Goal: Task Accomplishment & Management: Use online tool/utility

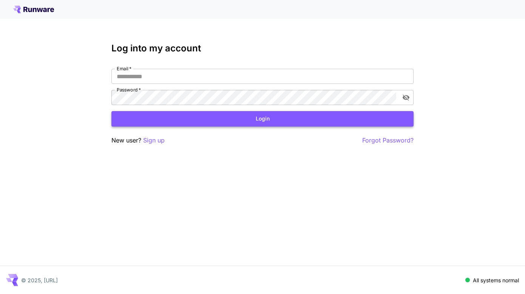
type input "**********"
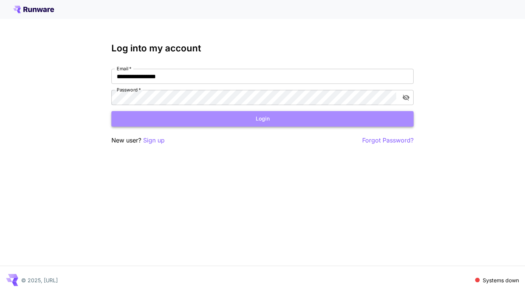
click at [225, 118] on button "Login" at bounding box center [263, 118] width 302 height 15
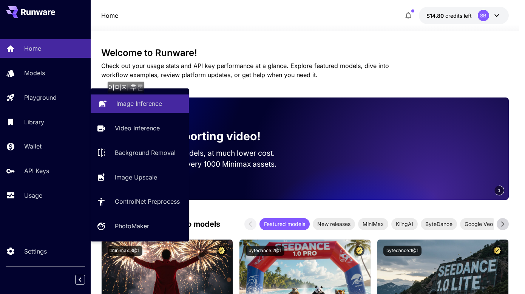
click at [129, 100] on p "Image Inference" at bounding box center [139, 103] width 46 height 9
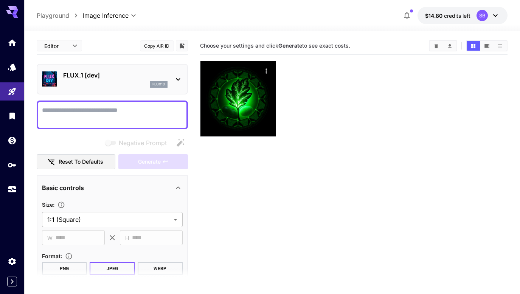
click at [104, 82] on div "flux1d" at bounding box center [115, 84] width 104 height 7
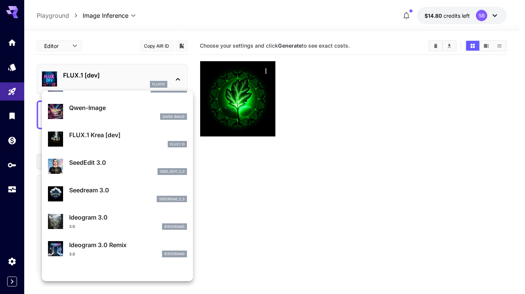
scroll to position [113, 0]
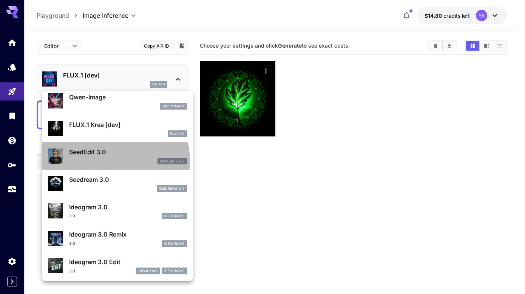
click at [108, 161] on div "seed_edit_3_0" at bounding box center [128, 161] width 118 height 7
type input "***"
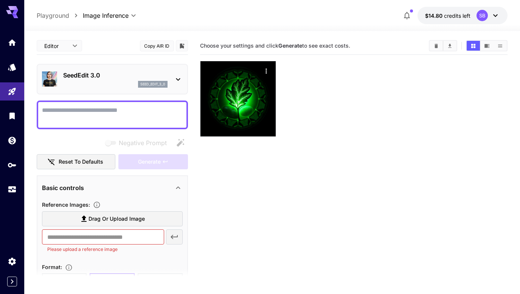
click at [90, 82] on div "seed_edit_3_0" at bounding box center [115, 84] width 104 height 7
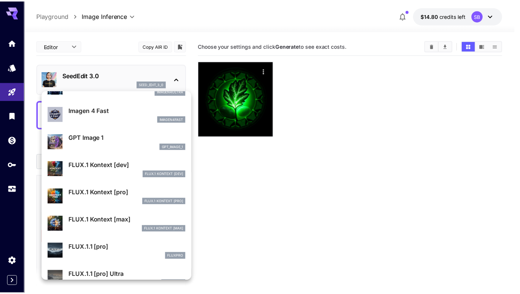
scroll to position [395, 0]
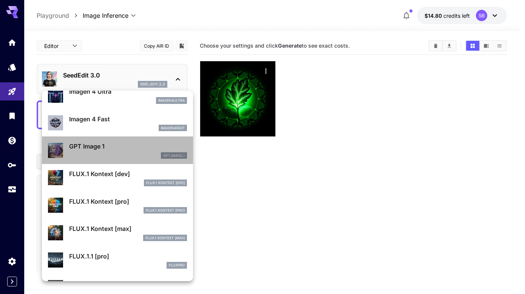
click at [120, 155] on div "gpt_image_1" at bounding box center [128, 155] width 118 height 7
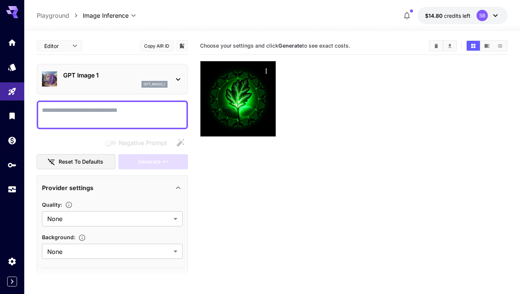
drag, startPoint x: 308, startPoint y: 197, endPoint x: 301, endPoint y: 188, distance: 11.3
click at [308, 197] on section "Choose your settings and click Generate to see exact costs." at bounding box center [353, 184] width 307 height 294
click at [419, 181] on section "Choose your settings and click Generate to see exact costs." at bounding box center [353, 184] width 307 height 294
click at [139, 112] on textarea "Negative Prompt" at bounding box center [112, 115] width 141 height 18
type textarea "*"
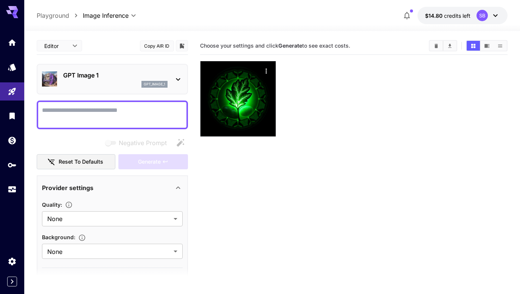
click at [372, 247] on section "Choose your settings and click Generate to see exact costs." at bounding box center [353, 184] width 307 height 294
click at [161, 121] on textarea "Negative Prompt" at bounding box center [112, 115] width 141 height 18
paste textarea "**********"
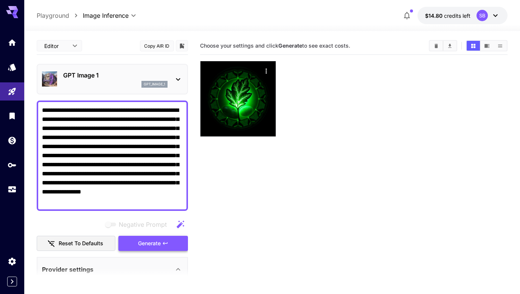
type textarea "**********"
click at [161, 245] on button "Generate" at bounding box center [153, 243] width 70 height 15
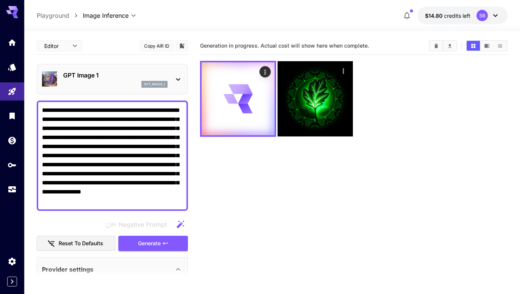
click at [90, 70] on div "GPT Image 1 gpt_image_1" at bounding box center [112, 79] width 141 height 23
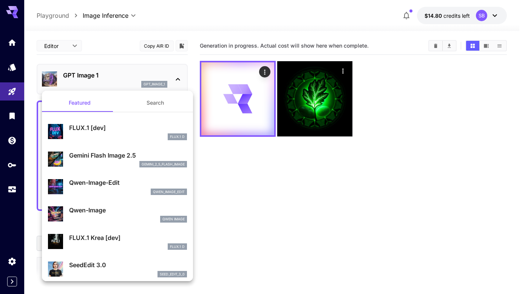
click at [111, 161] on div "gemini_2_5_flash_image" at bounding box center [128, 164] width 118 height 7
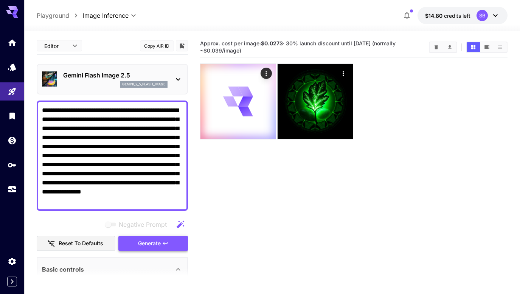
click at [159, 239] on button "Generate" at bounding box center [153, 243] width 70 height 15
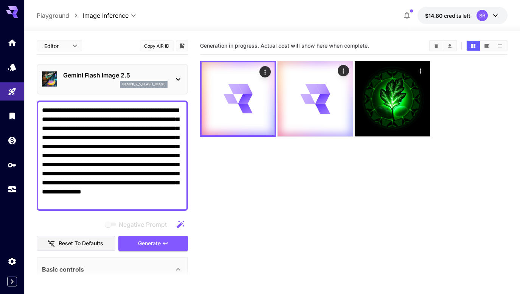
click at [98, 83] on div "gemini_2_5_flash_image" at bounding box center [115, 84] width 104 height 7
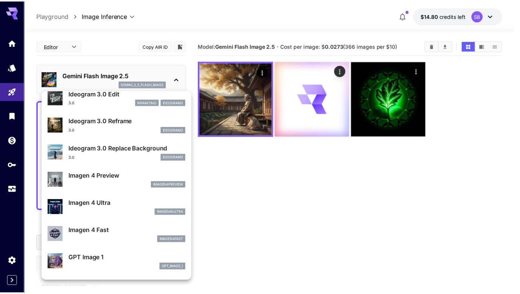
scroll to position [302, 0]
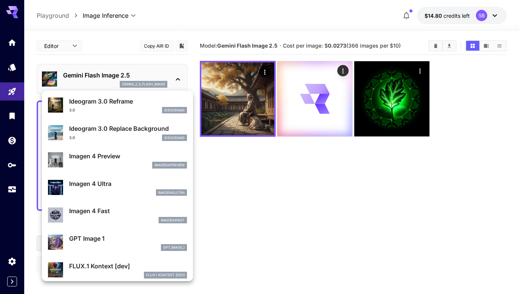
click at [122, 219] on div "imagen4fast" at bounding box center [128, 220] width 118 height 7
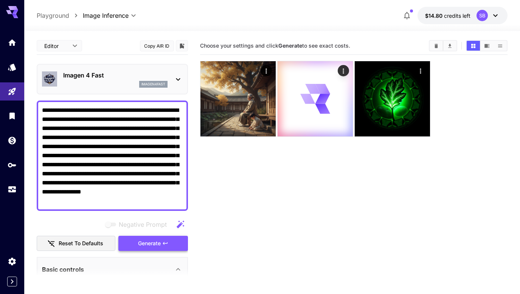
click at [135, 240] on button "Generate" at bounding box center [153, 243] width 70 height 15
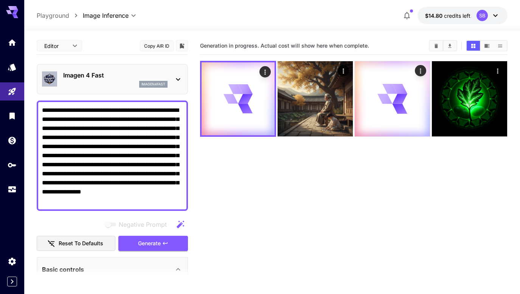
click at [110, 65] on div "Imagen 4 Fast imagen4fast" at bounding box center [112, 79] width 151 height 31
click at [110, 85] on div "imagen4fast" at bounding box center [115, 84] width 104 height 7
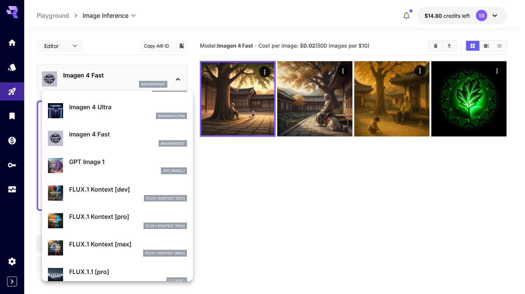
scroll to position [584, 0]
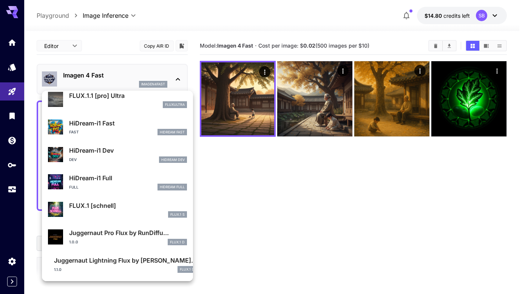
click at [140, 210] on div "FLUX.1 [[PERSON_NAME]] FLUX.1 S" at bounding box center [128, 209] width 118 height 17
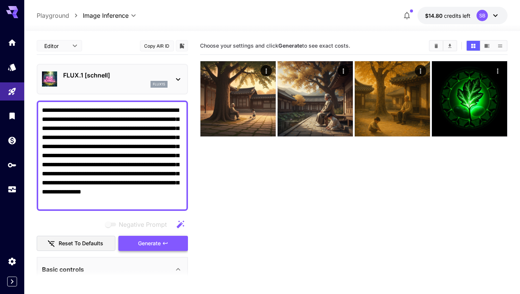
click at [150, 240] on span "Generate" at bounding box center [149, 243] width 23 height 9
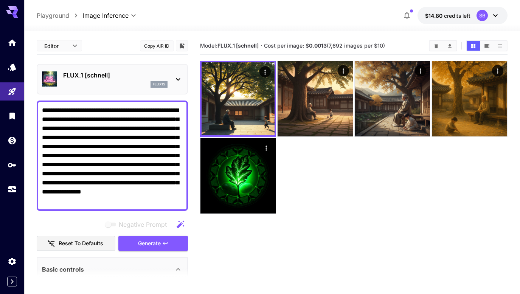
click at [395, 228] on section "Model: FLUX.1 [schnell] · Cost per image: $ 0.0013 (7,692 images per $10)" at bounding box center [353, 184] width 307 height 294
click at [276, 33] on div "**********" at bounding box center [272, 192] width 471 height 323
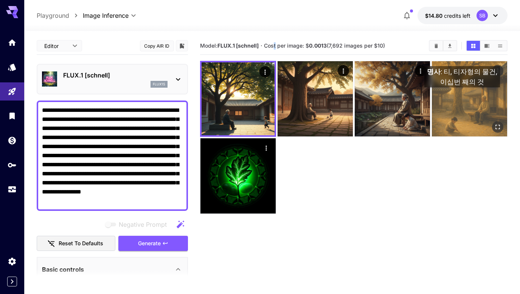
click at [462, 95] on img at bounding box center [469, 98] width 75 height 75
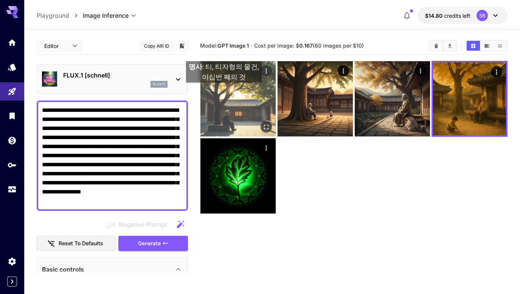
click at [227, 93] on img at bounding box center [237, 98] width 75 height 75
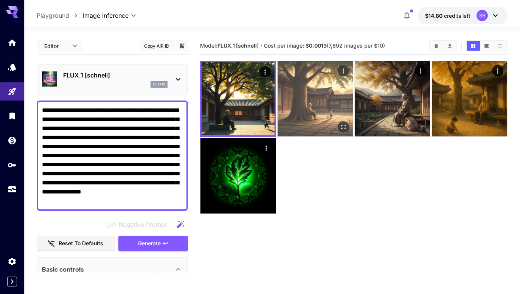
click at [323, 81] on img at bounding box center [314, 98] width 75 height 75
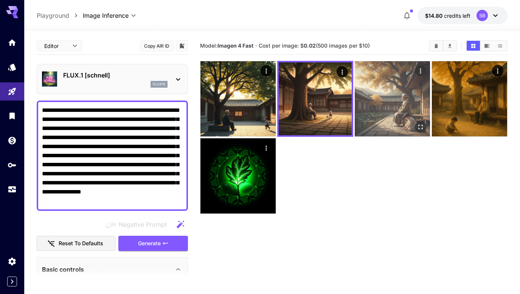
click at [375, 93] on img at bounding box center [392, 98] width 75 height 75
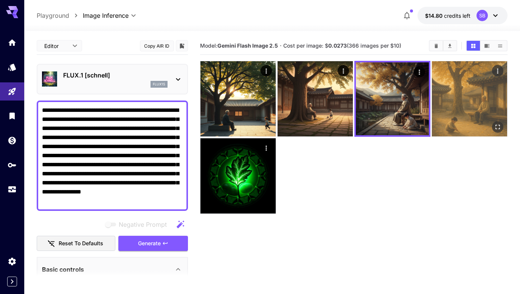
click at [447, 96] on img at bounding box center [469, 98] width 75 height 75
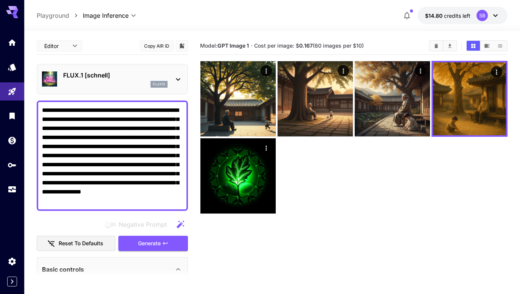
click at [121, 78] on p "FLUX.1 [schnell]" at bounding box center [115, 75] width 104 height 9
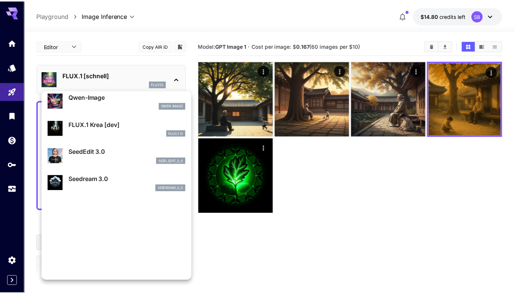
scroll to position [17, 0]
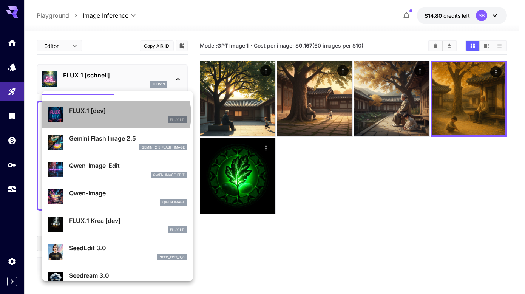
click at [116, 115] on p "FLUX.1 [dev]" at bounding box center [128, 110] width 118 height 9
type input "**"
type input "***"
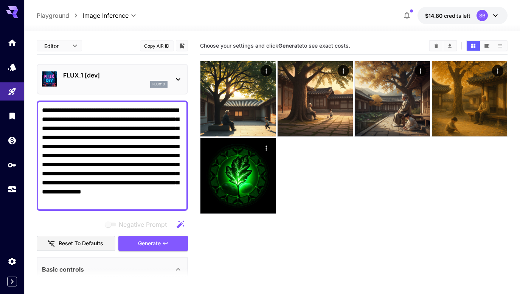
click at [397, 208] on div at bounding box center [353, 137] width 307 height 153
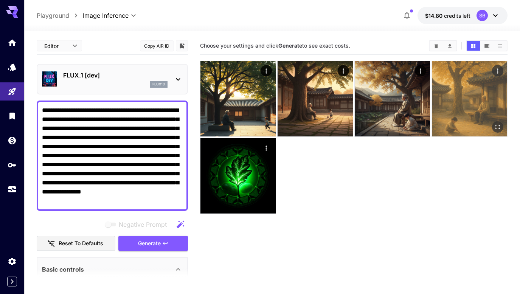
click at [455, 96] on img at bounding box center [469, 98] width 75 height 75
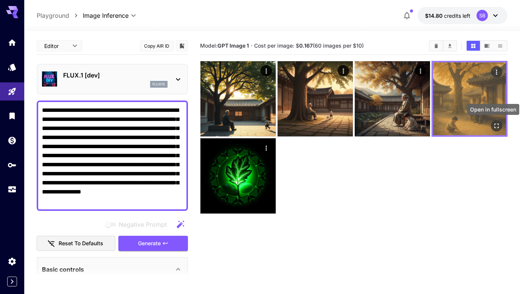
click at [497, 127] on icon "Open in fullscreen" at bounding box center [497, 126] width 8 height 8
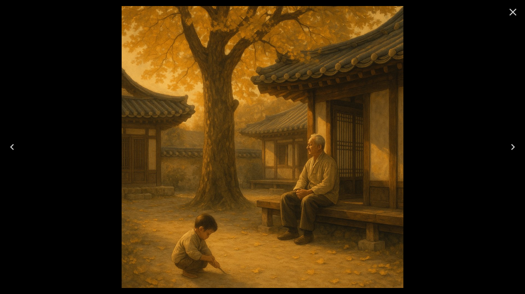
click at [8, 146] on icon "Previous" at bounding box center [12, 147] width 12 height 12
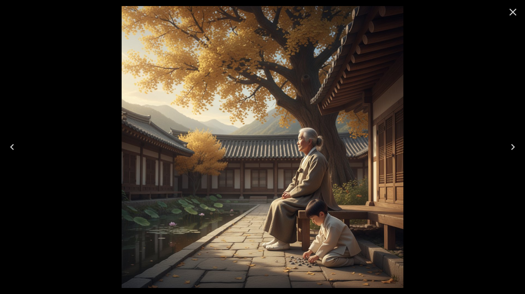
click at [8, 146] on icon "Previous" at bounding box center [12, 147] width 12 height 12
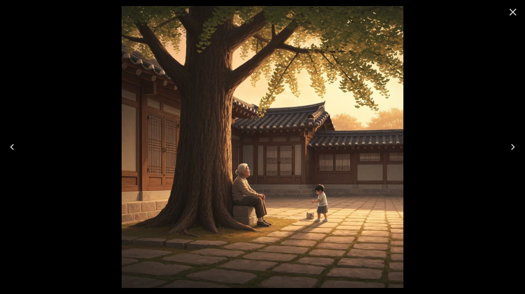
click at [8, 146] on icon "Previous" at bounding box center [12, 147] width 12 height 12
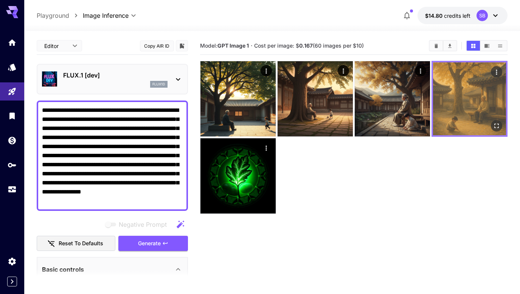
click at [459, 114] on img at bounding box center [469, 98] width 73 height 73
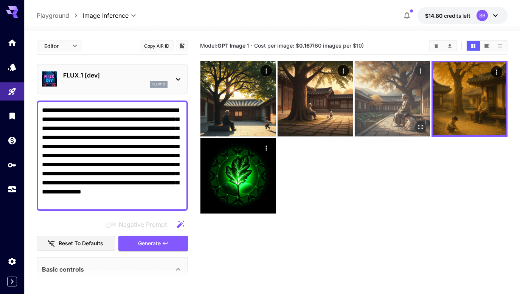
click at [393, 117] on img at bounding box center [392, 98] width 75 height 75
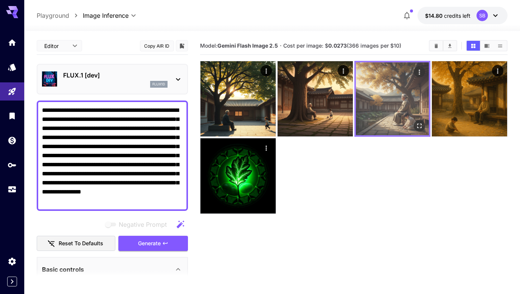
click at [403, 107] on img at bounding box center [392, 98] width 73 height 73
click at [418, 127] on icon "Open in fullscreen" at bounding box center [419, 126] width 8 height 8
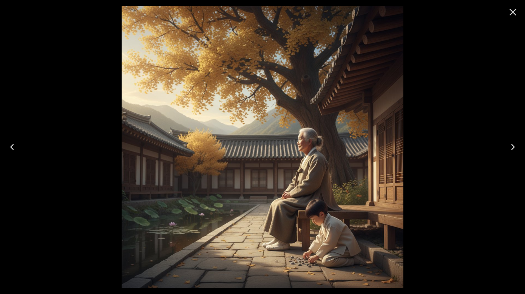
click at [14, 150] on icon "Previous" at bounding box center [12, 147] width 12 height 12
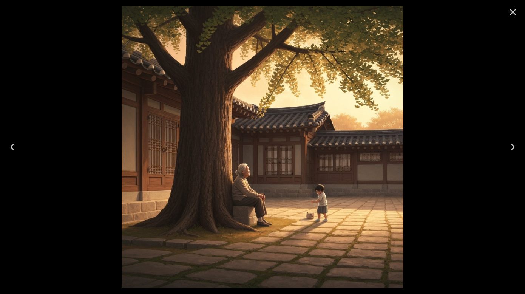
click at [14, 150] on icon "Previous" at bounding box center [12, 147] width 12 height 12
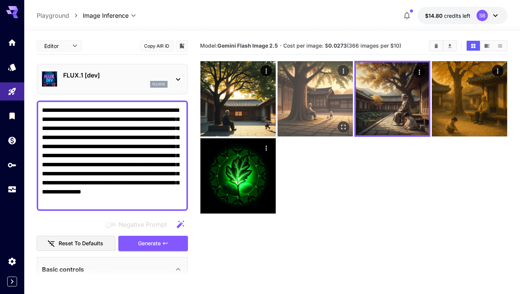
click at [335, 101] on img at bounding box center [314, 98] width 75 height 75
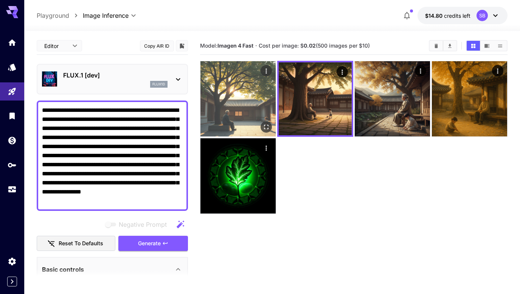
click at [242, 102] on img at bounding box center [237, 98] width 75 height 75
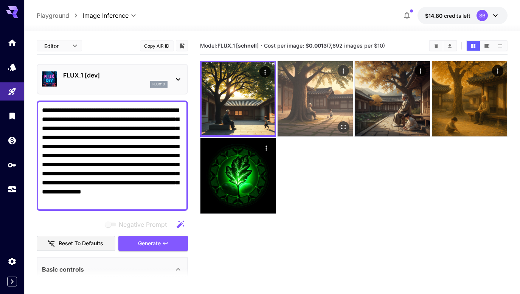
click at [307, 97] on img at bounding box center [314, 98] width 75 height 75
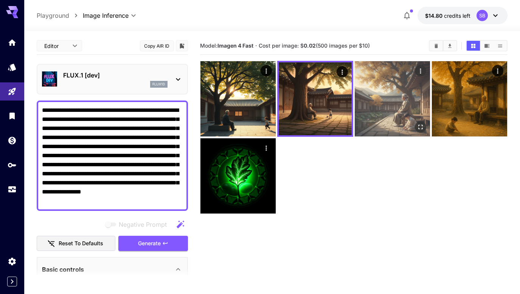
click at [400, 105] on img at bounding box center [392, 98] width 75 height 75
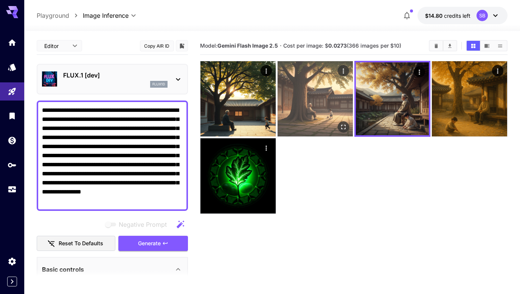
click at [306, 113] on img at bounding box center [314, 98] width 75 height 75
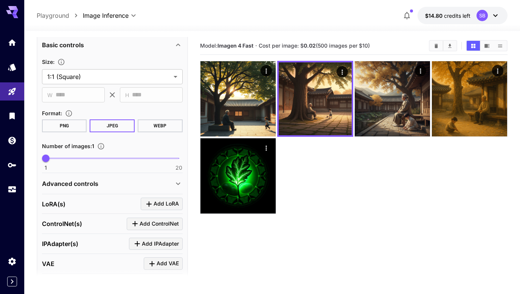
scroll to position [143, 0]
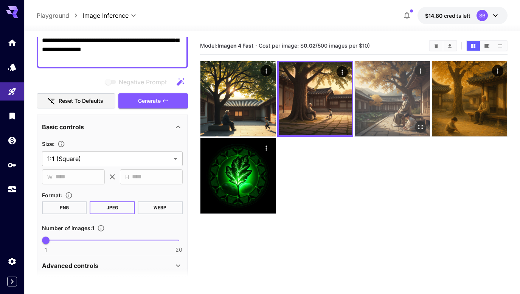
click at [410, 104] on img at bounding box center [392, 98] width 75 height 75
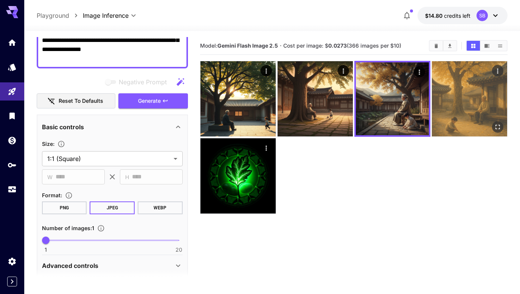
click at [475, 101] on img at bounding box center [469, 98] width 75 height 75
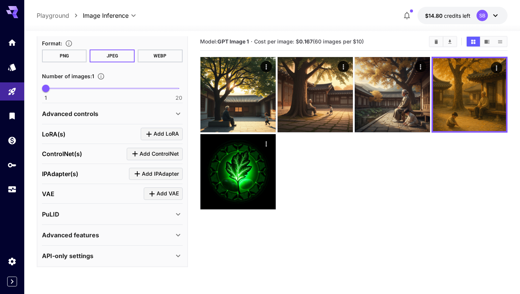
scroll to position [0, 0]
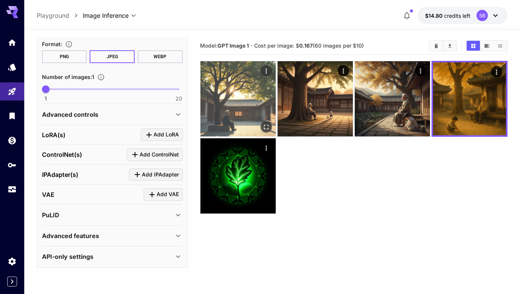
click at [248, 92] on img at bounding box center [237, 98] width 75 height 75
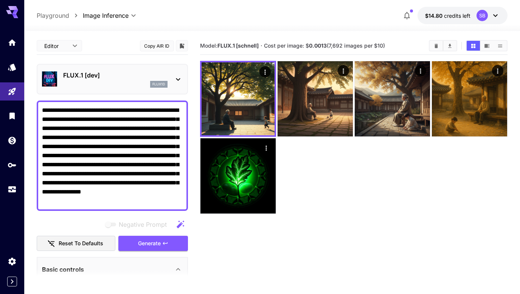
click at [91, 79] on p "FLUX.1 [dev]" at bounding box center [115, 75] width 104 height 9
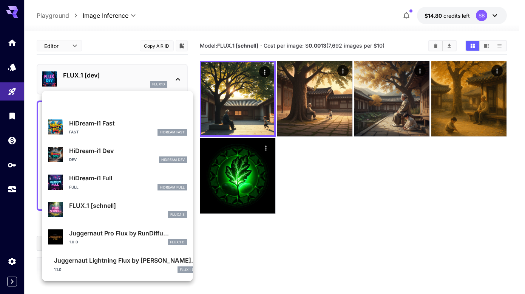
scroll to position [584, 0]
click at [133, 126] on p "HiDream-i1 Fast" at bounding box center [128, 123] width 118 height 9
type input "**"
type input "*"
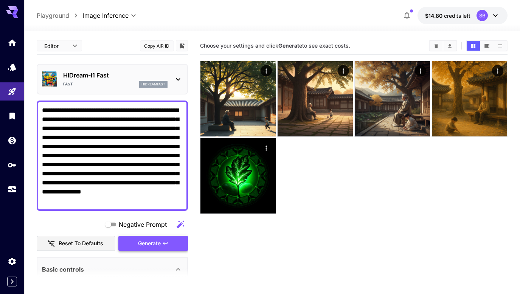
click at [164, 243] on icon "button" at bounding box center [165, 243] width 5 height 3
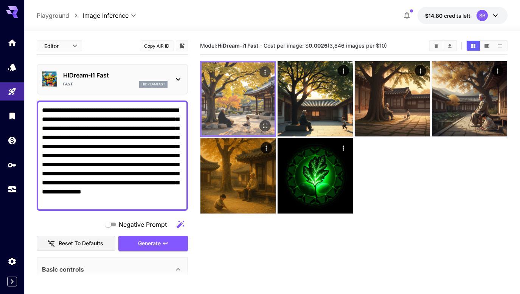
click at [237, 88] on img at bounding box center [237, 98] width 73 height 73
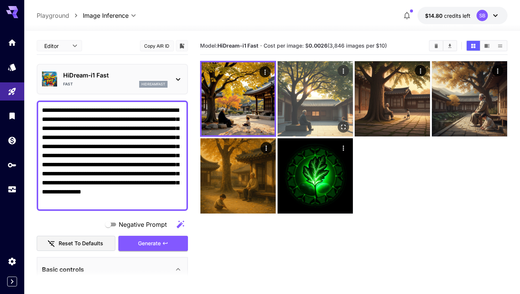
click at [303, 92] on img at bounding box center [314, 98] width 75 height 75
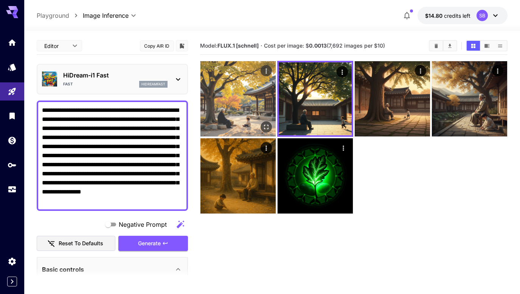
click at [232, 100] on img at bounding box center [237, 98] width 75 height 75
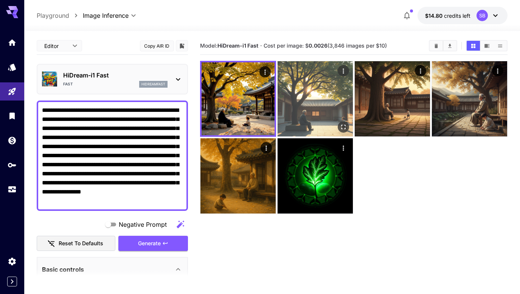
click at [302, 98] on img at bounding box center [314, 98] width 75 height 75
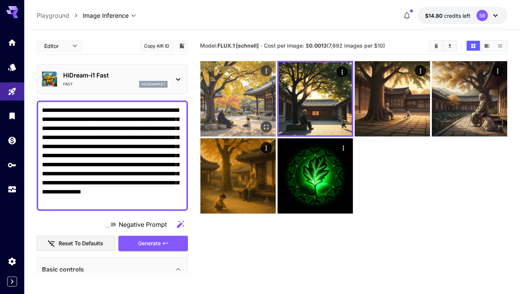
click at [245, 98] on img at bounding box center [237, 98] width 75 height 75
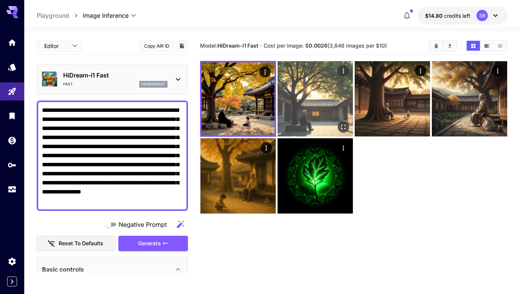
click at [324, 98] on img at bounding box center [314, 98] width 75 height 75
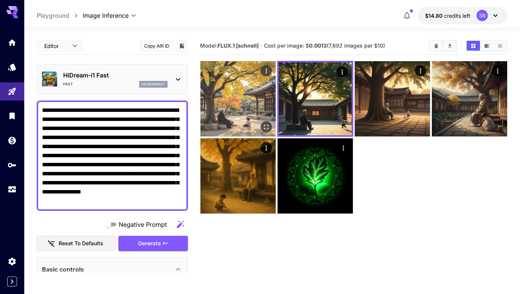
click at [265, 126] on icon "Open in fullscreen" at bounding box center [266, 127] width 8 height 8
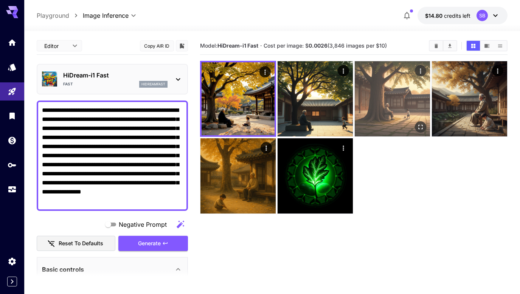
click at [417, 126] on icon "Open in fullscreen" at bounding box center [421, 127] width 8 height 8
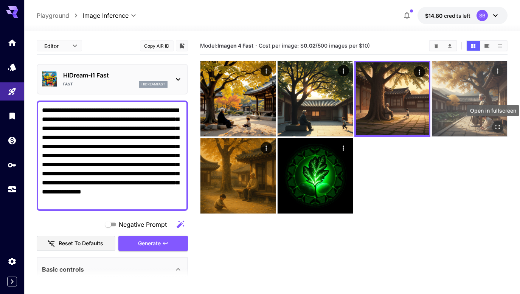
click at [496, 127] on icon "Open in fullscreen" at bounding box center [498, 127] width 8 height 8
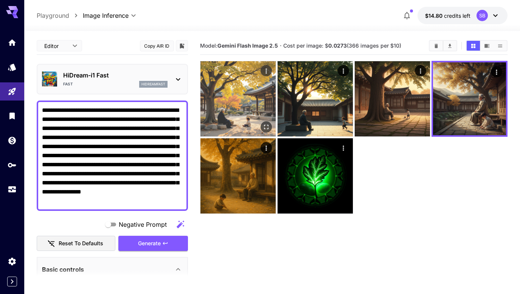
click at [239, 109] on img at bounding box center [237, 98] width 75 height 75
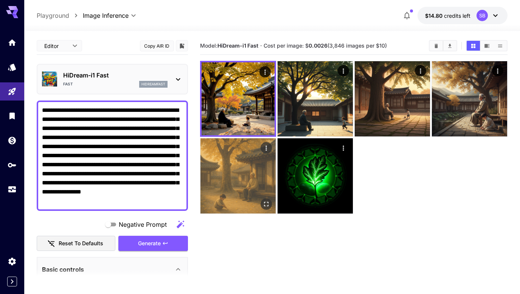
click at [237, 163] on img at bounding box center [237, 175] width 75 height 75
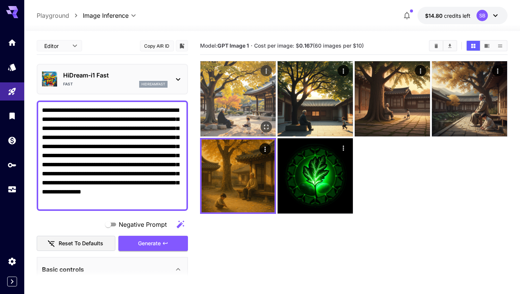
click at [242, 108] on img at bounding box center [237, 98] width 75 height 75
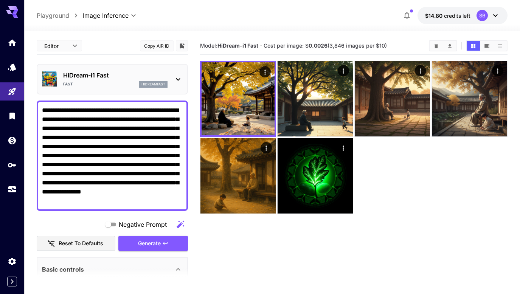
click at [109, 81] on div "Fast hidreamfast" at bounding box center [115, 84] width 104 height 7
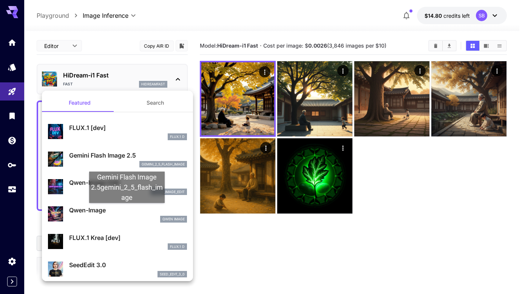
click at [127, 211] on p "Qwen-Image" at bounding box center [128, 210] width 118 height 9
type input "**"
type input "***"
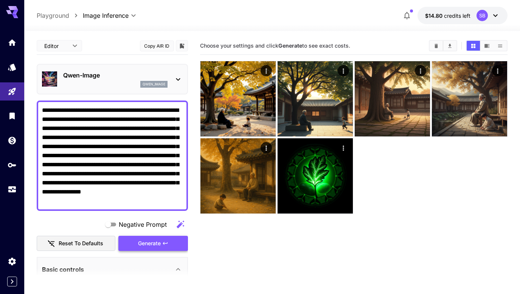
click at [160, 238] on button "Generate" at bounding box center [153, 243] width 70 height 15
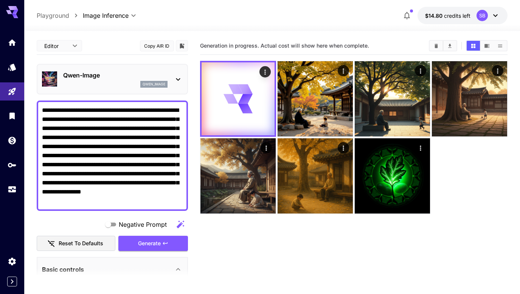
click at [142, 72] on p "Qwen-Image" at bounding box center [115, 75] width 104 height 9
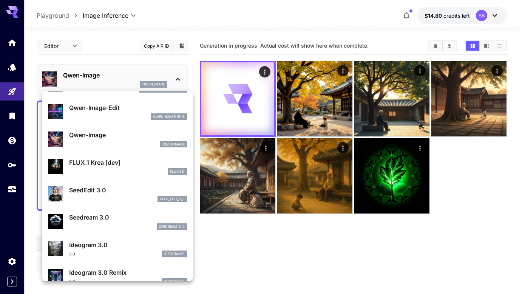
scroll to position [76, 0]
click at [129, 169] on div "FLUX.1 D" at bounding box center [128, 171] width 118 height 7
type input "**"
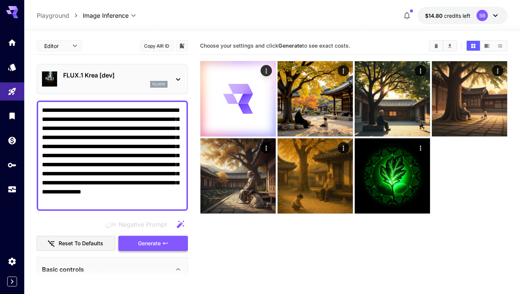
click at [167, 244] on icon "button" at bounding box center [165, 243] width 6 height 6
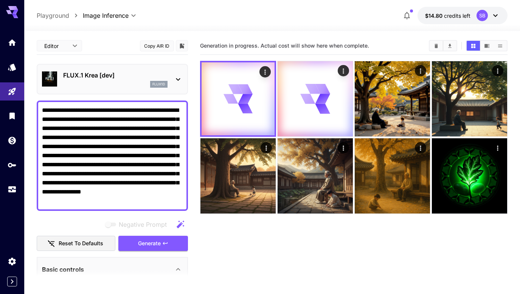
click at [122, 84] on div "flux1d" at bounding box center [115, 84] width 104 height 7
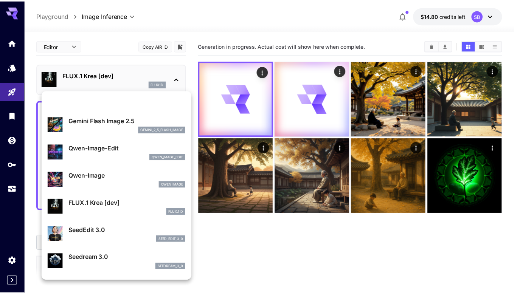
scroll to position [76, 0]
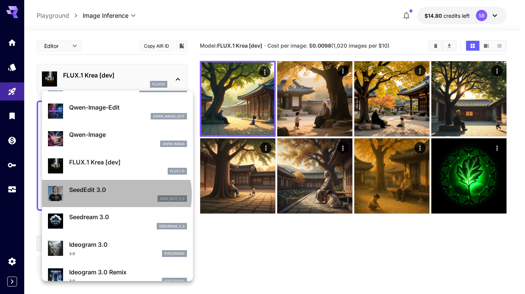
click at [116, 195] on div "SeedEdit 3.0 seed_edit_3_0" at bounding box center [128, 193] width 118 height 17
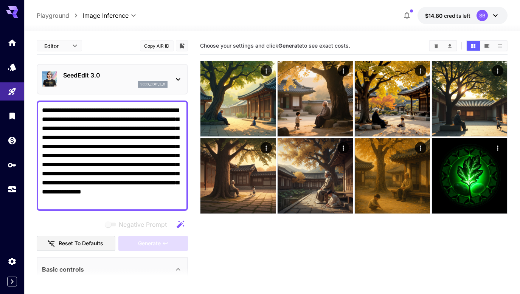
click at [124, 81] on div "SeedEdit 3.0 seed_edit_3_0" at bounding box center [115, 79] width 104 height 17
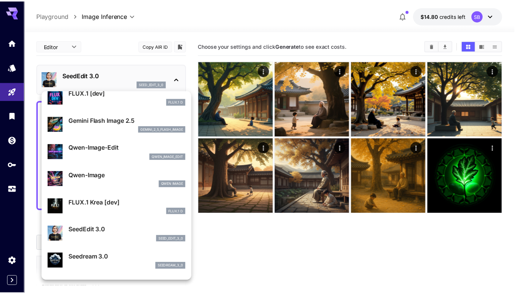
scroll to position [76, 0]
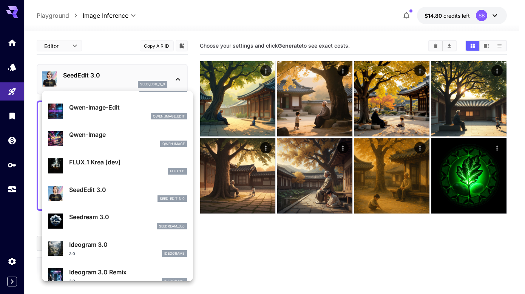
click at [121, 218] on p "Seedream 3.0" at bounding box center [128, 216] width 118 height 9
type input "***"
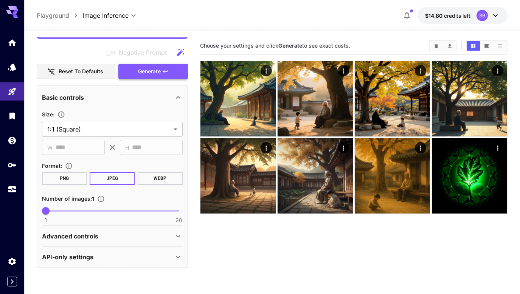
click at [153, 73] on span "Generate" at bounding box center [149, 71] width 23 height 9
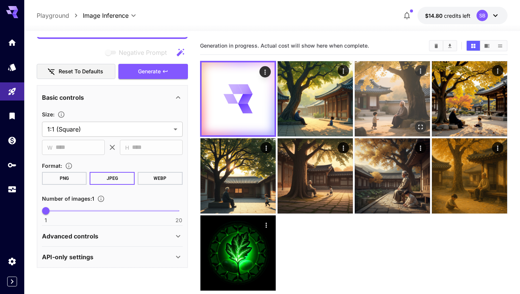
click at [399, 107] on img at bounding box center [392, 98] width 75 height 75
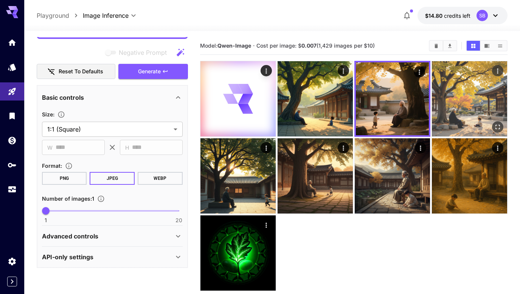
click at [457, 105] on img at bounding box center [469, 98] width 75 height 75
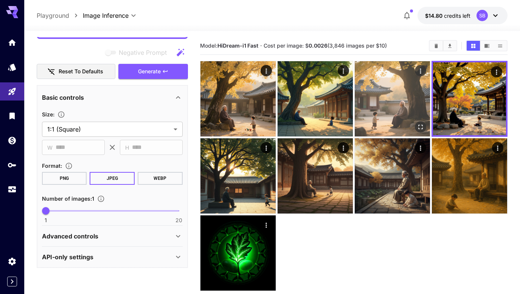
click at [407, 100] on img at bounding box center [392, 98] width 75 height 75
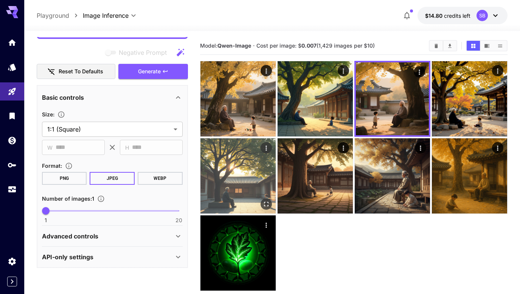
click at [269, 175] on img at bounding box center [237, 175] width 75 height 75
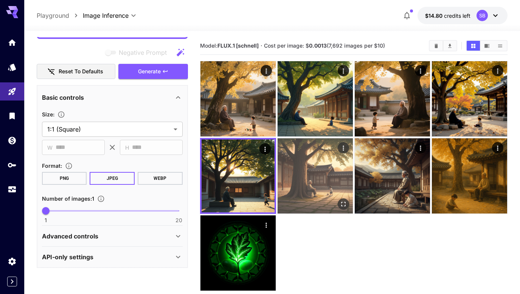
click at [307, 160] on img at bounding box center [314, 175] width 75 height 75
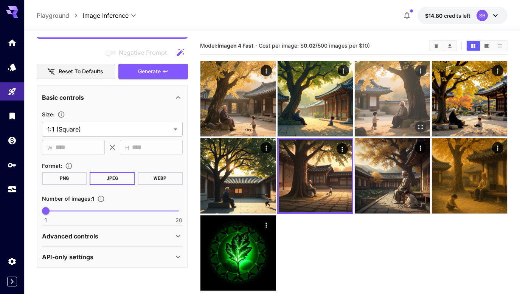
click at [398, 103] on img at bounding box center [392, 98] width 75 height 75
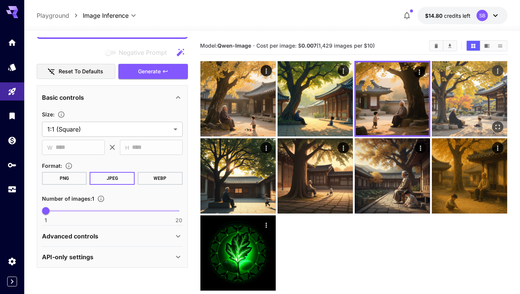
click at [457, 98] on img at bounding box center [469, 98] width 75 height 75
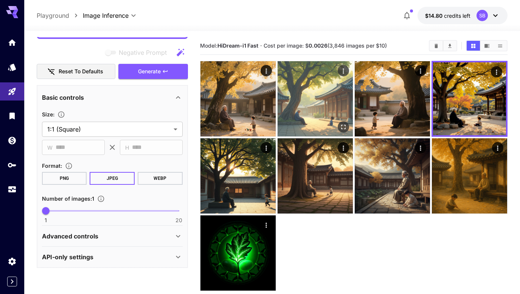
click at [298, 96] on img at bounding box center [314, 98] width 75 height 75
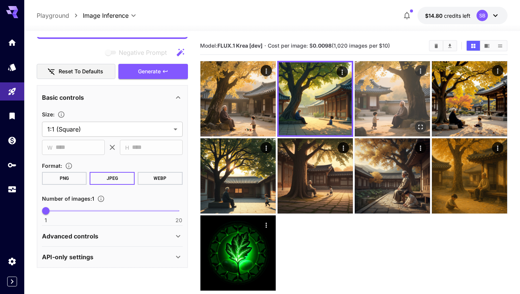
click at [380, 93] on img at bounding box center [392, 98] width 75 height 75
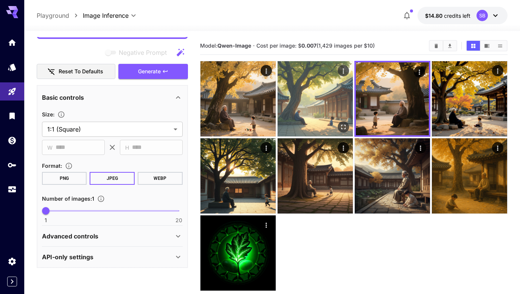
click at [310, 101] on img at bounding box center [314, 98] width 75 height 75
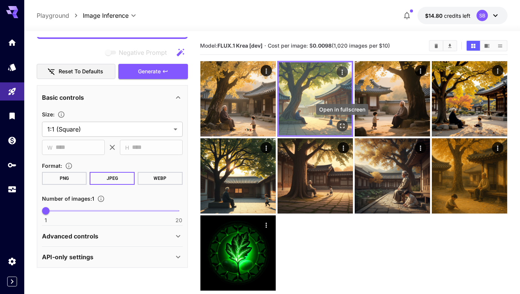
click at [343, 124] on icon "Open in fullscreen" at bounding box center [342, 126] width 8 height 8
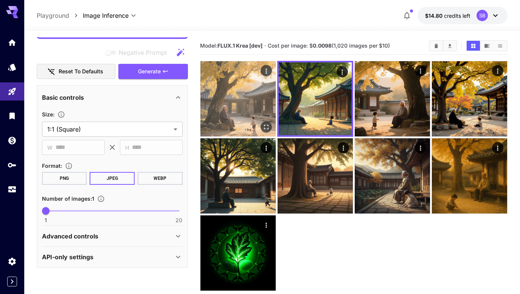
click at [237, 99] on img at bounding box center [237, 98] width 75 height 75
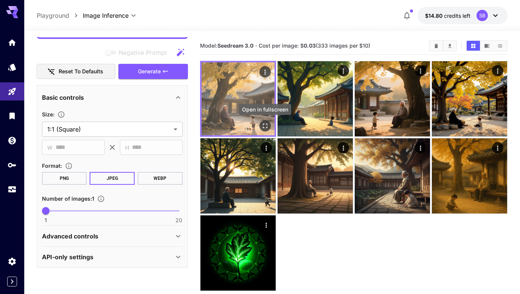
click at [267, 126] on icon "Open in fullscreen" at bounding box center [265, 126] width 8 height 8
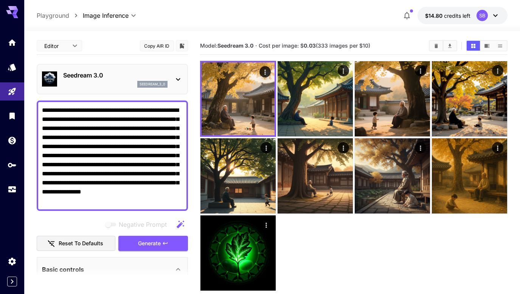
click at [142, 65] on div "Seedream 3.0 seedream_3_0" at bounding box center [112, 79] width 151 height 31
click at [142, 72] on p "Seedream 3.0" at bounding box center [115, 75] width 104 height 9
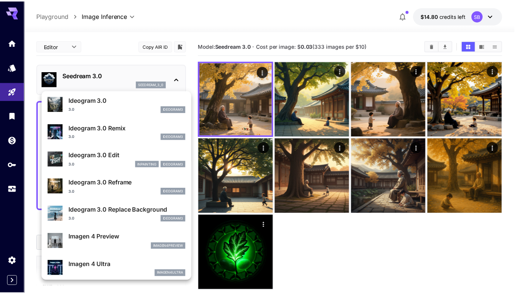
scroll to position [265, 0]
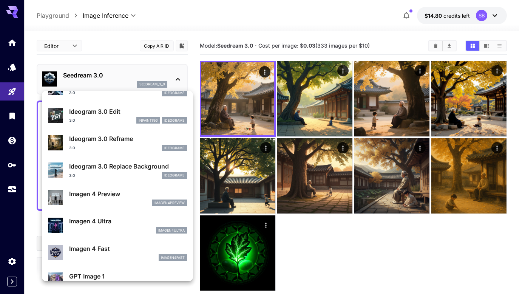
click at [461, 101] on div at bounding box center [262, 147] width 525 height 294
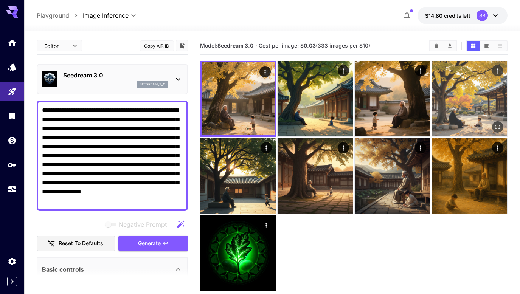
click at [472, 102] on img at bounding box center [469, 98] width 75 height 75
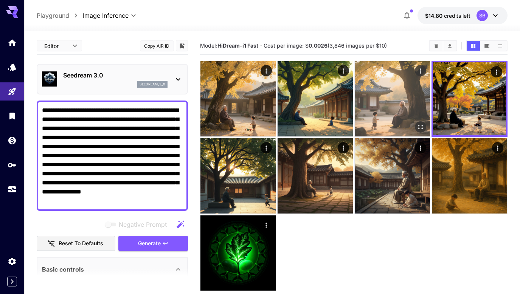
click at [380, 96] on img at bounding box center [392, 98] width 75 height 75
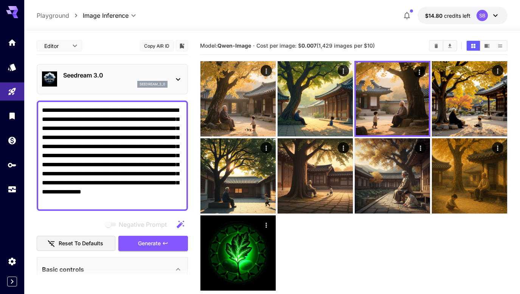
click at [118, 77] on p "Seedream 3.0" at bounding box center [115, 75] width 104 height 9
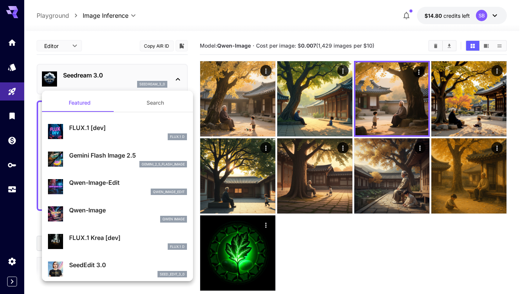
scroll to position [151, 0]
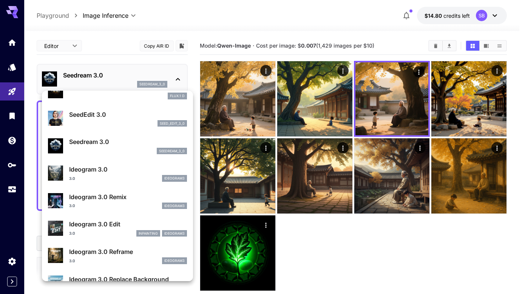
click at [130, 167] on p "Ideogram 3.0" at bounding box center [128, 169] width 118 height 9
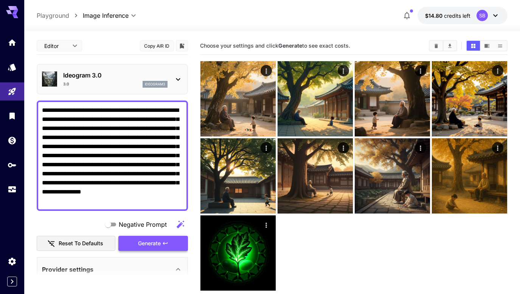
click at [146, 245] on span "Generate" at bounding box center [149, 243] width 23 height 9
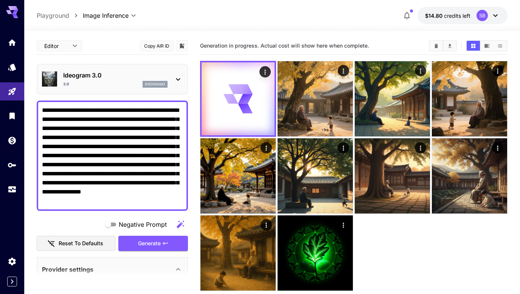
click at [145, 82] on p "ideogram3" at bounding box center [155, 84] width 20 height 5
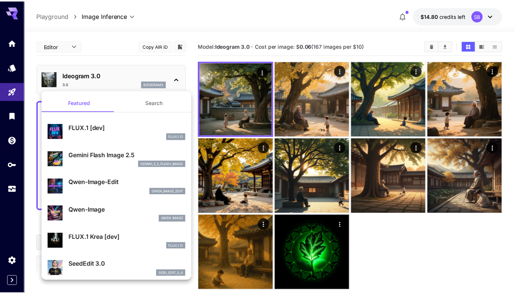
scroll to position [38, 0]
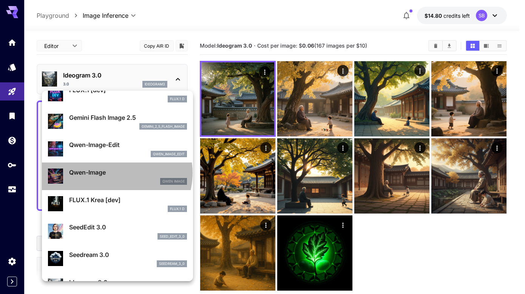
click at [116, 173] on p "Qwen-Image" at bounding box center [128, 172] width 118 height 9
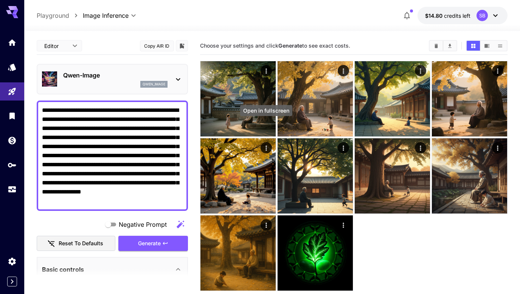
click at [241, 106] on div "Open in fullscreen" at bounding box center [266, 110] width 52 height 11
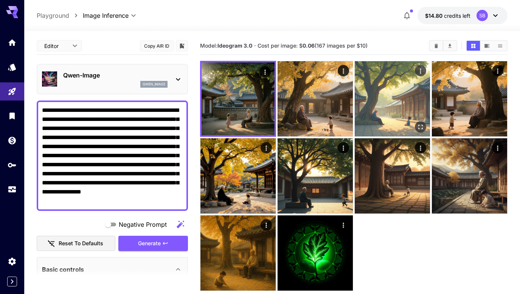
click at [370, 99] on img at bounding box center [392, 98] width 75 height 75
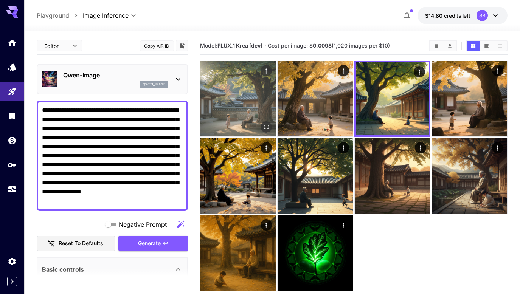
click at [236, 105] on img at bounding box center [237, 98] width 75 height 75
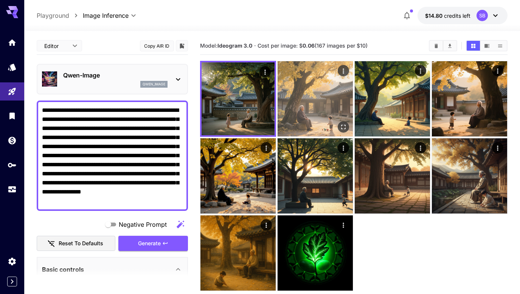
click at [313, 99] on img at bounding box center [314, 98] width 75 height 75
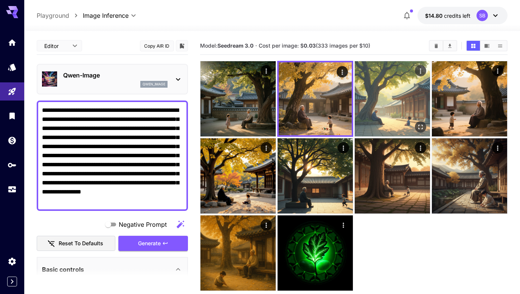
click at [369, 98] on img at bounding box center [392, 98] width 75 height 75
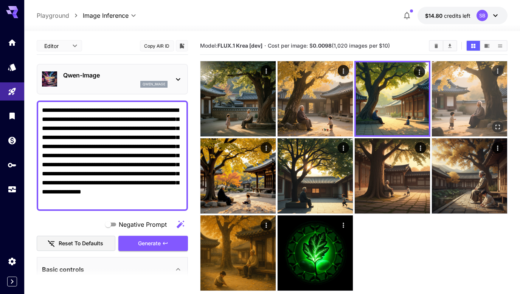
click at [451, 114] on img at bounding box center [469, 98] width 75 height 75
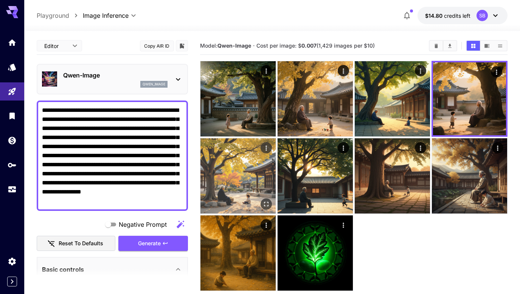
click at [228, 170] on img at bounding box center [237, 175] width 75 height 75
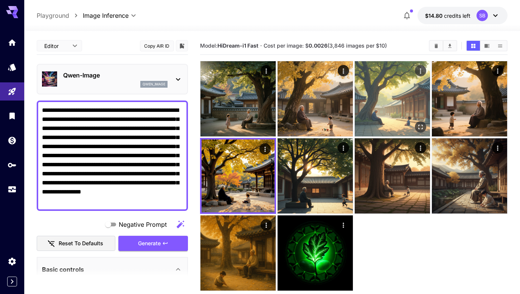
click at [406, 97] on img at bounding box center [392, 98] width 75 height 75
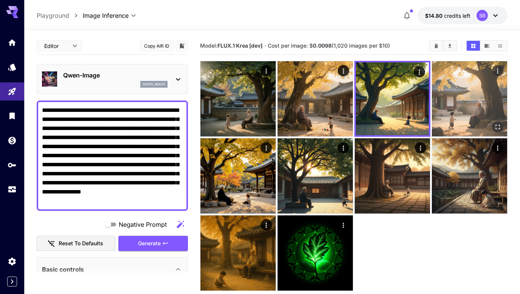
click at [480, 98] on img at bounding box center [469, 98] width 75 height 75
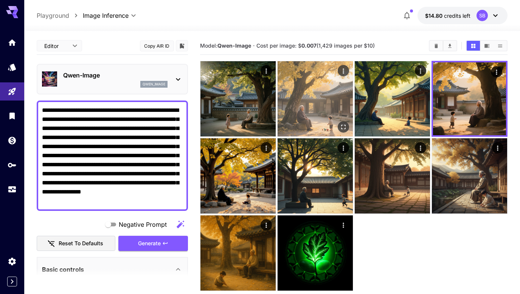
click at [295, 102] on img at bounding box center [314, 98] width 75 height 75
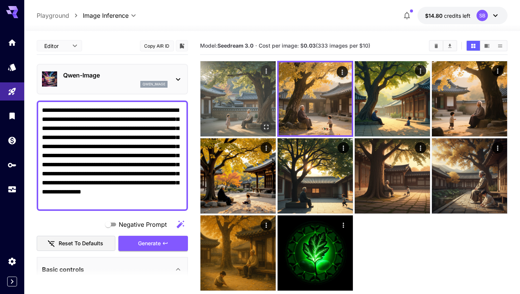
click at [247, 101] on img at bounding box center [237, 98] width 75 height 75
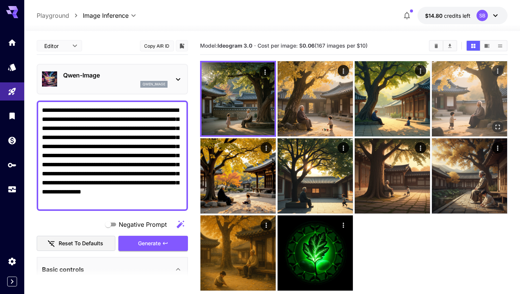
click at [481, 105] on img at bounding box center [469, 98] width 75 height 75
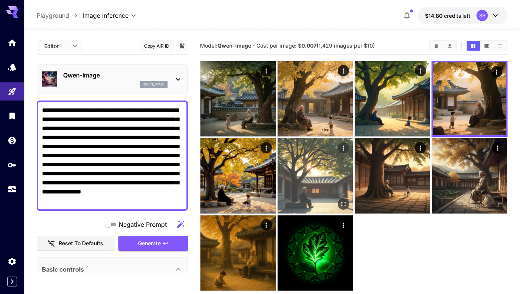
click at [309, 173] on img at bounding box center [314, 175] width 75 height 75
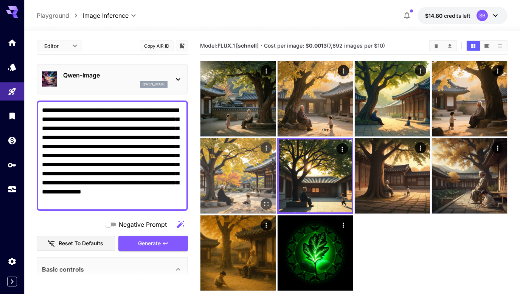
click at [224, 180] on img at bounding box center [237, 175] width 75 height 75
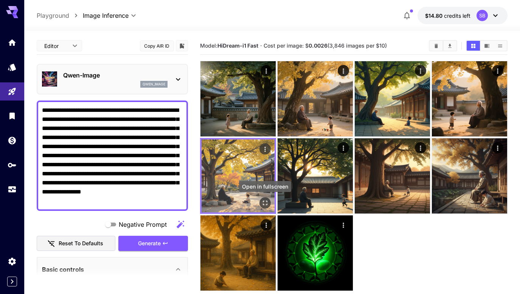
click at [263, 203] on icon "Open in fullscreen" at bounding box center [265, 203] width 8 height 8
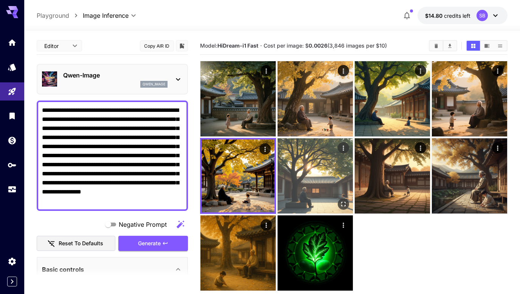
click at [308, 167] on img at bounding box center [314, 175] width 75 height 75
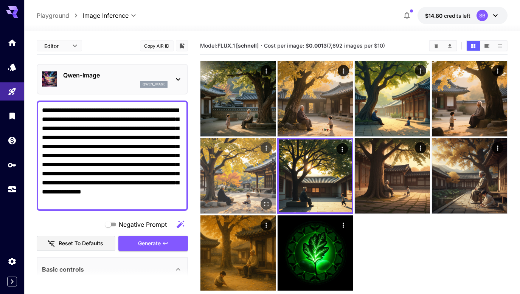
click at [236, 163] on img at bounding box center [237, 175] width 75 height 75
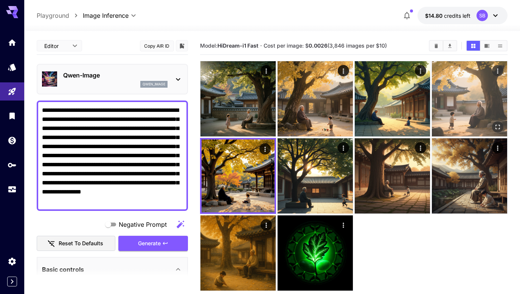
click at [454, 110] on img at bounding box center [469, 98] width 75 height 75
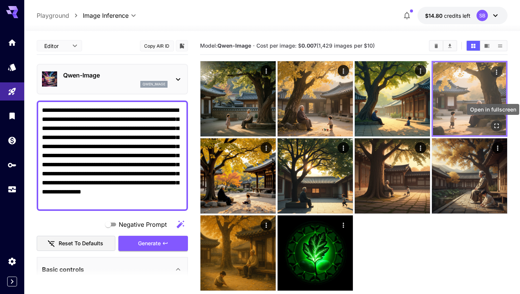
click at [498, 127] on icon "Open in fullscreen" at bounding box center [496, 126] width 5 height 5
click at [462, 98] on img at bounding box center [469, 98] width 73 height 73
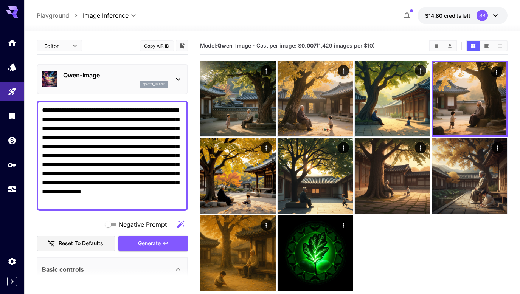
click at [66, 47] on body "**********" at bounding box center [260, 177] width 520 height 354
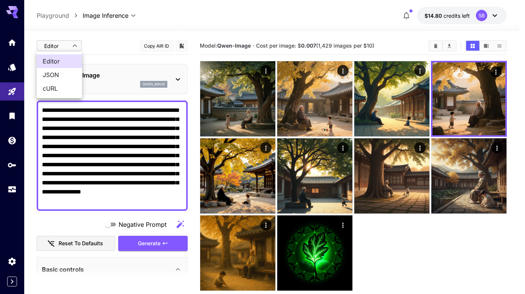
drag, startPoint x: 65, startPoint y: 73, endPoint x: 76, endPoint y: 102, distance: 30.9
click at [65, 74] on span "JSON" at bounding box center [59, 74] width 33 height 9
type input "****"
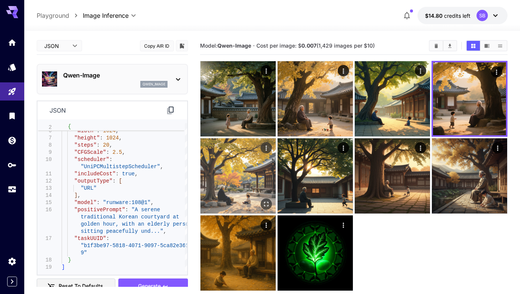
click at [224, 170] on img at bounding box center [237, 175] width 75 height 75
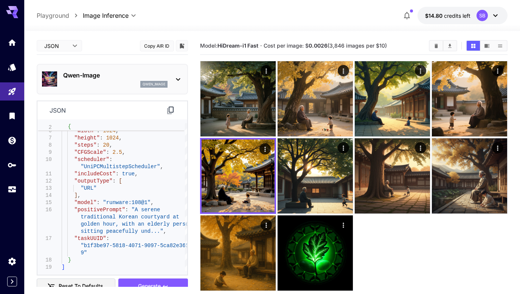
click at [121, 79] on p "Qwen-Image" at bounding box center [115, 75] width 104 height 9
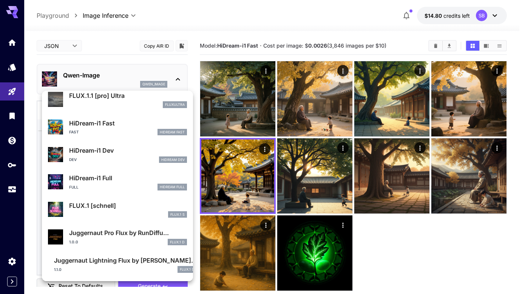
scroll to position [584, 0]
click at [117, 183] on div "HiDream-i1 Full Full HiDream Full" at bounding box center [128, 182] width 118 height 17
type input "**"
type input "***"
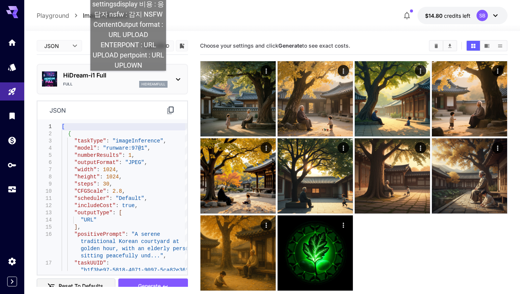
click at [128, 78] on p "HiDream-i1 Full" at bounding box center [115, 75] width 104 height 9
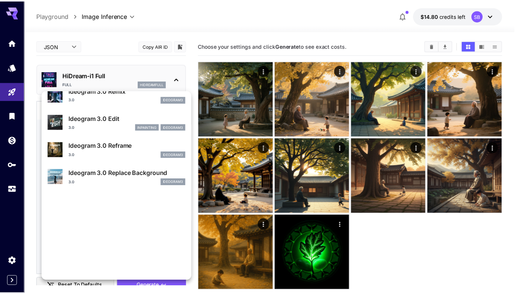
scroll to position [493, 0]
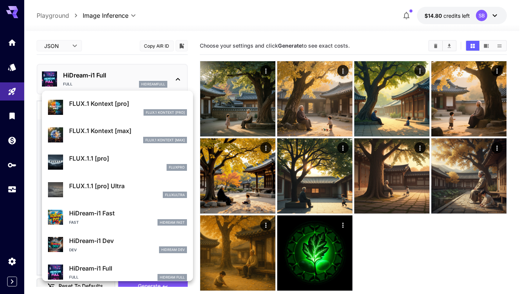
click at [130, 213] on p "HiDream-i1 Fast" at bounding box center [128, 213] width 118 height 9
type input "**"
type input "*"
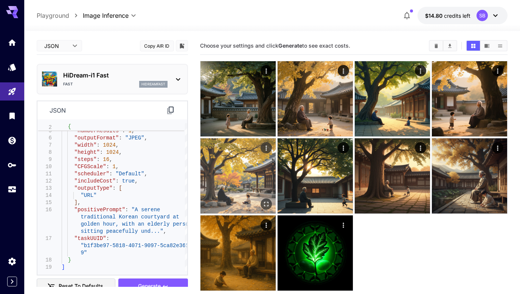
click at [240, 170] on img at bounding box center [237, 175] width 75 height 75
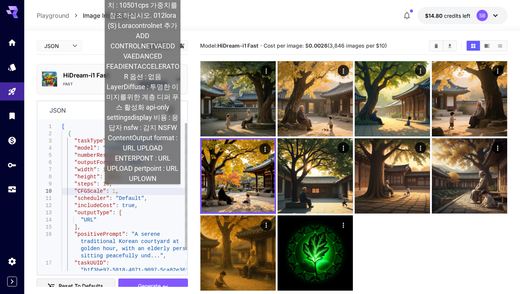
click at [143, 192] on div "[ { "taskType" : "imageInference" , "model" : "runware:97@3" , "numberResults" …" at bounding box center [125, 209] width 126 height 172
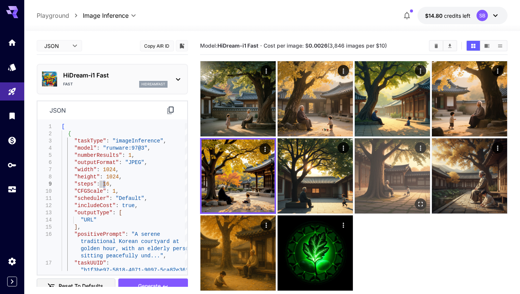
scroll to position [58, 0]
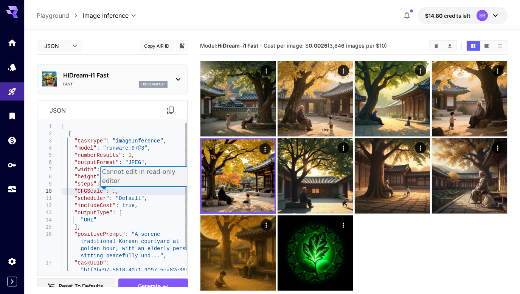
click at [153, 195] on div "[ { "taskType" : "imageInference" , "model" : "runware:97@3" , "numberResults" …" at bounding box center [125, 209] width 126 height 172
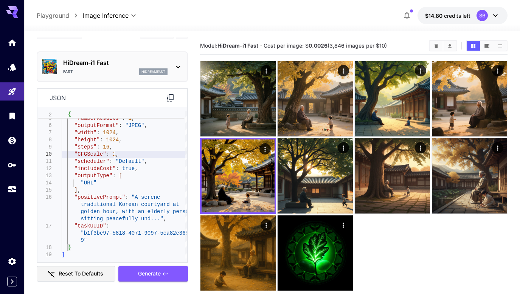
scroll to position [12, 0]
click at [154, 189] on div ""model" : "runware:97@3" , "numberResults" : 1 , "outputFormat" : "JPEG" , "wid…" at bounding box center [125, 173] width 126 height 172
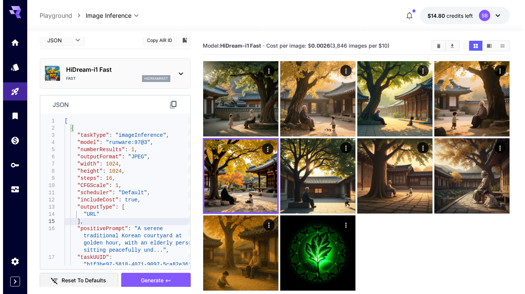
scroll to position [0, 0]
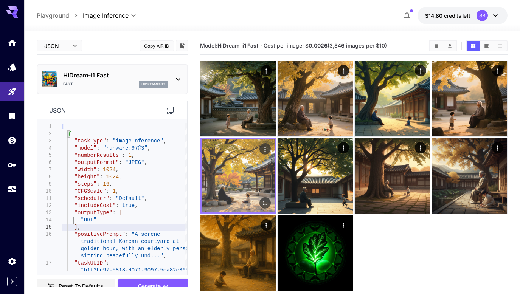
type textarea "**********"
click at [231, 159] on img at bounding box center [237, 175] width 73 height 73
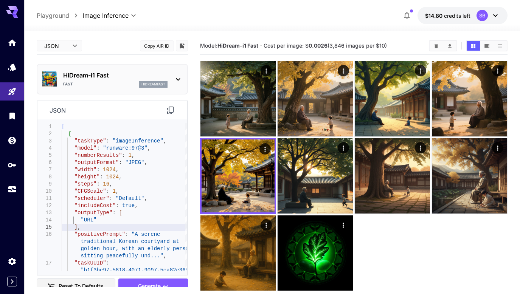
click at [90, 82] on div "Fast hidreamfast" at bounding box center [115, 84] width 104 height 7
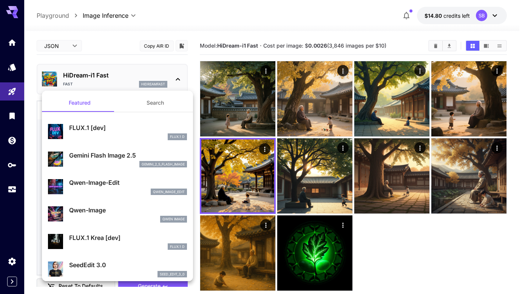
click at [83, 109] on button "Featured" at bounding box center [80, 103] width 76 height 18
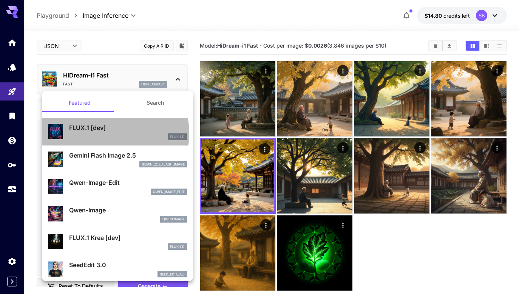
click at [105, 133] on div "FLUX.1 D" at bounding box center [128, 136] width 118 height 7
type input "**"
type input "***"
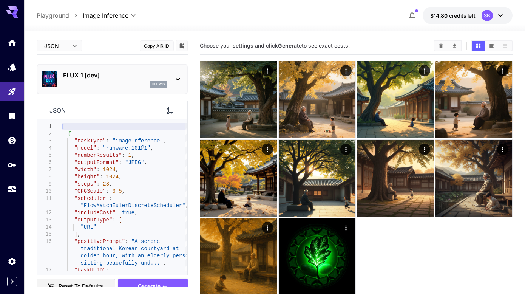
click at [67, 48] on body "**********" at bounding box center [262, 177] width 525 height 354
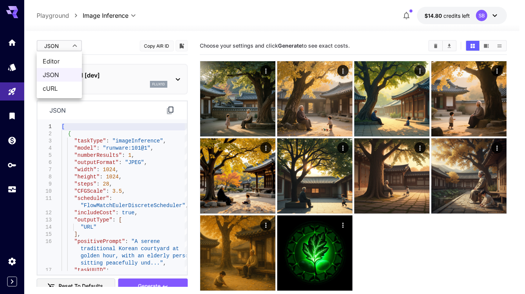
click at [70, 59] on span "Editor" at bounding box center [59, 61] width 33 height 9
type input "****"
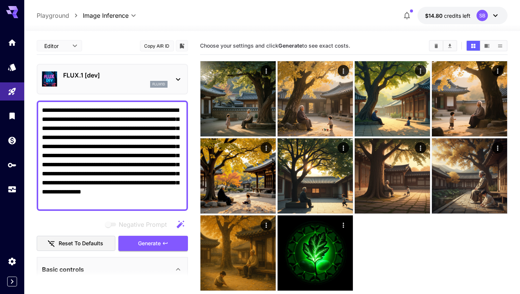
click at [130, 67] on div "FLUX.1 [dev] flux1d" at bounding box center [112, 79] width 151 height 31
click at [124, 76] on p "FLUX.1 [dev]" at bounding box center [115, 75] width 104 height 9
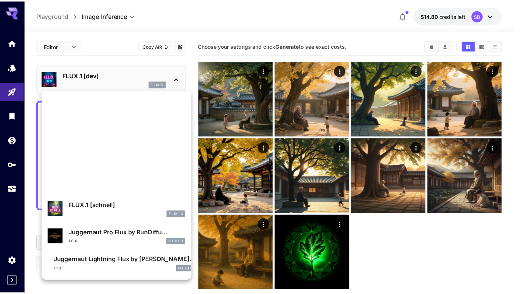
scroll to position [584, 0]
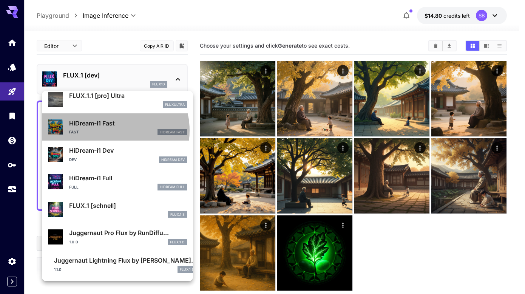
click at [113, 131] on div "Fast HiDream Fast" at bounding box center [128, 132] width 118 height 7
type input "**"
type input "*"
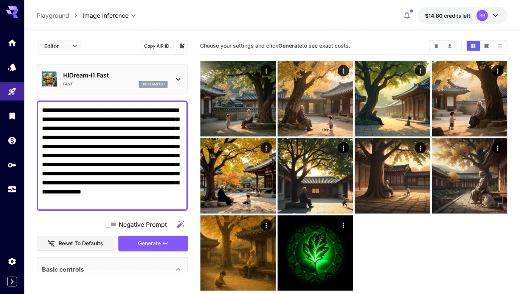
click at [66, 48] on body "**********" at bounding box center [260, 177] width 520 height 354
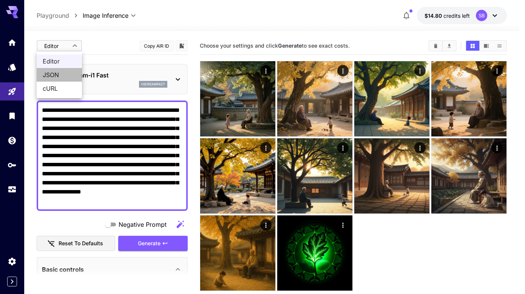
click at [65, 72] on span "JSON" at bounding box center [59, 74] width 33 height 9
type input "****"
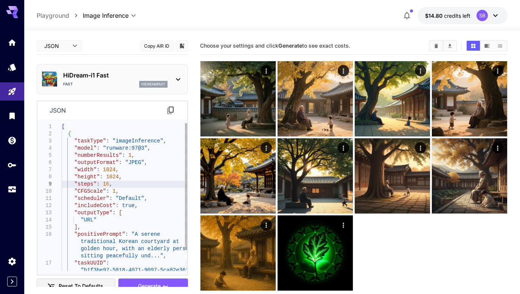
click at [136, 183] on div "[ { "taskType" : "imageInference" , "model" : "runware:97@3" , "numberResults" …" at bounding box center [125, 209] width 126 height 172
click at [157, 196] on div "[ { "taskType" : "imageInference" , "model" : "runware:97@3" , "numberResults" …" at bounding box center [125, 209] width 126 height 172
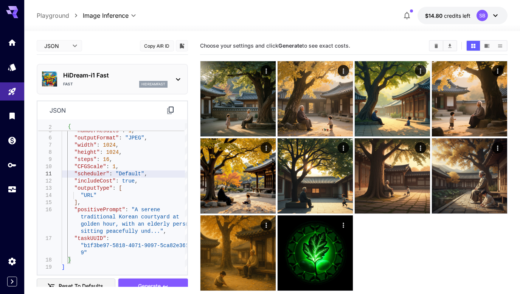
type textarea "**********"
click at [99, 283] on button "Reset to defaults" at bounding box center [76, 286] width 79 height 15
type input "******"
type input "***"
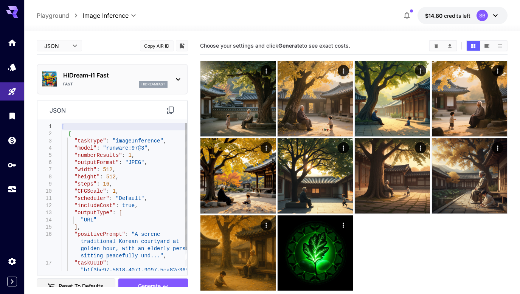
click at [124, 183] on div "[ { "taskType" : "imageInference" , "model" : "runware:97@3" , "numberResults" …" at bounding box center [125, 209] width 126 height 172
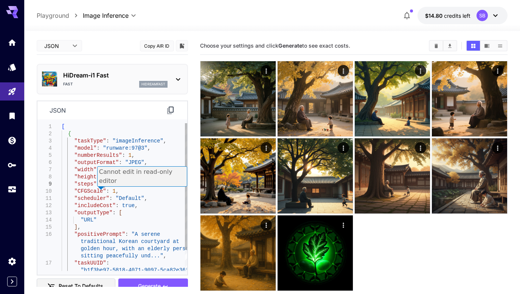
click at [153, 202] on div "[ { "taskType" : "imageInference" , "model" : "runware:97@3" , "numberResults" …" at bounding box center [125, 209] width 126 height 172
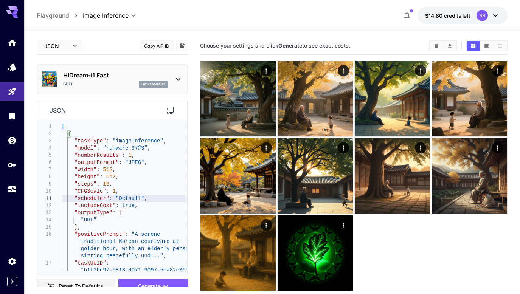
type textarea "**********"
click at [52, 45] on body "**********" at bounding box center [260, 177] width 520 height 354
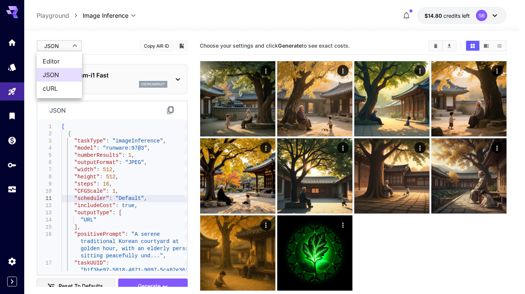
click at [59, 60] on span "Editor" at bounding box center [59, 61] width 33 height 9
type input "****"
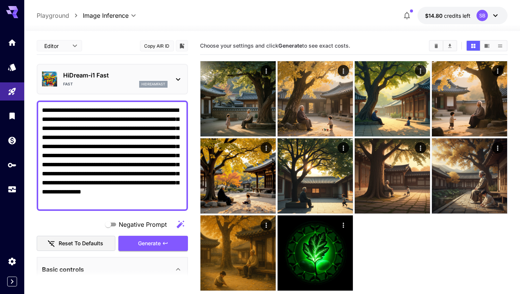
click at [121, 162] on textarea "**********" at bounding box center [112, 156] width 141 height 100
click at [76, 240] on button "Reset to defaults" at bounding box center [76, 243] width 79 height 15
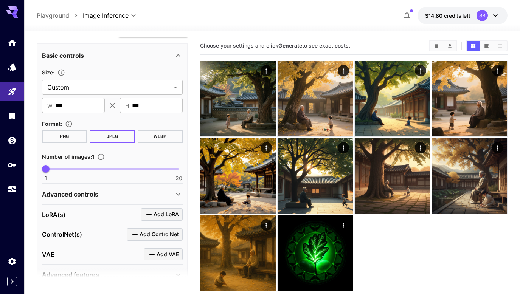
scroll to position [253, 0]
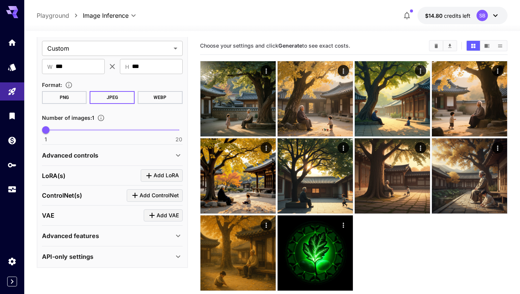
click at [121, 159] on div "Advanced controls" at bounding box center [108, 155] width 132 height 9
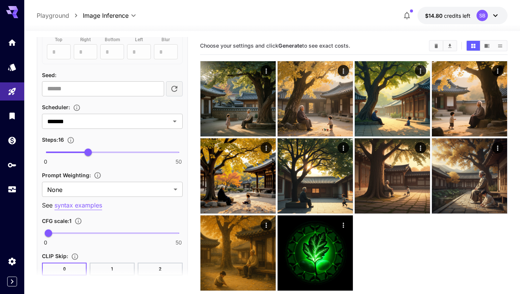
scroll to position [518, 0]
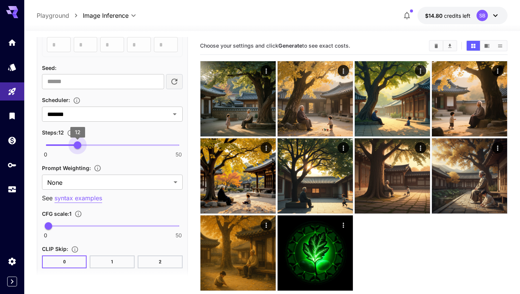
drag, startPoint x: 89, startPoint y: 149, endPoint x: 76, endPoint y: 149, distance: 12.5
click at [76, 149] on span "12" at bounding box center [78, 145] width 8 height 8
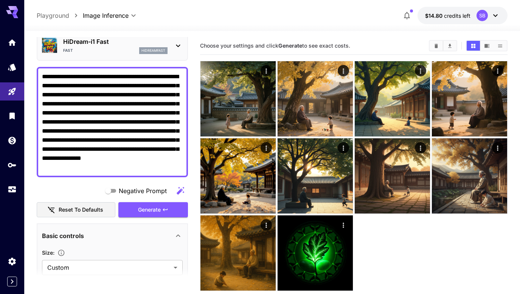
scroll to position [0, 0]
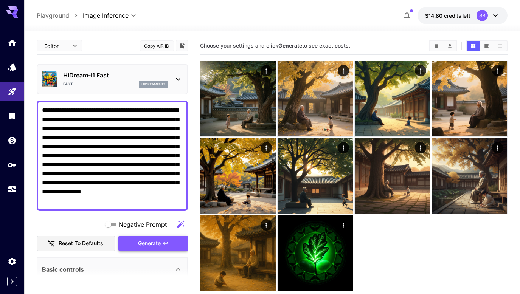
click at [145, 241] on span "Generate" at bounding box center [149, 243] width 23 height 9
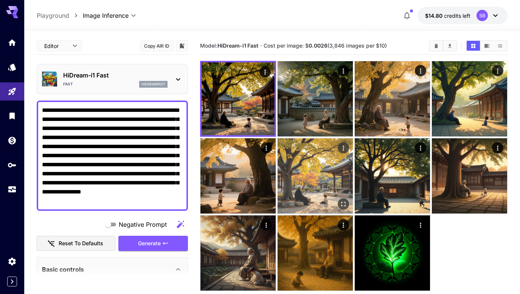
click at [310, 161] on img at bounding box center [314, 175] width 75 height 75
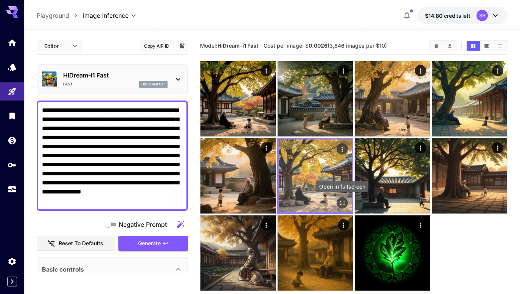
click at [340, 203] on icon "Open in fullscreen" at bounding box center [342, 203] width 8 height 8
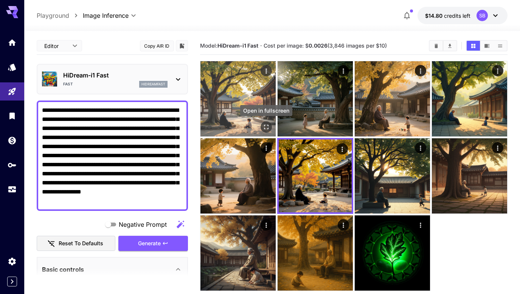
click at [266, 128] on icon "Open in fullscreen" at bounding box center [266, 127] width 8 height 8
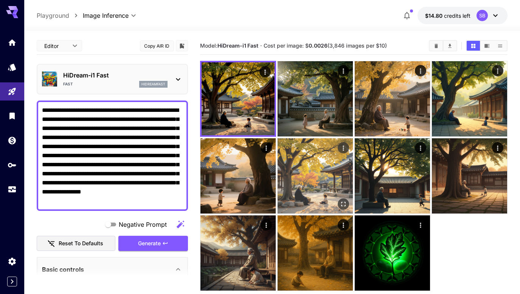
click at [316, 164] on img at bounding box center [314, 175] width 75 height 75
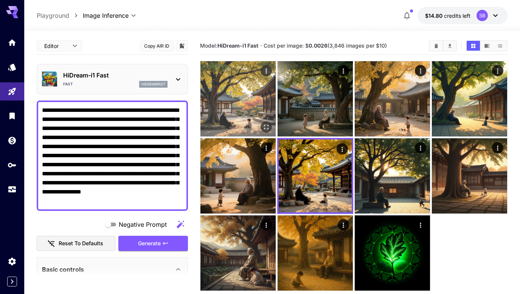
click at [241, 102] on img at bounding box center [237, 98] width 75 height 75
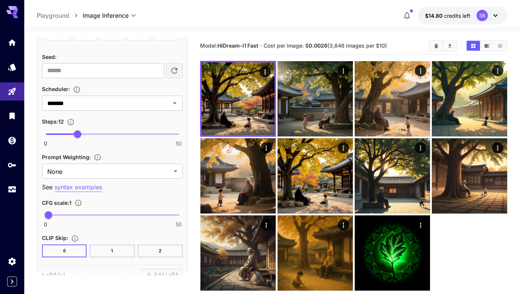
scroll to position [529, 0]
type input "**"
drag, startPoint x: 79, startPoint y: 136, endPoint x: 71, endPoint y: 136, distance: 7.6
click at [71, 136] on span "10" at bounding box center [72, 134] width 8 height 8
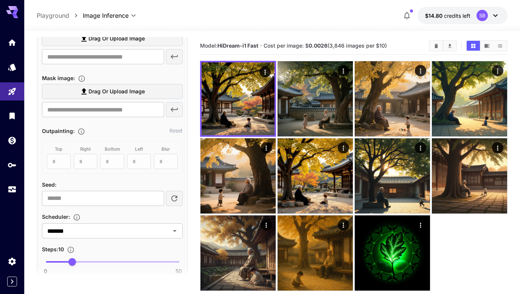
scroll to position [60, 0]
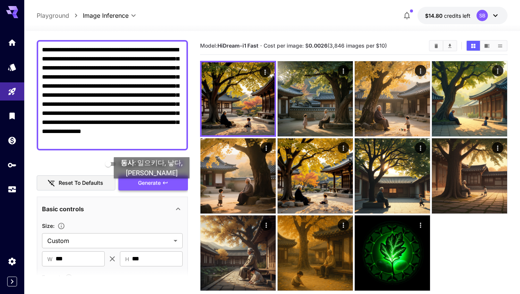
click at [152, 186] on span "Generate" at bounding box center [149, 182] width 23 height 9
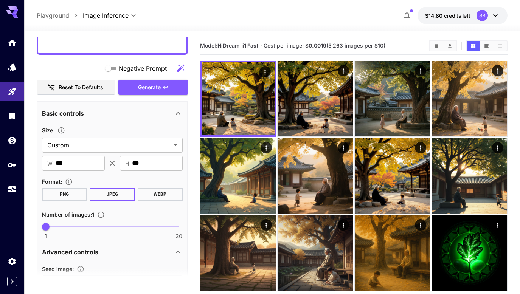
scroll to position [174, 0]
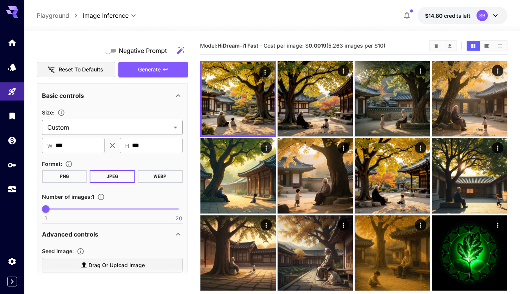
click at [124, 127] on body "**********" at bounding box center [260, 177] width 520 height 354
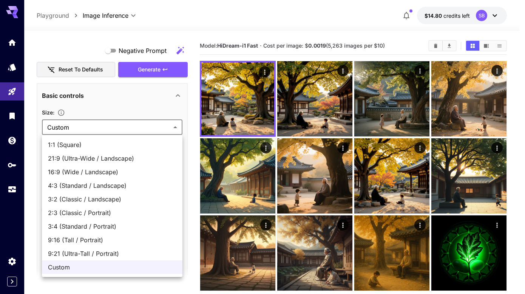
click at [110, 142] on span "1:1 (Square)" at bounding box center [112, 144] width 129 height 9
type input "**********"
type input "****"
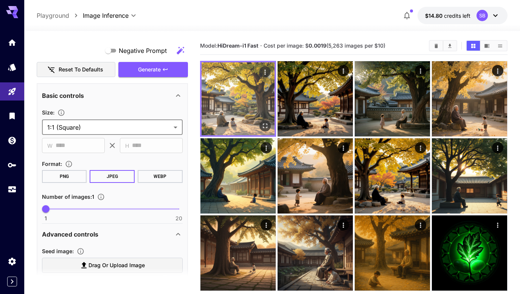
click at [268, 128] on icon "Open in fullscreen" at bounding box center [265, 126] width 8 height 8
click at [251, 95] on img at bounding box center [237, 98] width 73 height 73
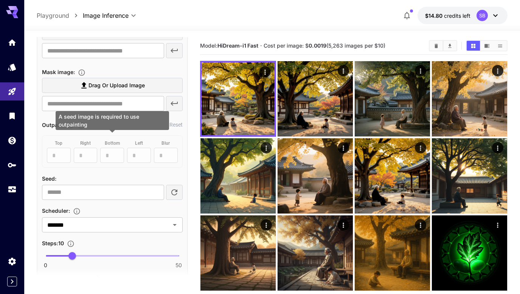
scroll to position [514, 0]
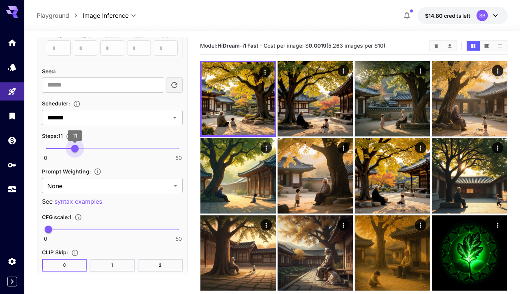
click at [74, 151] on span "11" at bounding box center [75, 149] width 8 height 8
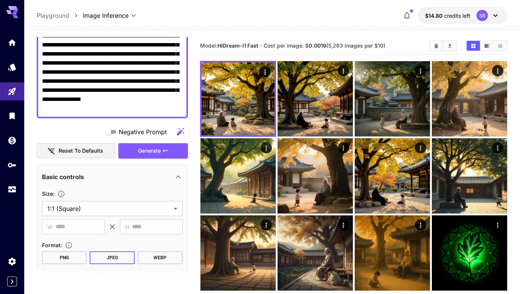
scroll to position [0, 0]
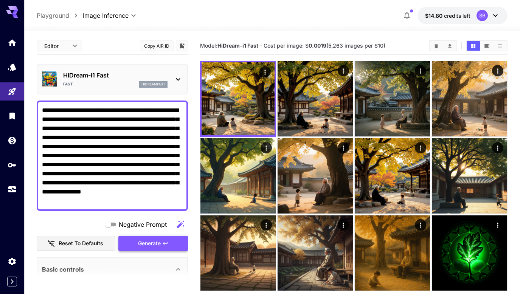
click at [163, 239] on button "Generate" at bounding box center [153, 243] width 70 height 15
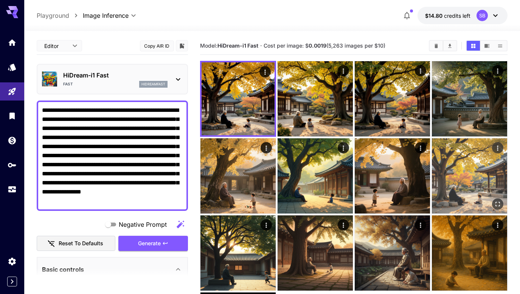
click at [467, 185] on img at bounding box center [469, 175] width 75 height 75
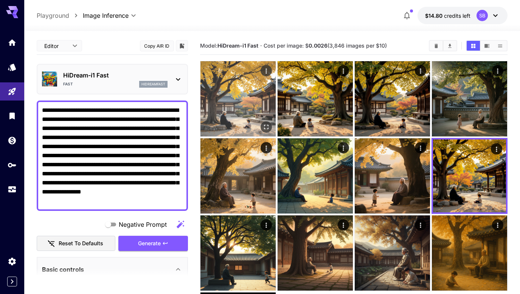
click at [237, 101] on img at bounding box center [237, 98] width 75 height 75
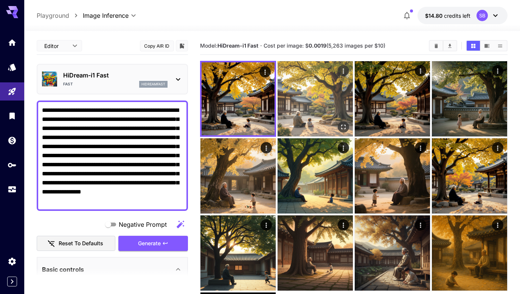
click at [297, 92] on img at bounding box center [314, 98] width 75 height 75
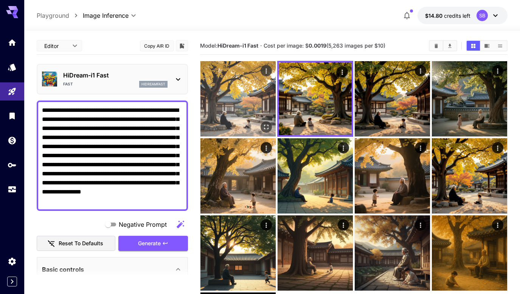
click at [242, 98] on img at bounding box center [237, 98] width 75 height 75
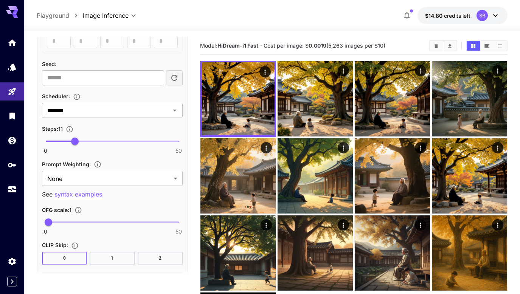
scroll to position [529, 0]
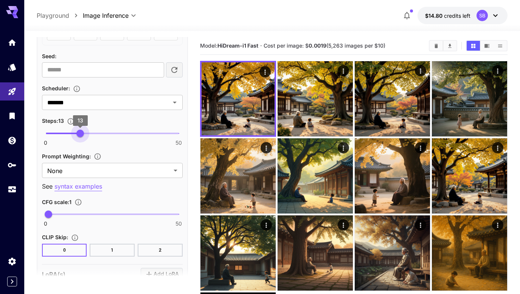
type input "**"
click at [77, 134] on span "12" at bounding box center [78, 134] width 8 height 8
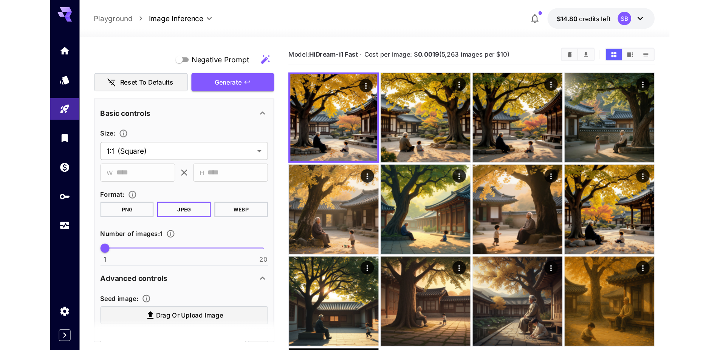
scroll to position [174, 0]
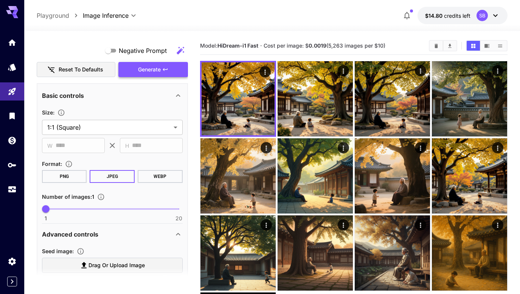
click at [163, 67] on icon "button" at bounding box center [165, 70] width 6 height 6
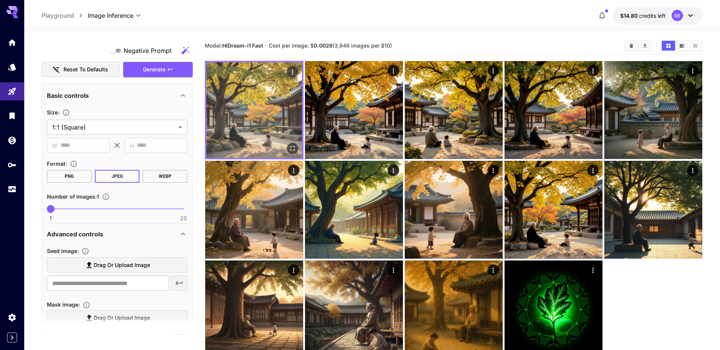
click at [243, 110] on img at bounding box center [254, 110] width 96 height 96
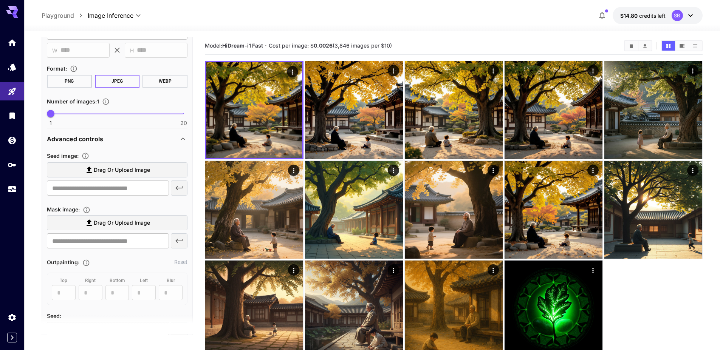
scroll to position [0, 0]
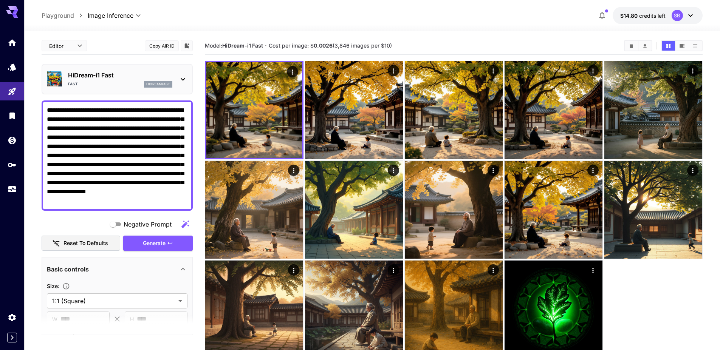
click at [121, 151] on textarea "**********" at bounding box center [117, 156] width 141 height 100
paste textarea
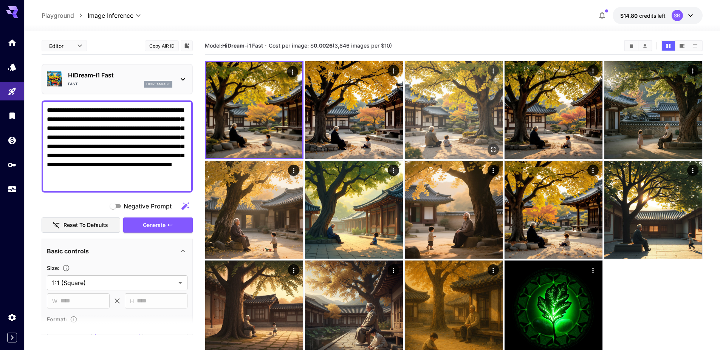
type textarea "**********"
click at [445, 116] on img at bounding box center [454, 110] width 98 height 98
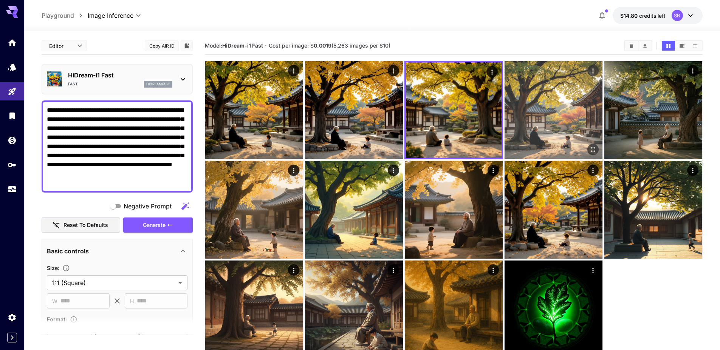
click at [519, 116] on img at bounding box center [554, 110] width 98 height 98
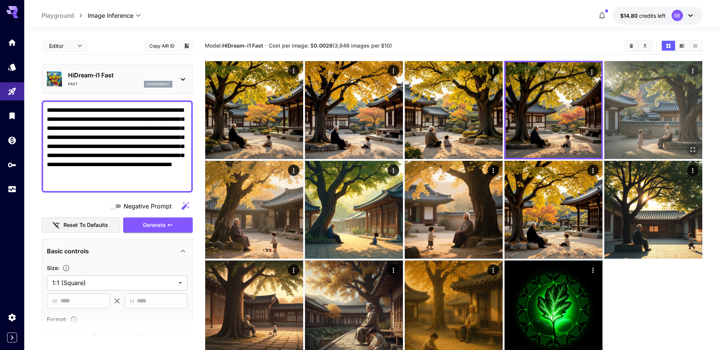
click at [519, 126] on img at bounding box center [653, 110] width 98 height 98
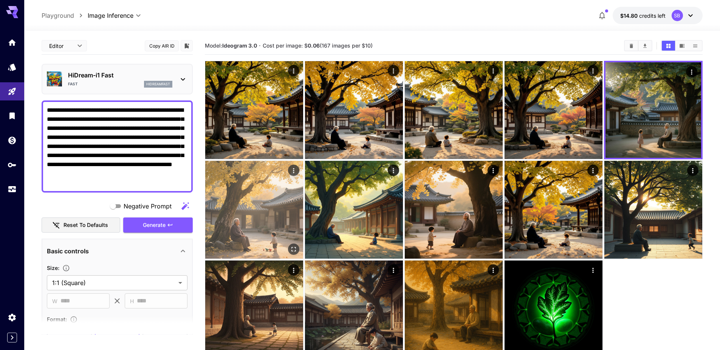
click at [263, 212] on img at bounding box center [254, 210] width 98 height 98
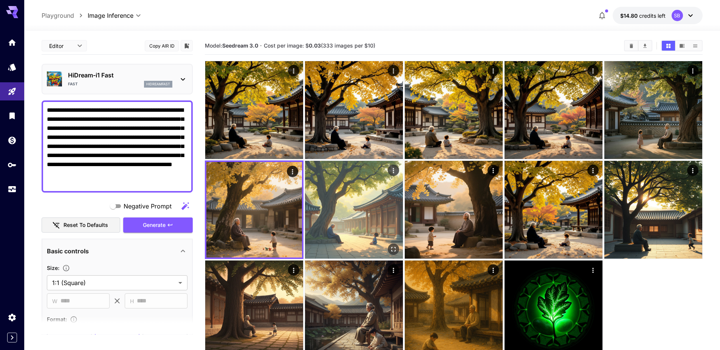
click at [350, 208] on img at bounding box center [354, 210] width 98 height 98
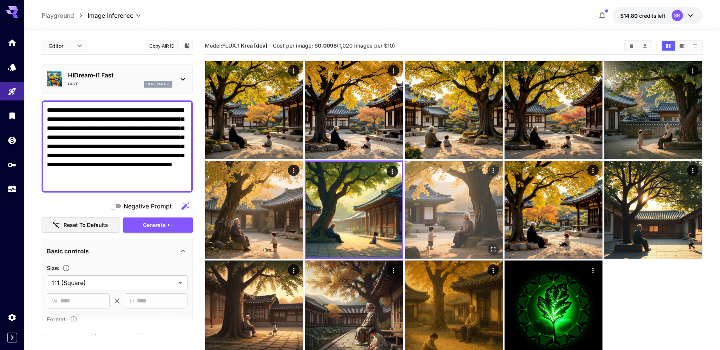
click at [471, 211] on img at bounding box center [454, 210] width 98 height 98
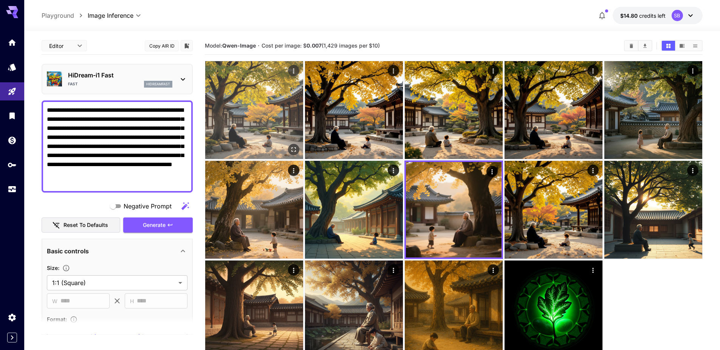
click at [260, 112] on img at bounding box center [254, 110] width 98 height 98
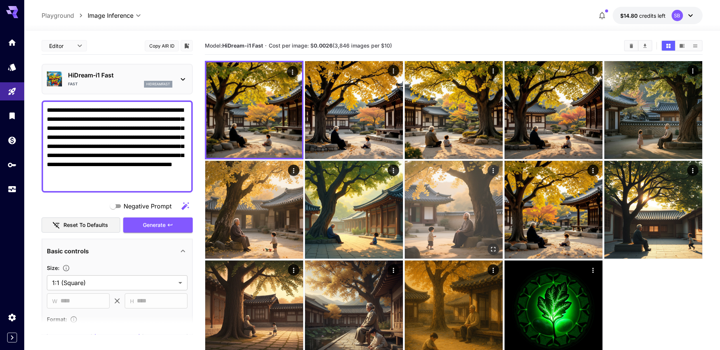
click at [467, 197] on img at bounding box center [454, 210] width 98 height 98
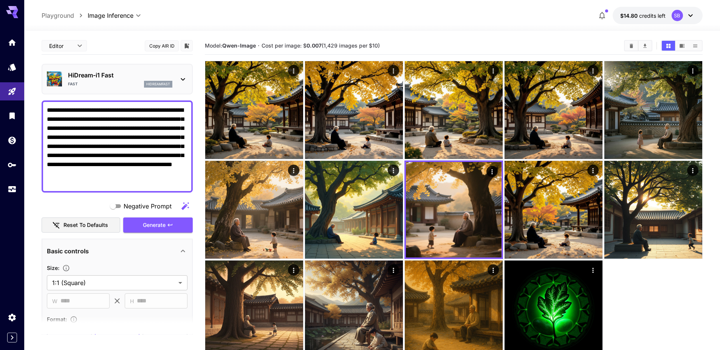
click at [125, 80] on div "HiDream-i1 Fast Fast hidreamfast" at bounding box center [120, 79] width 104 height 17
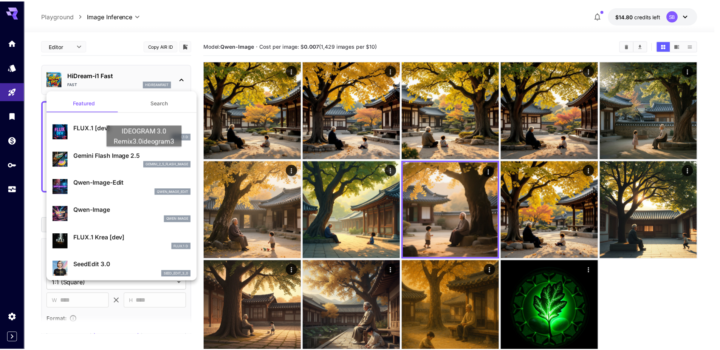
scroll to position [38, 0]
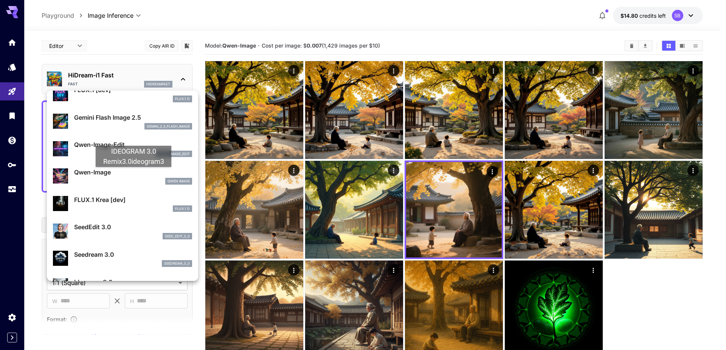
click at [133, 175] on p "Qwen-Image" at bounding box center [133, 172] width 118 height 9
type input "**"
type input "***"
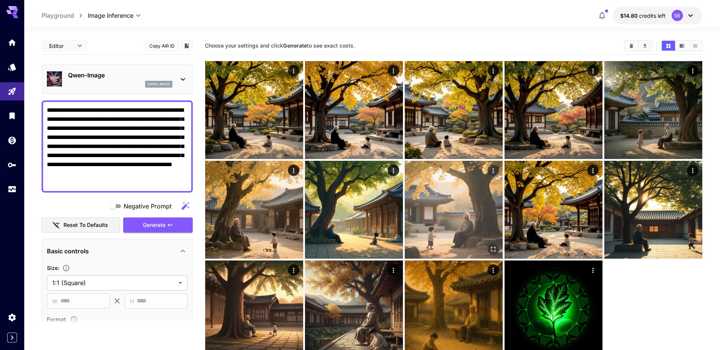
click at [463, 205] on img at bounding box center [454, 210] width 98 height 98
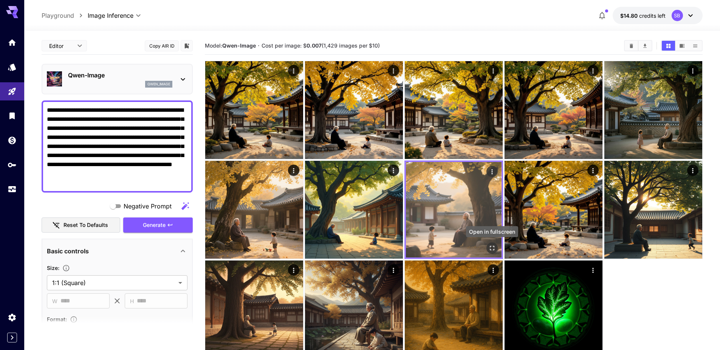
click at [493, 250] on icon "Open in fullscreen" at bounding box center [492, 249] width 8 height 8
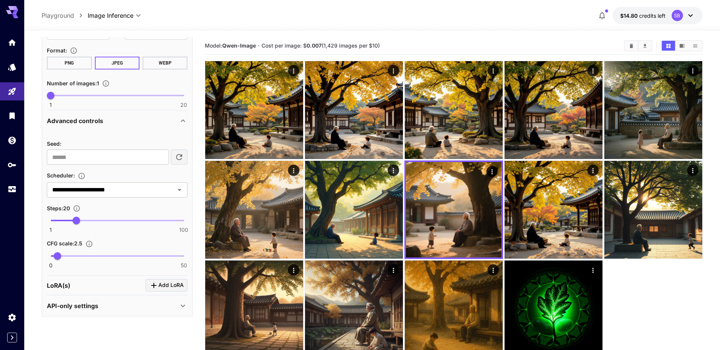
scroll to position [270, 0]
drag, startPoint x: 74, startPoint y: 221, endPoint x: 60, endPoint y: 222, distance: 14.0
click at [60, 222] on span "8" at bounding box center [60, 220] width 8 height 8
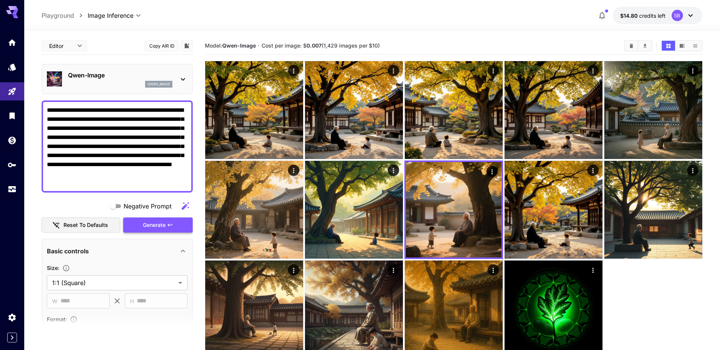
click at [177, 220] on button "Generate" at bounding box center [158, 225] width 70 height 15
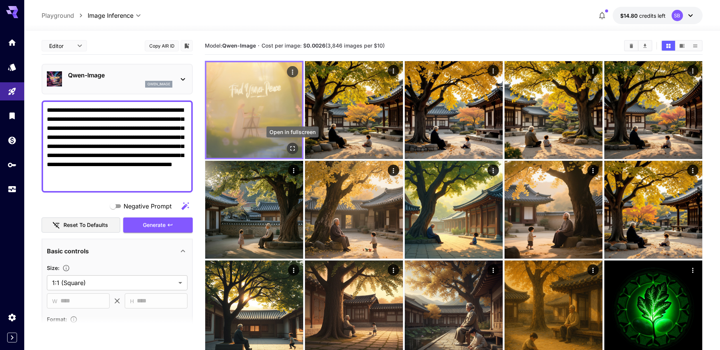
click at [294, 149] on icon "Open in fullscreen" at bounding box center [293, 149] width 8 height 8
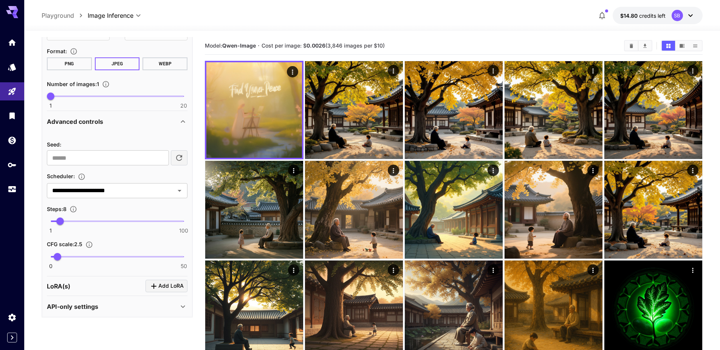
scroll to position [270, 0]
drag, startPoint x: 62, startPoint y: 219, endPoint x: 76, endPoint y: 218, distance: 14.0
click at [76, 218] on span "20" at bounding box center [77, 220] width 8 height 8
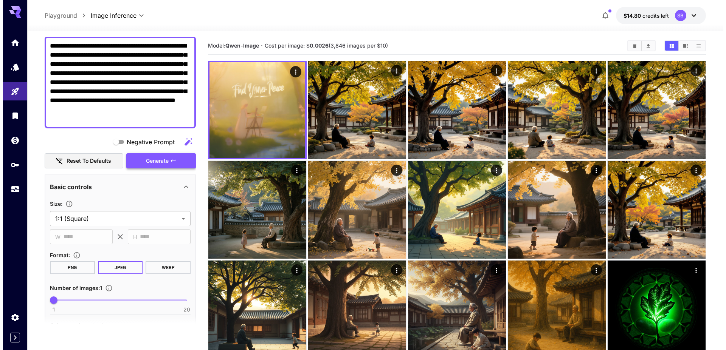
scroll to position [0, 0]
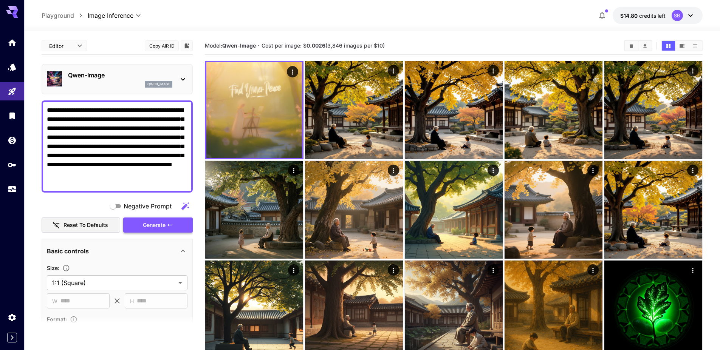
click at [155, 227] on span "Generate" at bounding box center [154, 225] width 23 height 9
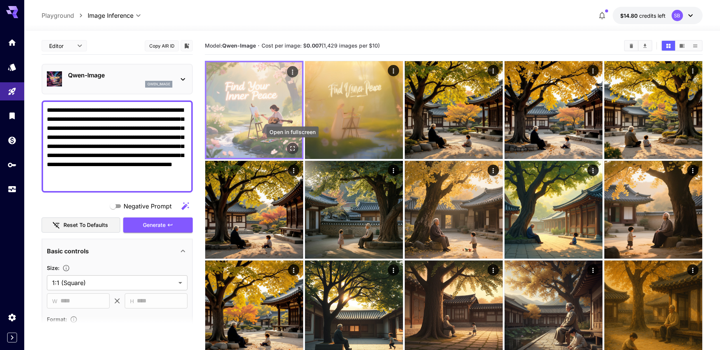
click at [292, 146] on icon "Open in fullscreen" at bounding box center [293, 149] width 8 height 8
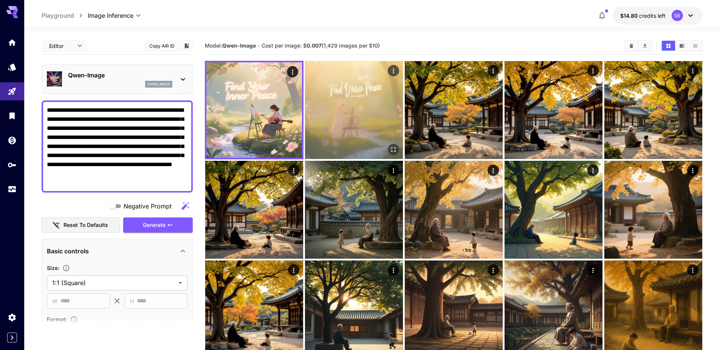
click at [358, 106] on img at bounding box center [354, 110] width 98 height 98
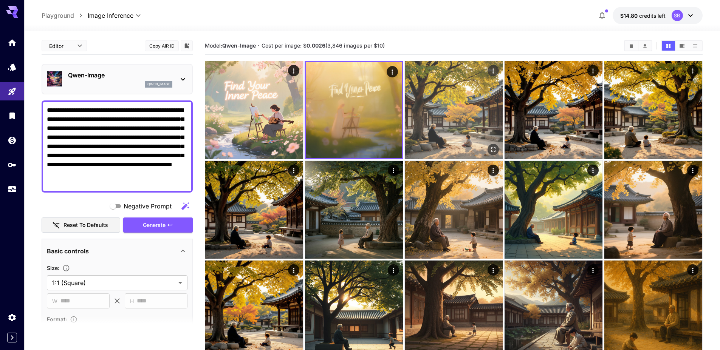
click at [425, 106] on img at bounding box center [454, 110] width 98 height 98
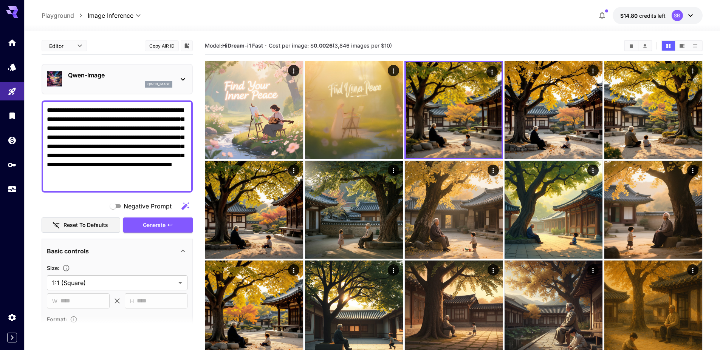
click at [132, 69] on div "Qwen-Image qwen_image" at bounding box center [117, 79] width 141 height 23
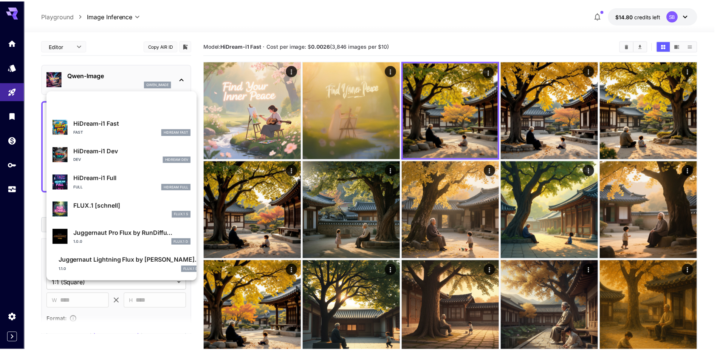
scroll to position [584, 0]
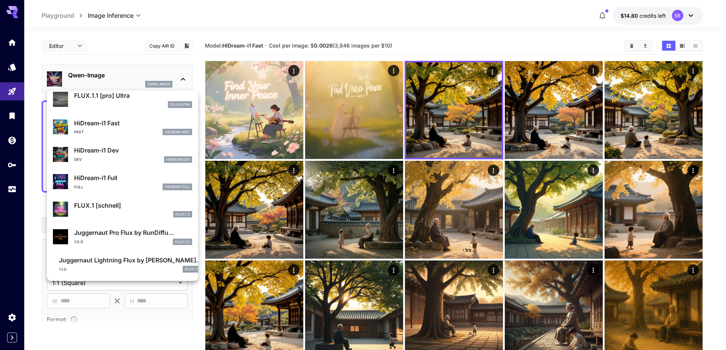
click at [131, 206] on p "FLUX.1 [schnell]" at bounding box center [133, 205] width 118 height 9
type input "*"
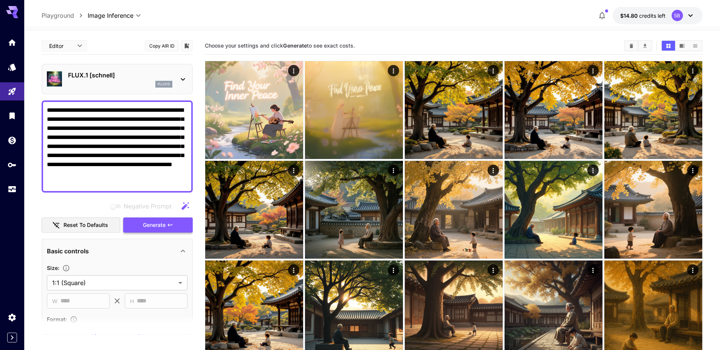
click at [166, 225] on span "Generate" at bounding box center [154, 225] width 23 height 9
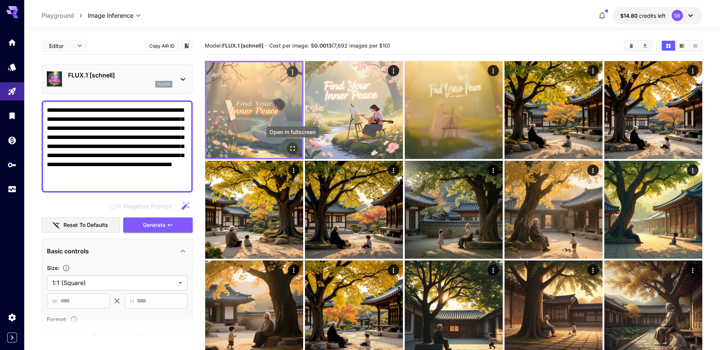
click at [294, 147] on icon "Open in fullscreen" at bounding box center [292, 148] width 5 height 5
click at [247, 101] on img at bounding box center [254, 110] width 96 height 96
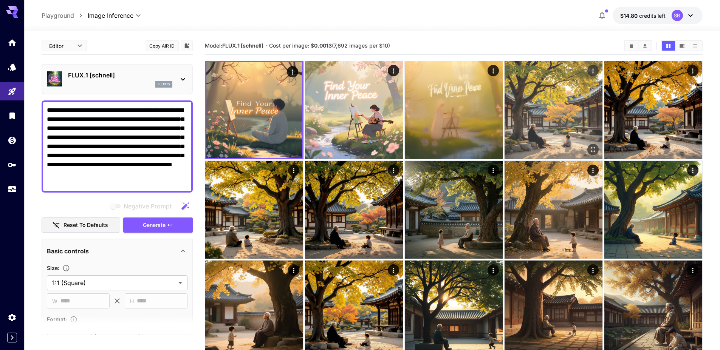
click at [519, 118] on img at bounding box center [554, 110] width 98 height 98
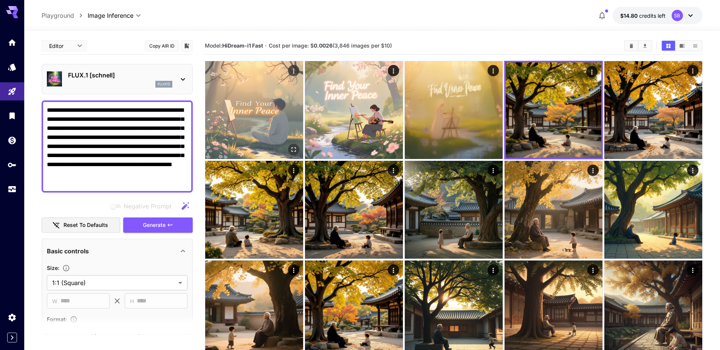
click at [271, 117] on img at bounding box center [254, 110] width 98 height 98
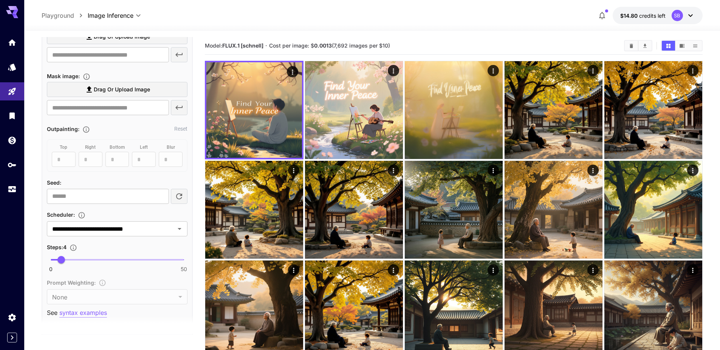
scroll to position [416, 0]
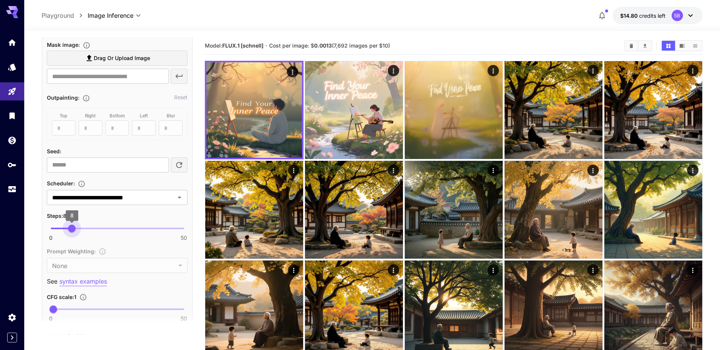
drag, startPoint x: 61, startPoint y: 228, endPoint x: 72, endPoint y: 229, distance: 10.8
click at [72, 229] on span "8" at bounding box center [72, 229] width 8 height 8
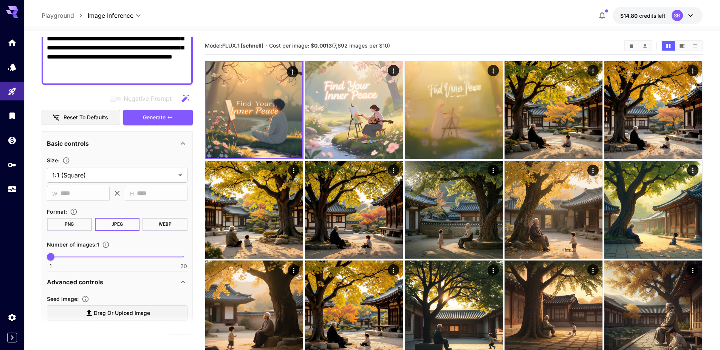
scroll to position [0, 0]
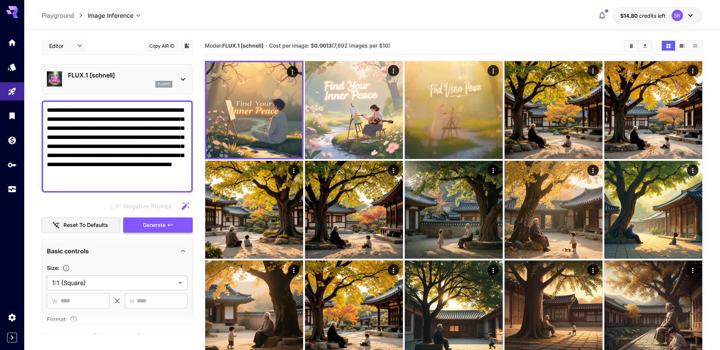
click at [151, 230] on button "Generate" at bounding box center [158, 225] width 70 height 15
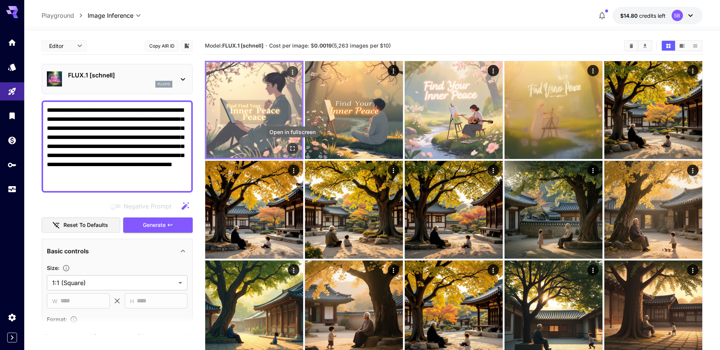
click at [294, 148] on icon "Open in fullscreen" at bounding box center [293, 149] width 8 height 8
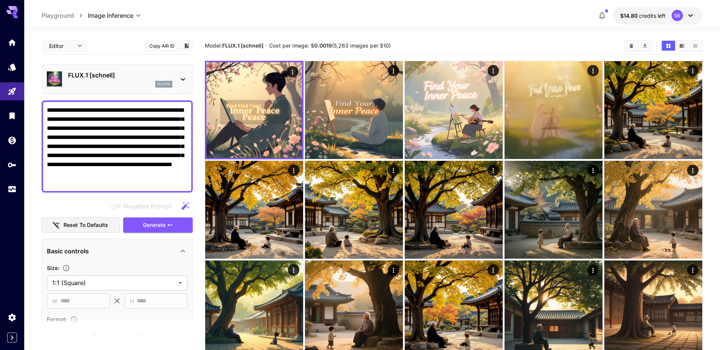
click at [117, 83] on div "flux1s" at bounding box center [120, 84] width 104 height 7
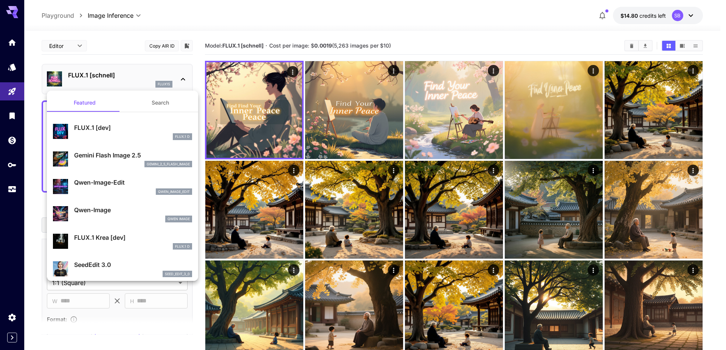
click at [256, 127] on div at bounding box center [363, 175] width 726 height 350
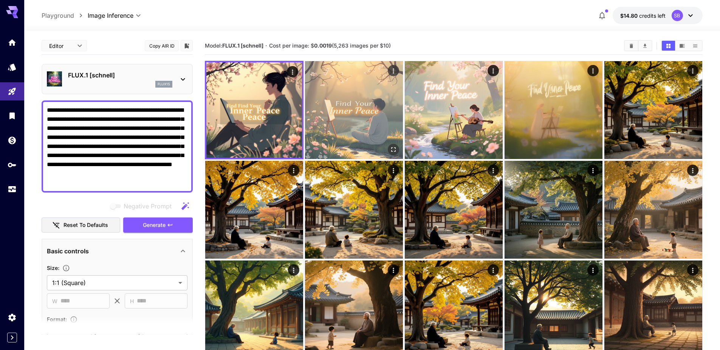
click at [333, 118] on img at bounding box center [354, 110] width 98 height 98
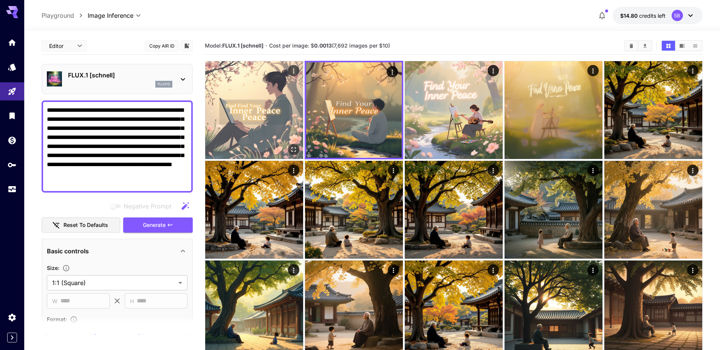
click at [277, 119] on img at bounding box center [254, 110] width 98 height 98
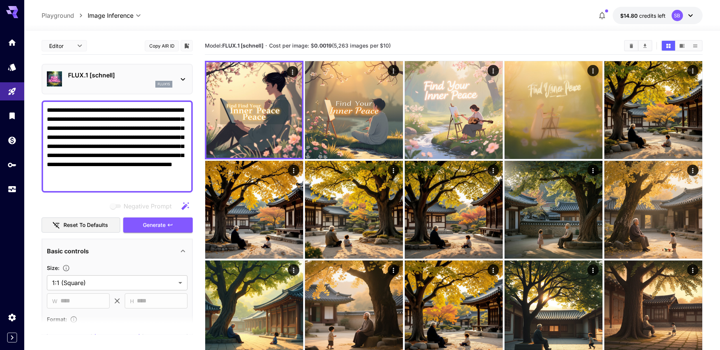
click at [118, 77] on p "FLUX.1 [schnell]" at bounding box center [120, 75] width 104 height 9
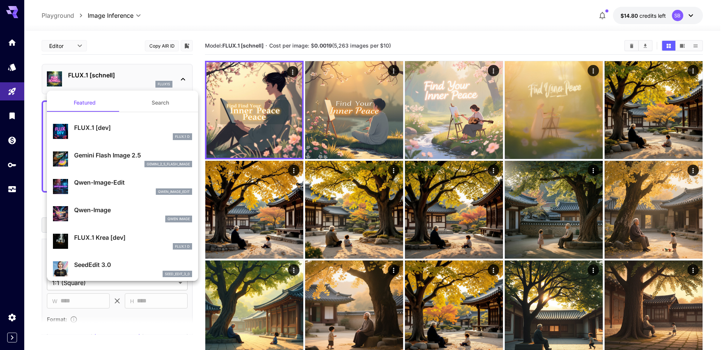
click at [120, 140] on div "FLUX.1 D" at bounding box center [133, 136] width 118 height 7
type input "**"
type input "***"
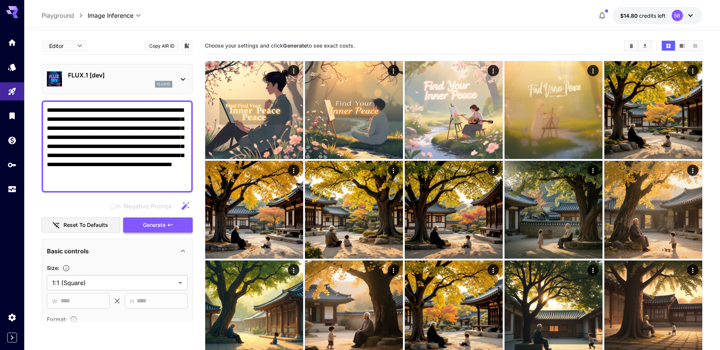
click at [169, 226] on icon "button" at bounding box center [170, 225] width 5 height 3
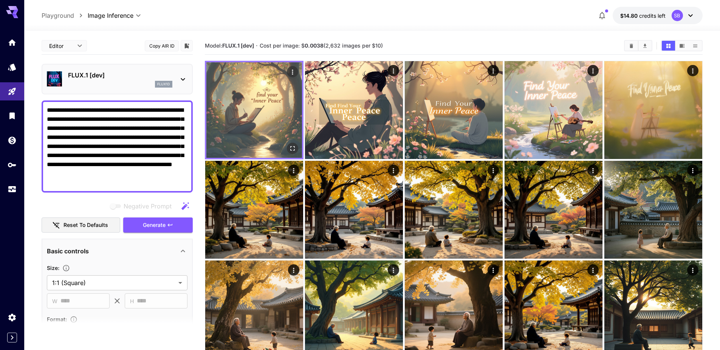
click at [256, 121] on img at bounding box center [254, 110] width 96 height 96
click at [291, 152] on icon "Open in fullscreen" at bounding box center [293, 149] width 8 height 8
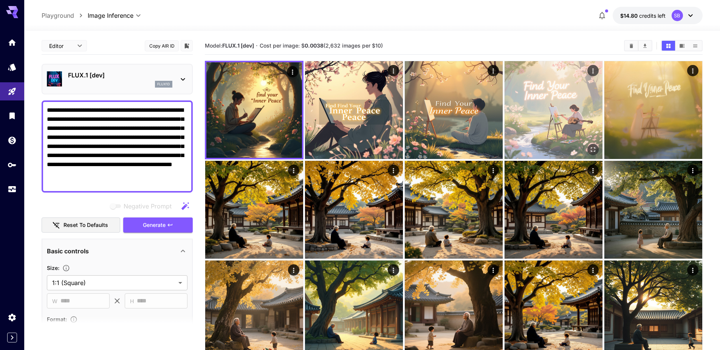
click at [519, 117] on img at bounding box center [554, 110] width 98 height 98
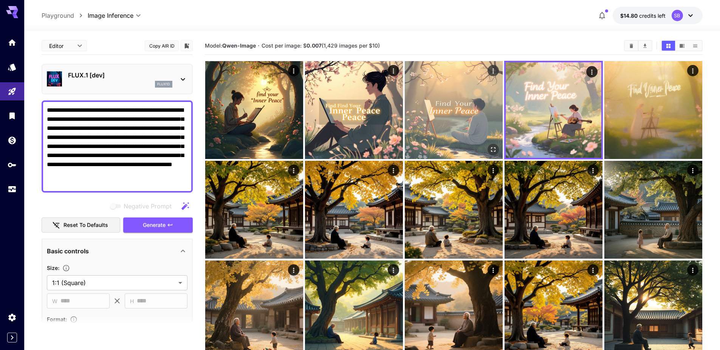
click at [453, 116] on img at bounding box center [454, 110] width 98 height 98
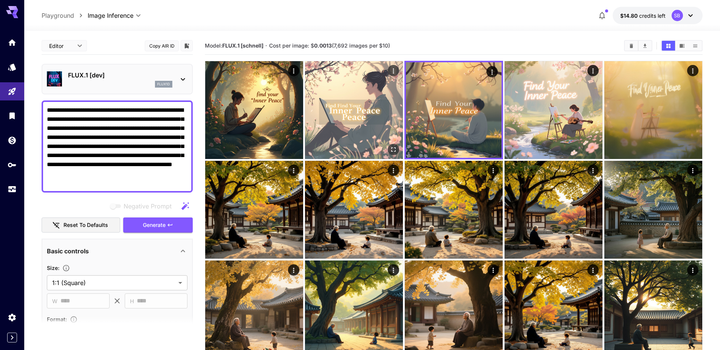
click at [368, 117] on img at bounding box center [354, 110] width 98 height 98
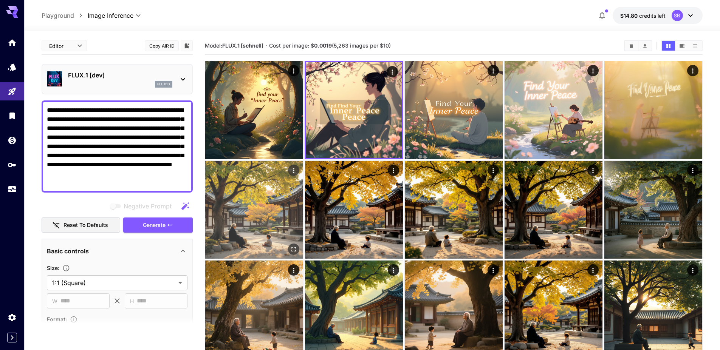
click at [263, 201] on img at bounding box center [254, 210] width 98 height 98
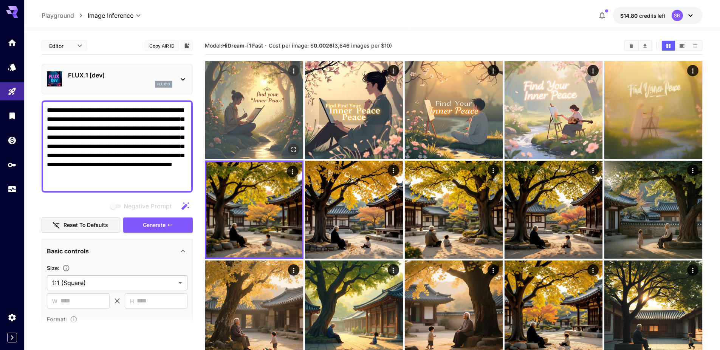
click at [263, 130] on img at bounding box center [254, 110] width 98 height 98
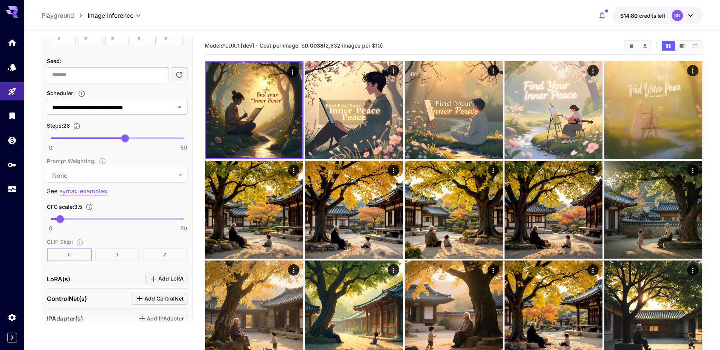
scroll to position [489, 0]
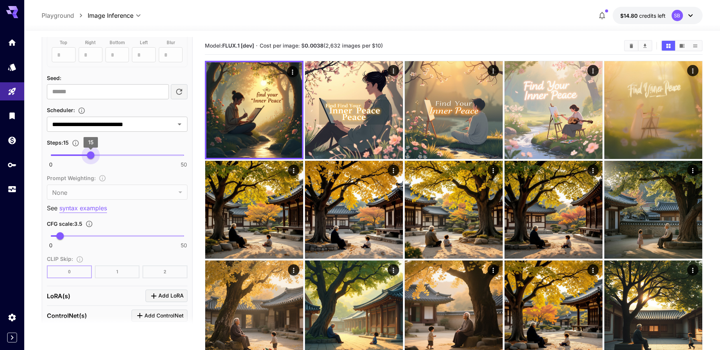
type input "**"
drag, startPoint x: 124, startPoint y: 158, endPoint x: 93, endPoint y: 156, distance: 31.5
click at [93, 156] on span "16" at bounding box center [94, 156] width 8 height 8
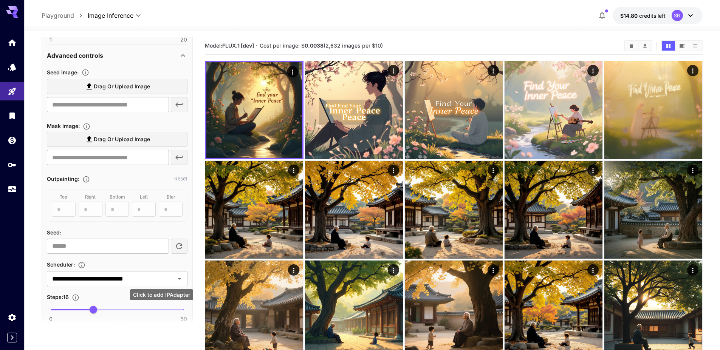
scroll to position [111, 0]
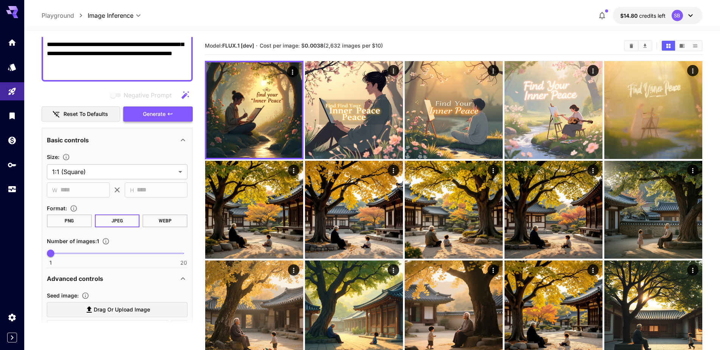
click at [153, 119] on button "Generate" at bounding box center [158, 114] width 70 height 15
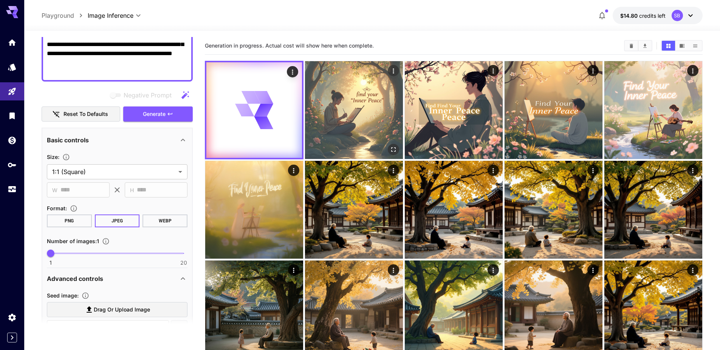
click at [358, 118] on img at bounding box center [354, 110] width 98 height 98
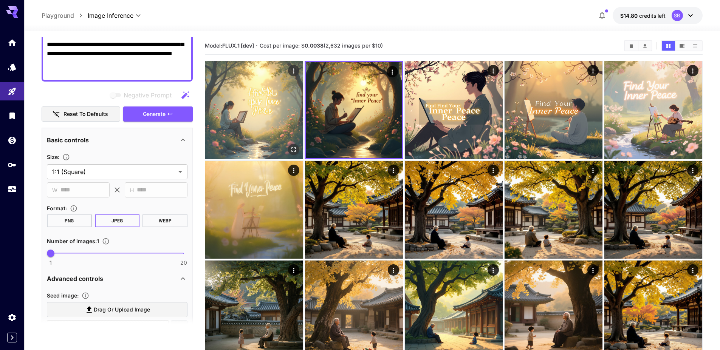
click at [236, 138] on img at bounding box center [254, 110] width 98 height 98
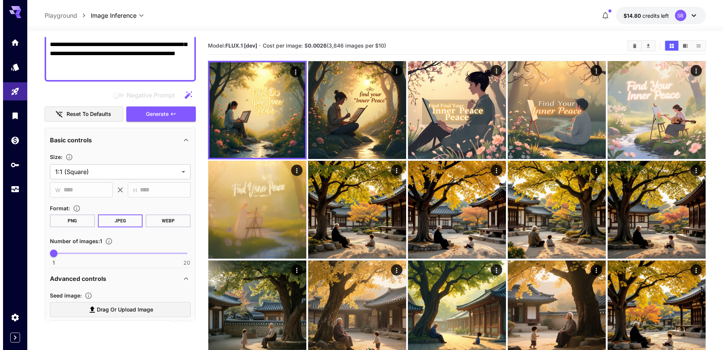
scroll to position [0, 0]
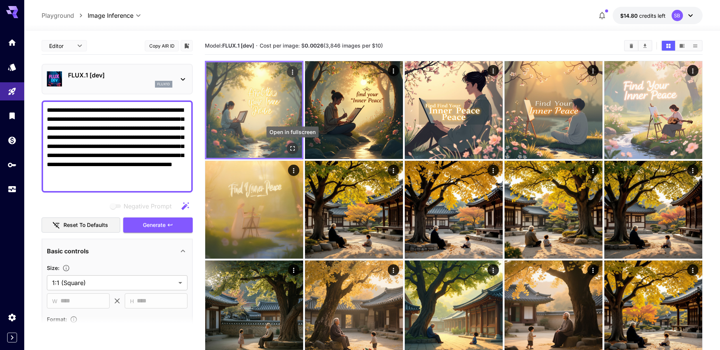
click at [291, 147] on icon "Open in fullscreen" at bounding box center [292, 148] width 5 height 5
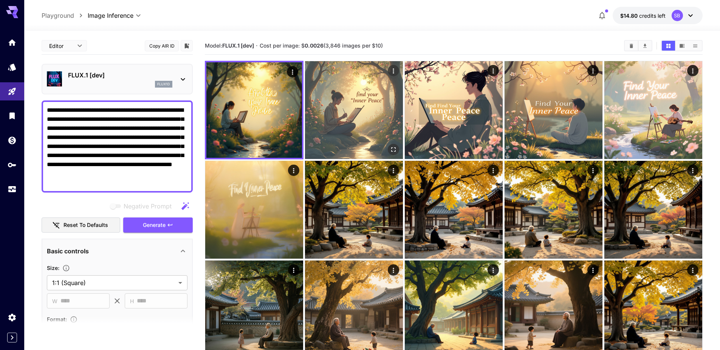
click at [356, 122] on img at bounding box center [354, 110] width 98 height 98
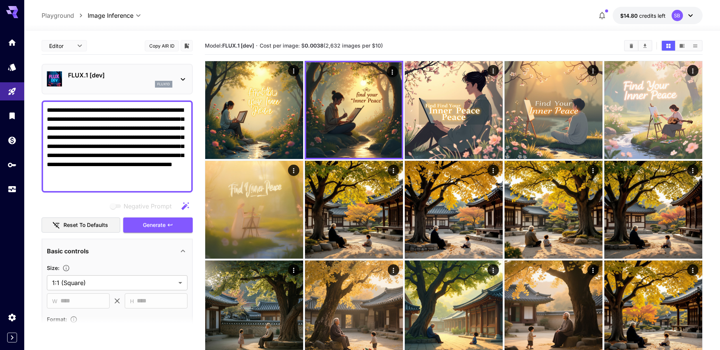
click at [120, 81] on div "flux1d" at bounding box center [120, 84] width 104 height 7
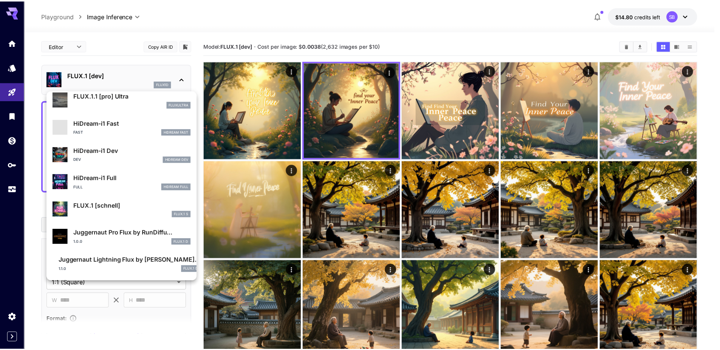
scroll to position [584, 0]
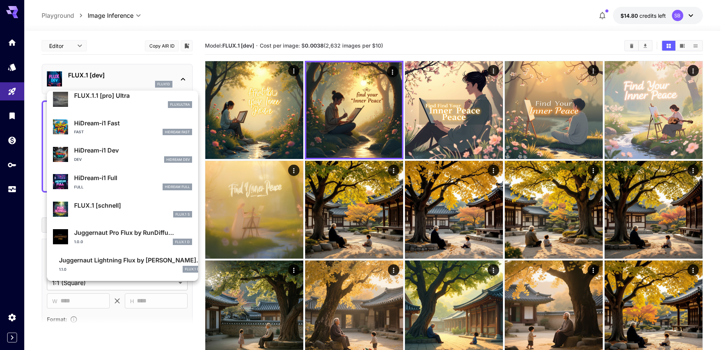
click at [124, 128] on div "HiDream-i1 Fast Fast HiDream Fast" at bounding box center [133, 127] width 118 height 17
type input "*"
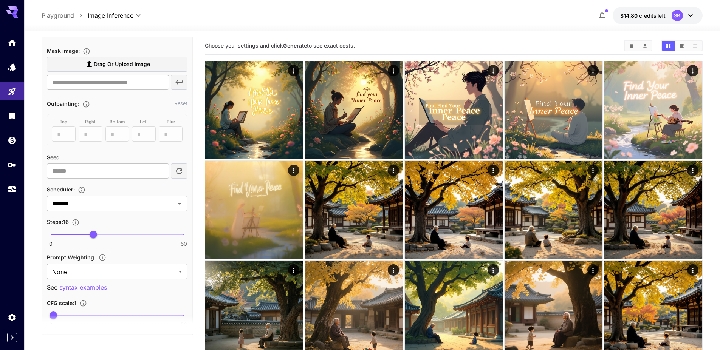
scroll to position [416, 0]
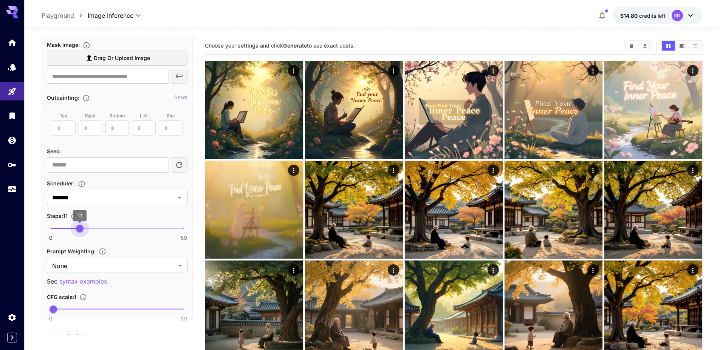
drag, startPoint x: 93, startPoint y: 226, endPoint x: 80, endPoint y: 229, distance: 13.4
click at [80, 229] on span "11" at bounding box center [80, 229] width 8 height 8
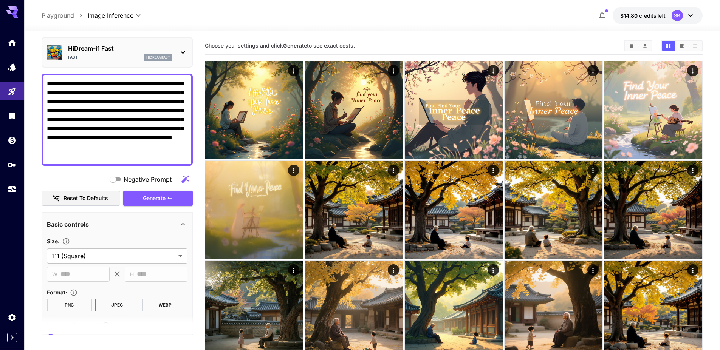
scroll to position [0, 0]
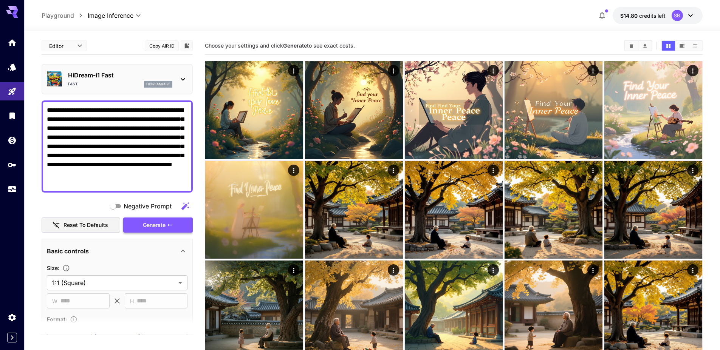
click at [174, 221] on button "Generate" at bounding box center [158, 225] width 70 height 15
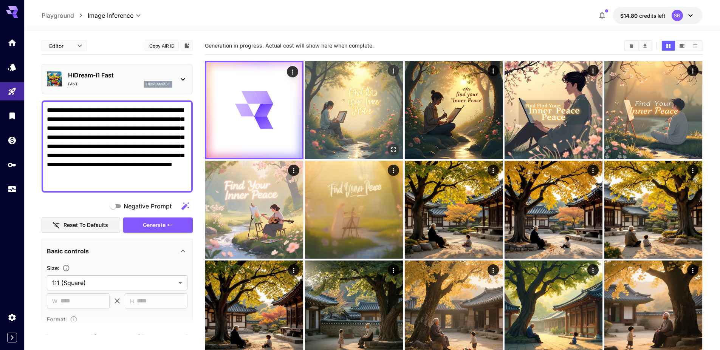
click at [327, 108] on img at bounding box center [354, 110] width 98 height 98
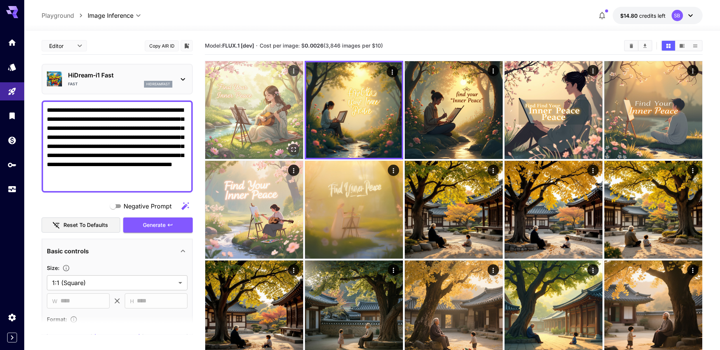
click at [251, 111] on img at bounding box center [254, 110] width 98 height 98
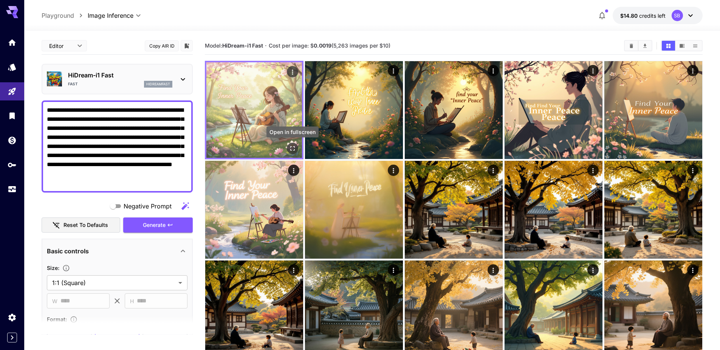
click at [292, 144] on button "Open in fullscreen" at bounding box center [292, 148] width 11 height 11
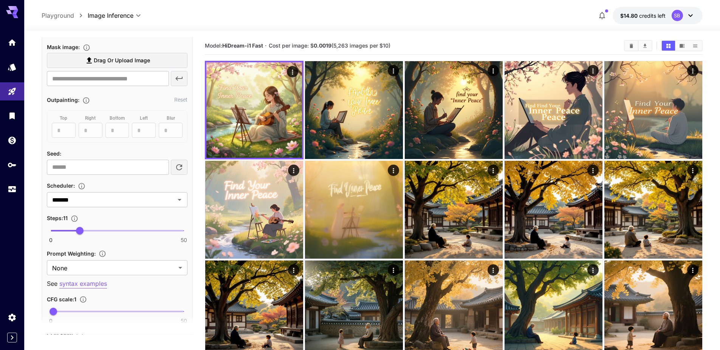
scroll to position [416, 0]
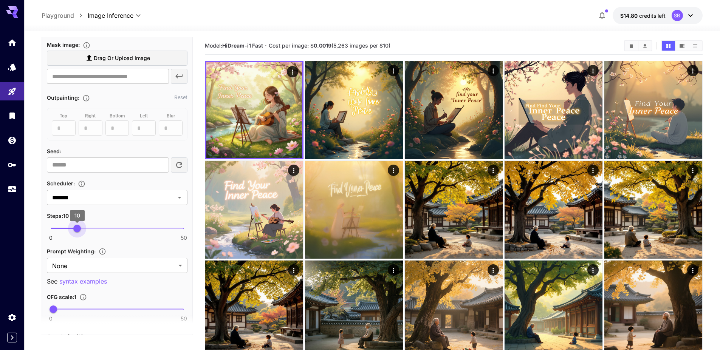
type input "*"
drag, startPoint x: 77, startPoint y: 230, endPoint x: 71, endPoint y: 229, distance: 6.8
click at [71, 229] on span "8" at bounding box center [72, 229] width 8 height 8
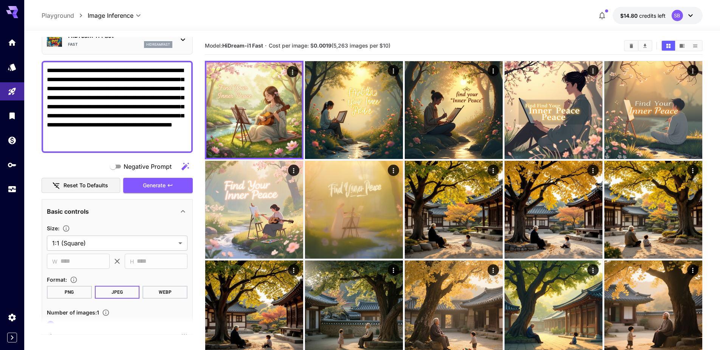
scroll to position [0, 0]
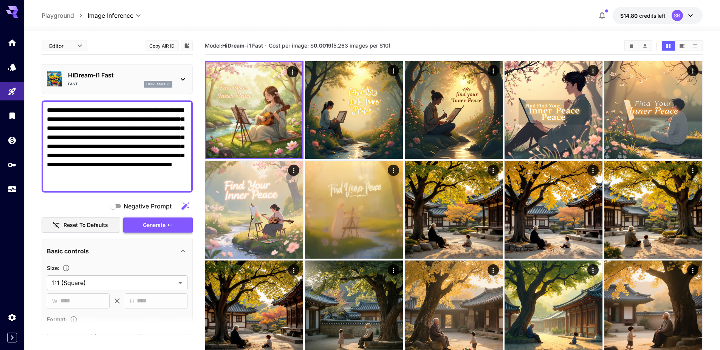
click at [167, 220] on button "Generate" at bounding box center [158, 225] width 70 height 15
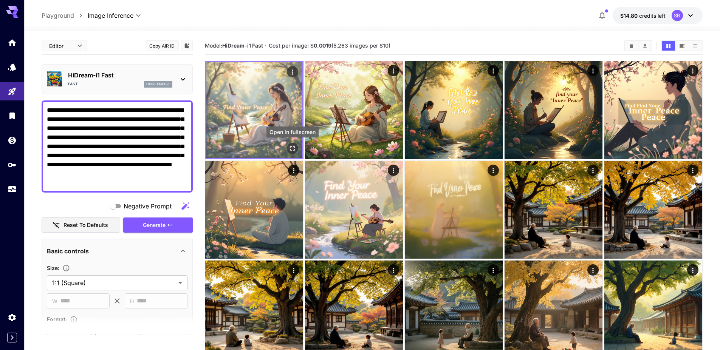
click at [291, 149] on icon "Open in fullscreen" at bounding box center [293, 149] width 8 height 8
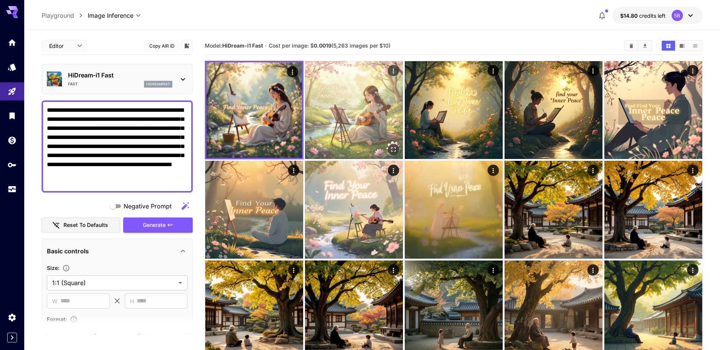
click at [328, 137] on img at bounding box center [354, 110] width 98 height 98
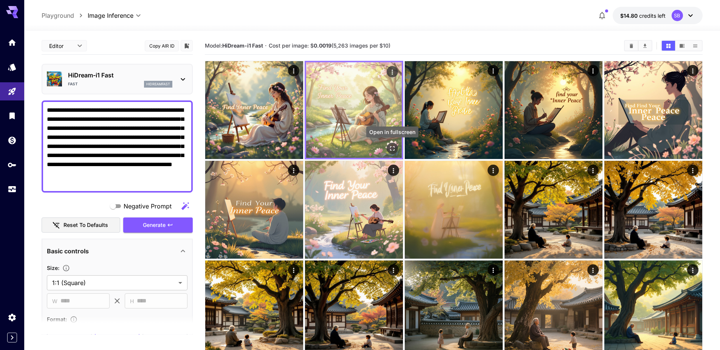
click at [395, 152] on button "Open in fullscreen" at bounding box center [392, 148] width 11 height 11
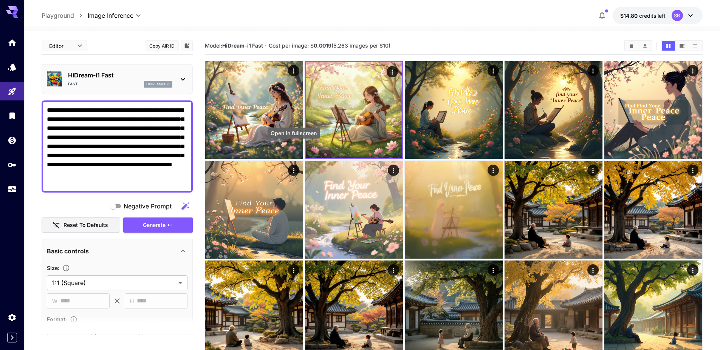
click at [0, 0] on icon "Open in fullscreen" at bounding box center [0, 0] width 0 height 0
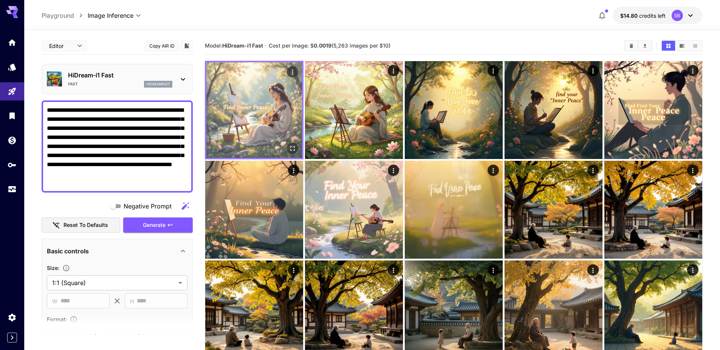
click at [242, 106] on img at bounding box center [254, 110] width 96 height 96
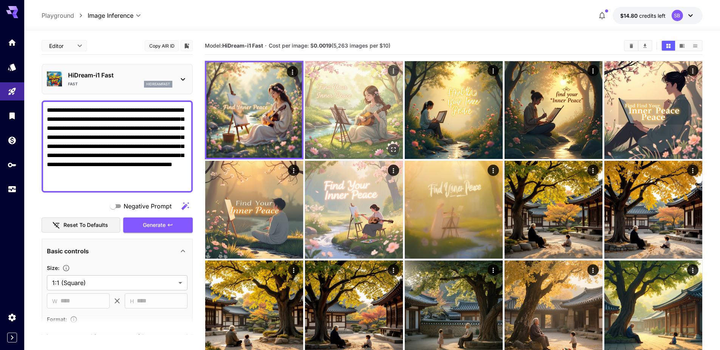
click at [325, 108] on img at bounding box center [354, 110] width 98 height 98
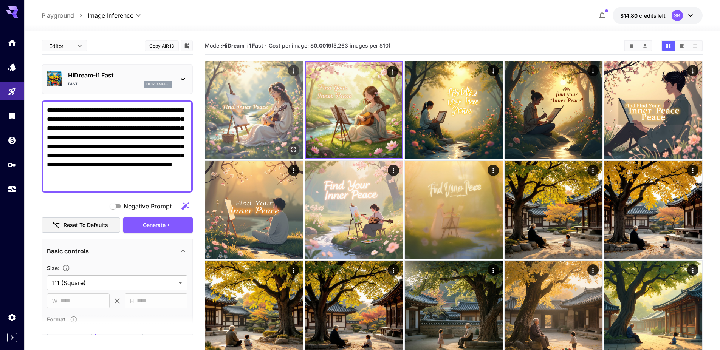
click at [262, 113] on img at bounding box center [254, 110] width 98 height 98
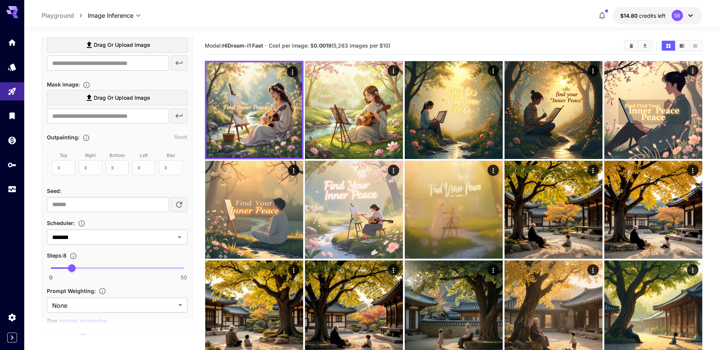
scroll to position [416, 0]
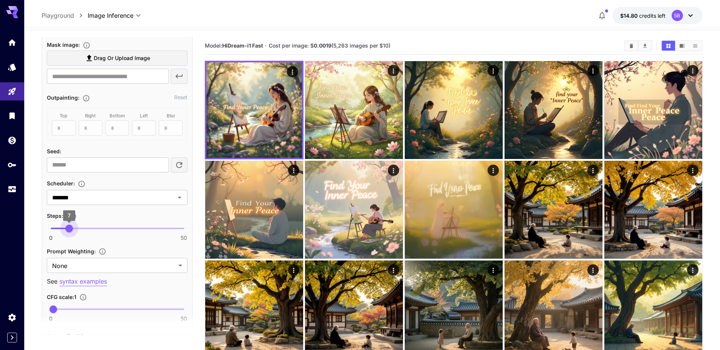
drag, startPoint x: 73, startPoint y: 229, endPoint x: 69, endPoint y: 229, distance: 4.2
click at [69, 229] on span "7" at bounding box center [69, 229] width 8 height 8
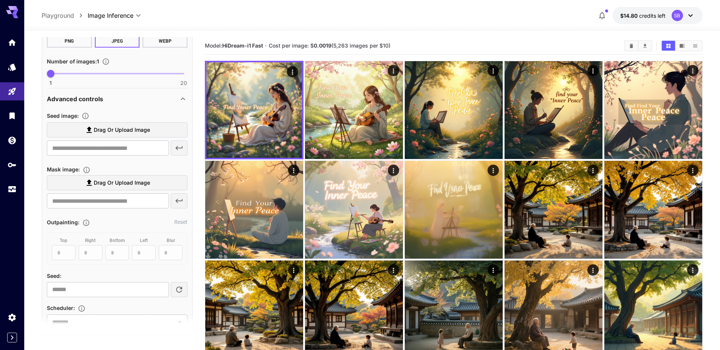
scroll to position [32, 0]
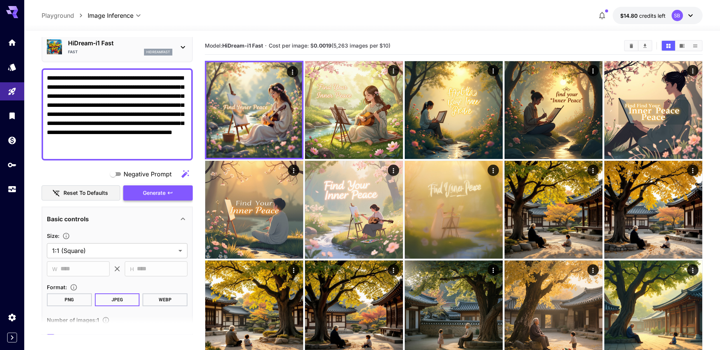
click at [173, 193] on icon "button" at bounding box center [170, 193] width 6 height 6
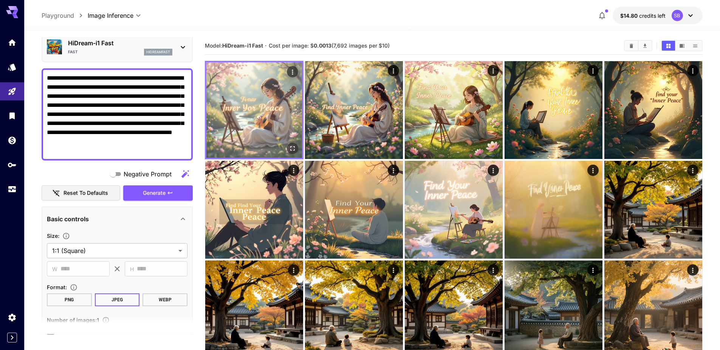
click at [293, 147] on icon "Open in fullscreen" at bounding box center [293, 149] width 8 height 8
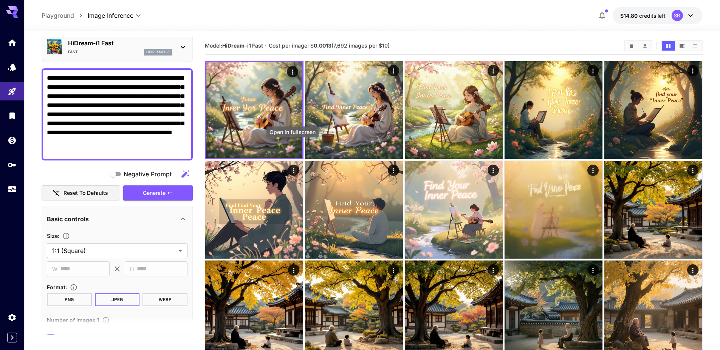
click at [288, 127] on div "Open in fullscreen" at bounding box center [293, 132] width 52 height 11
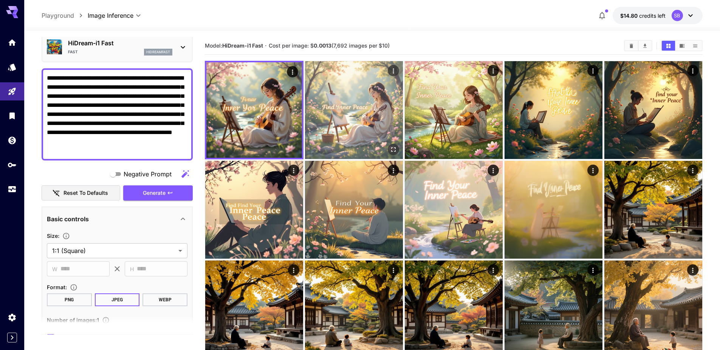
click at [350, 125] on img at bounding box center [354, 110] width 98 height 98
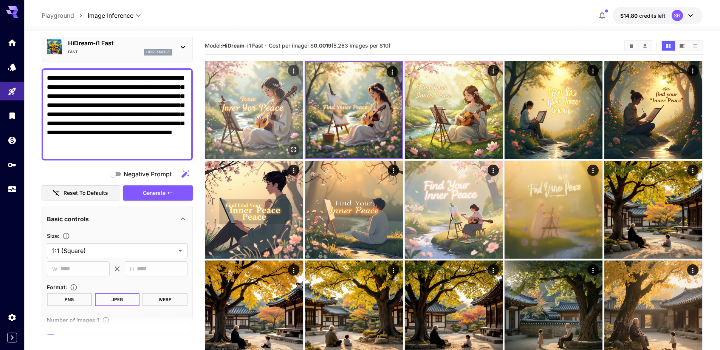
click at [286, 123] on img at bounding box center [254, 110] width 98 height 98
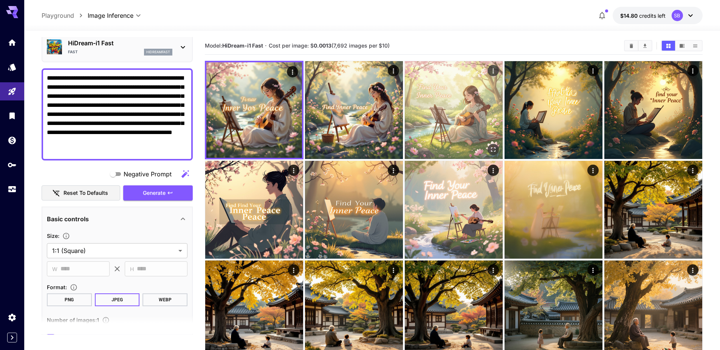
click at [438, 110] on img at bounding box center [454, 110] width 98 height 98
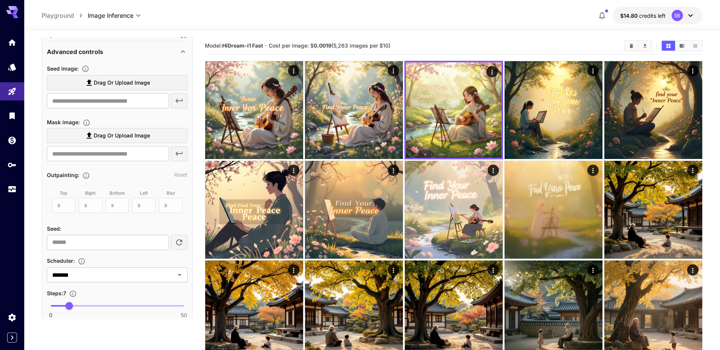
scroll to position [372, 0]
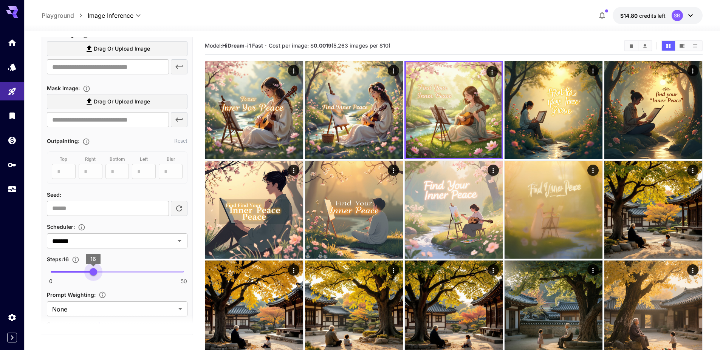
drag, startPoint x: 71, startPoint y: 270, endPoint x: 94, endPoint y: 271, distance: 22.7
click at [94, 271] on span "16" at bounding box center [94, 272] width 8 height 8
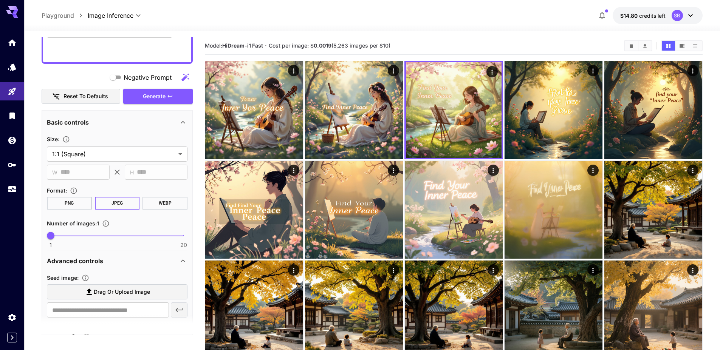
scroll to position [0, 0]
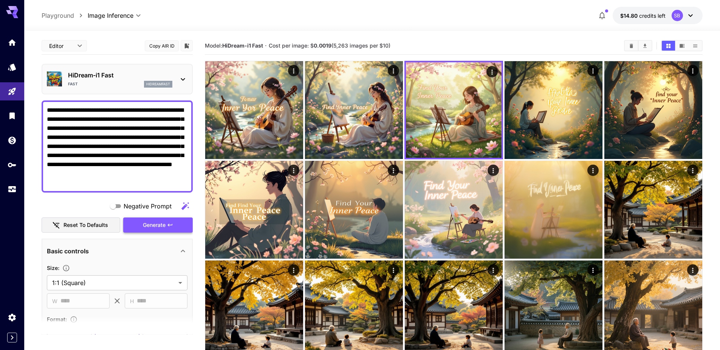
click at [168, 226] on icon "button" at bounding box center [170, 225] width 6 height 6
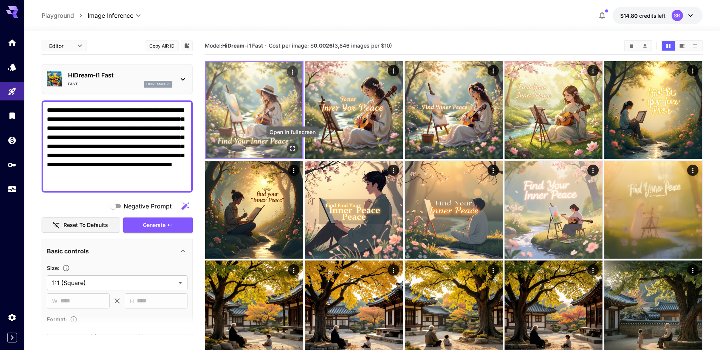
click at [291, 149] on icon "Open in fullscreen" at bounding box center [292, 148] width 5 height 5
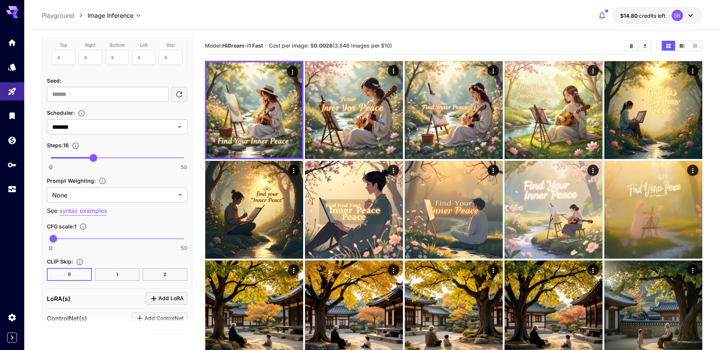
scroll to position [486, 0]
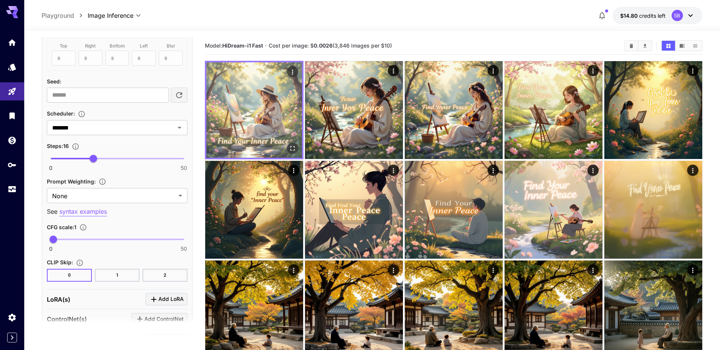
click at [266, 122] on img at bounding box center [254, 110] width 96 height 96
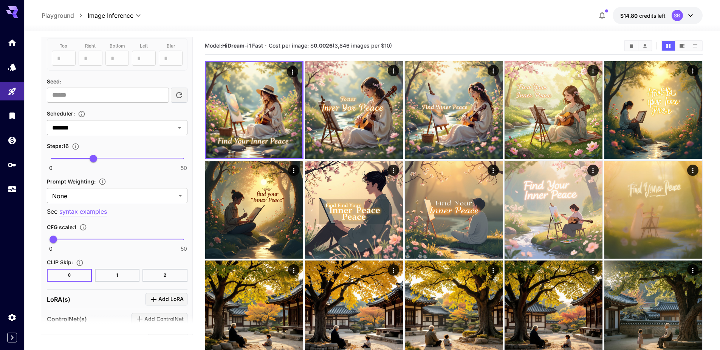
click at [430, 43] on section "Model: HiDream-i1 Fast · Cost per image: $ 0.0026 (3,846 images per $10)" at bounding box center [411, 45] width 413 height 9
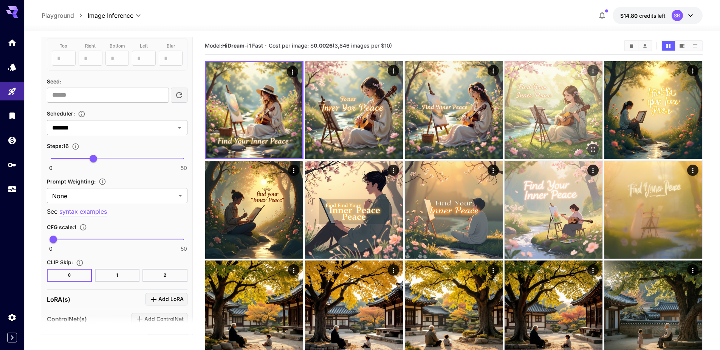
click at [562, 122] on img at bounding box center [554, 110] width 98 height 98
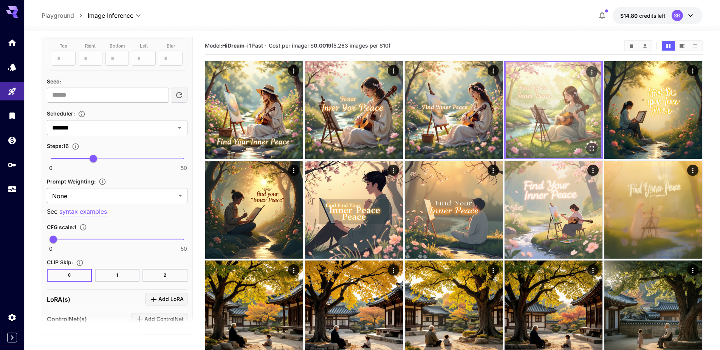
click at [554, 122] on img at bounding box center [554, 110] width 96 height 96
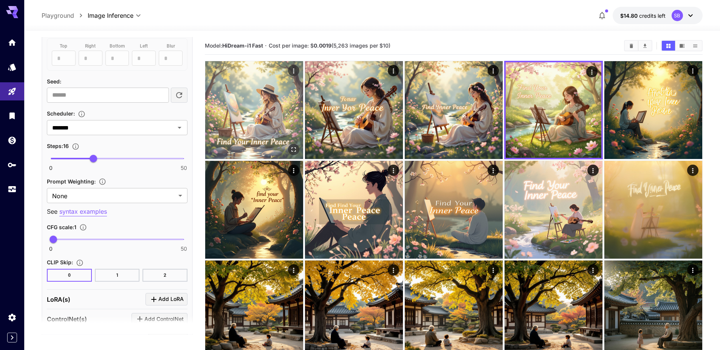
click at [274, 121] on img at bounding box center [254, 110] width 98 height 98
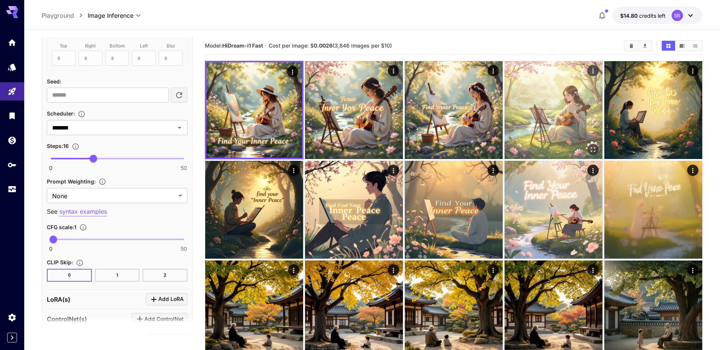
click at [541, 117] on img at bounding box center [554, 110] width 98 height 98
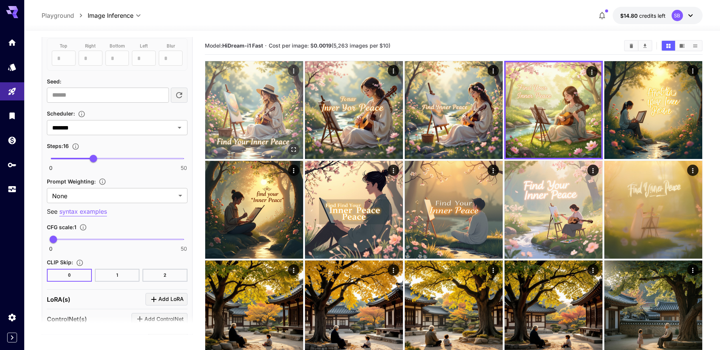
click at [273, 120] on img at bounding box center [254, 110] width 98 height 98
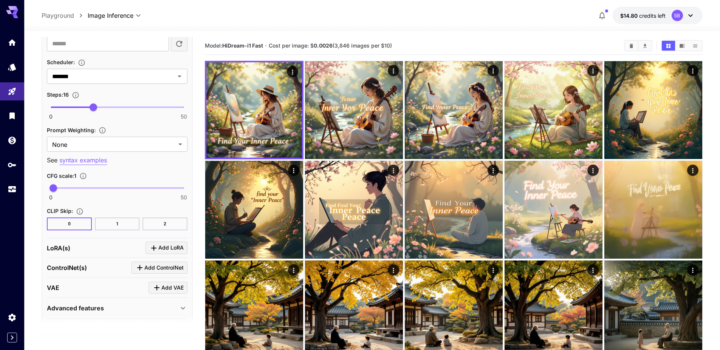
scroll to position [524, 0]
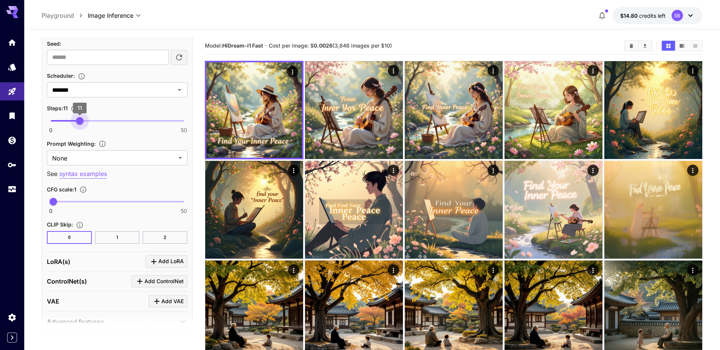
drag, startPoint x: 92, startPoint y: 123, endPoint x: 80, endPoint y: 123, distance: 12.5
click at [80, 123] on span "11" at bounding box center [80, 121] width 8 height 8
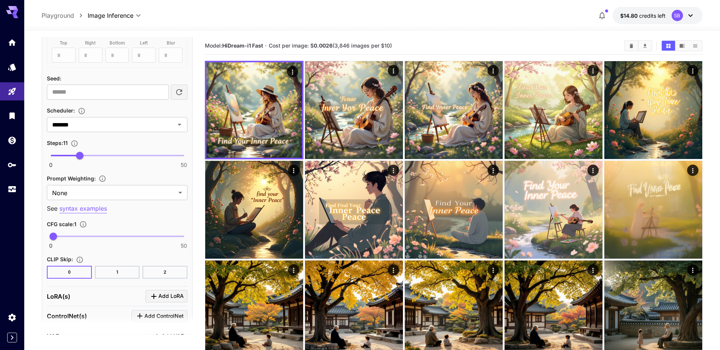
scroll to position [561, 0]
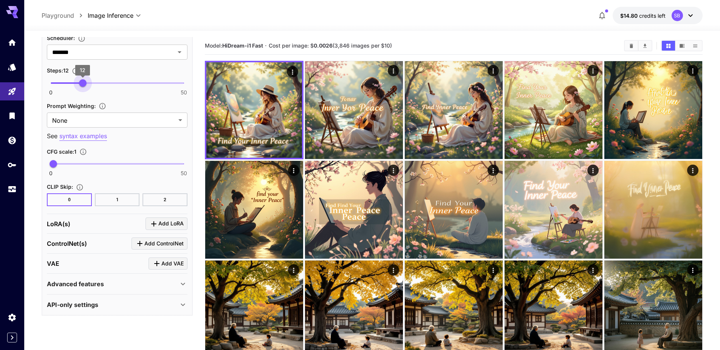
click at [83, 85] on span "12" at bounding box center [83, 83] width 8 height 8
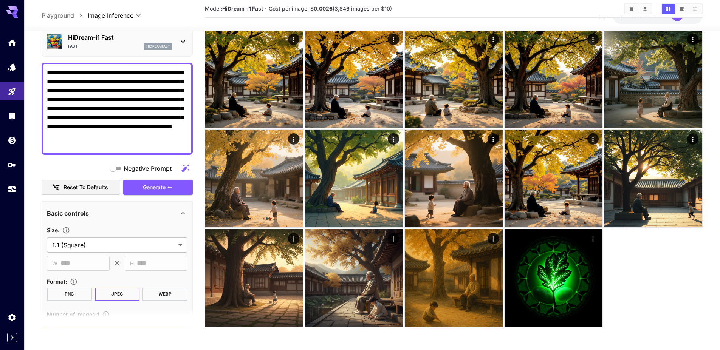
scroll to position [0, 0]
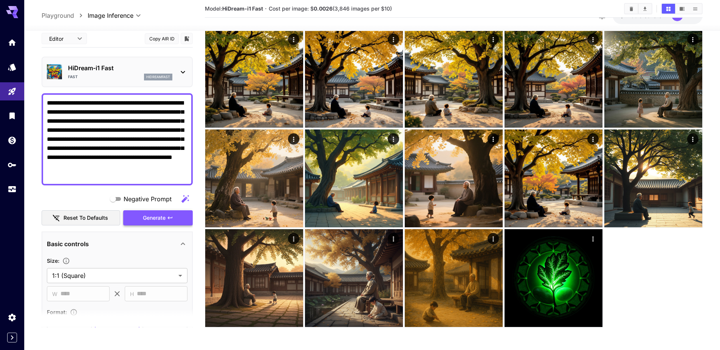
click at [157, 219] on span "Generate" at bounding box center [154, 218] width 23 height 9
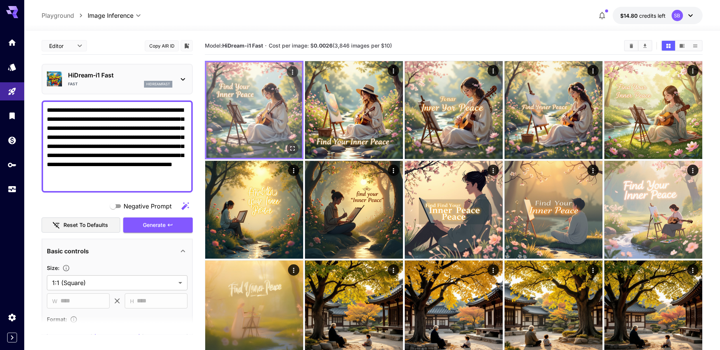
click at [268, 119] on img at bounding box center [254, 110] width 96 height 96
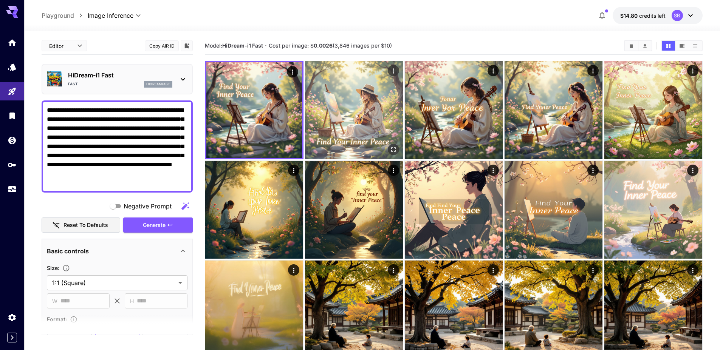
click at [341, 121] on img at bounding box center [354, 110] width 98 height 98
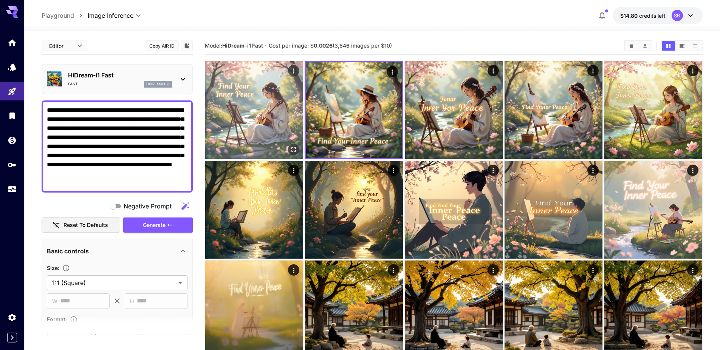
drag, startPoint x: 258, startPoint y: 117, endPoint x: 263, endPoint y: 124, distance: 9.2
click at [258, 116] on img at bounding box center [254, 110] width 98 height 98
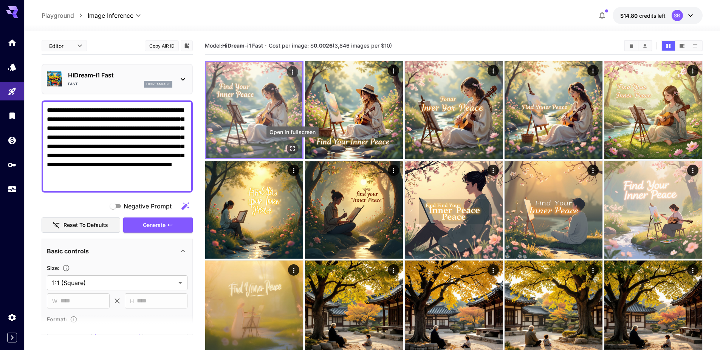
click at [293, 149] on icon "Open in fullscreen" at bounding box center [293, 149] width 8 height 8
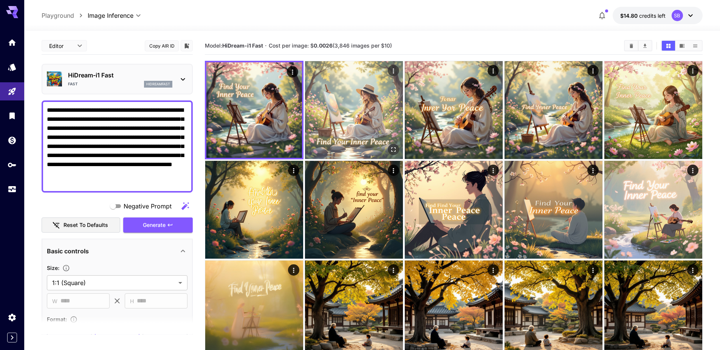
click at [328, 114] on img at bounding box center [354, 110] width 98 height 98
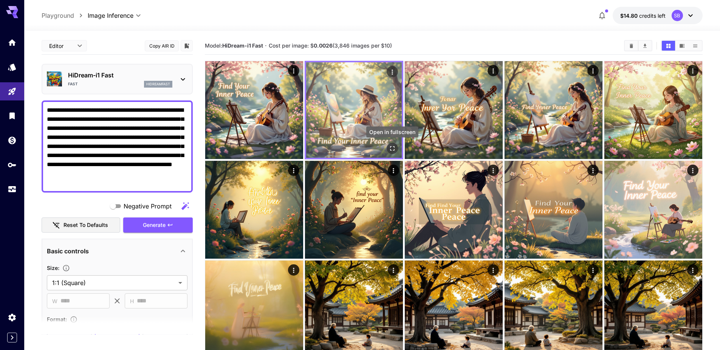
click at [394, 149] on icon "Open in fullscreen" at bounding box center [393, 149] width 8 height 8
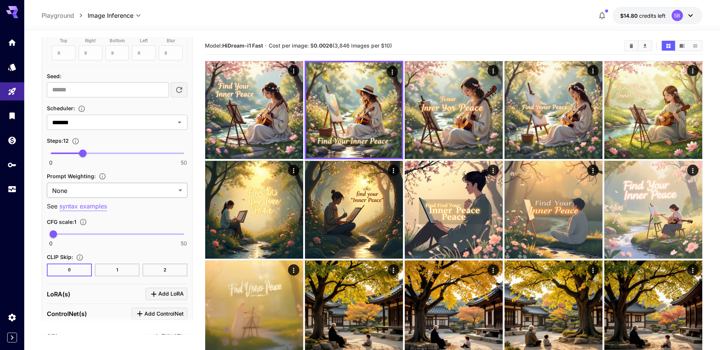
scroll to position [486, 0]
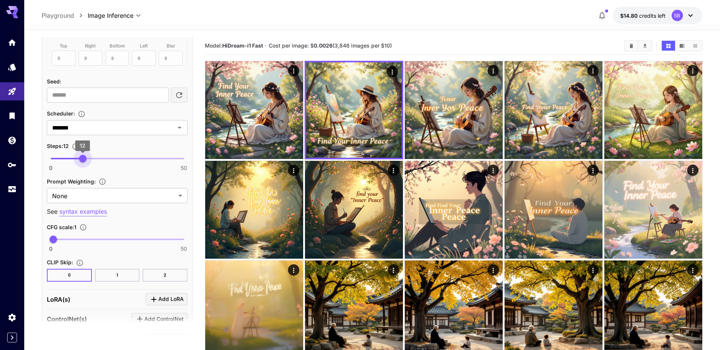
type input "**"
click at [79, 160] on span "11" at bounding box center [80, 159] width 8 height 8
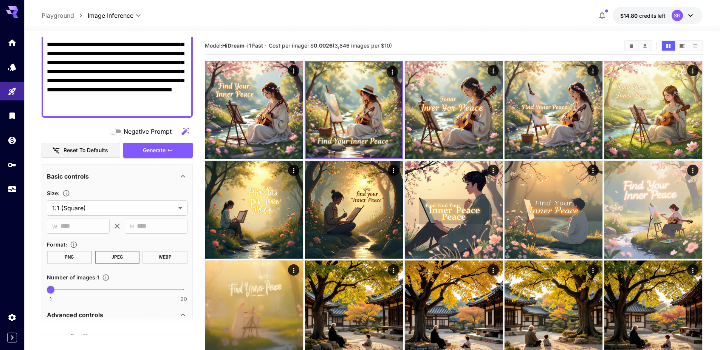
scroll to position [76, 0]
click at [105, 207] on body "**********" at bounding box center [360, 290] width 720 height 581
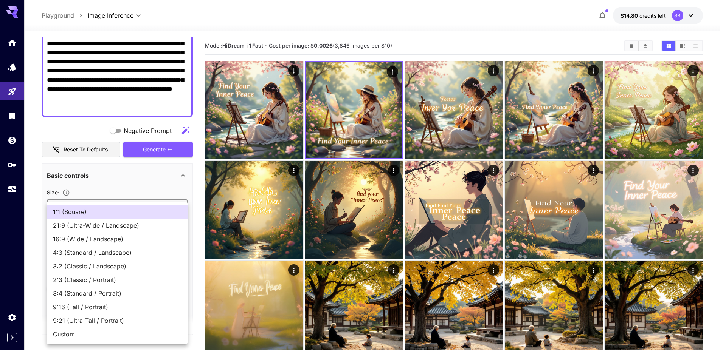
click at [99, 336] on span "Custom" at bounding box center [117, 334] width 129 height 9
type input "******"
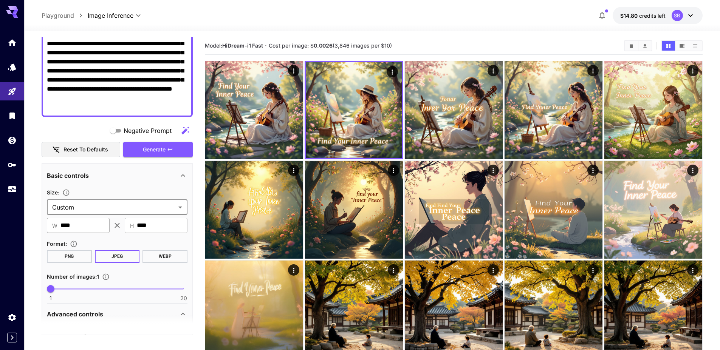
click at [93, 226] on input "****" at bounding box center [84, 225] width 49 height 15
type input "***"
click at [168, 148] on icon "button" at bounding box center [170, 150] width 6 height 6
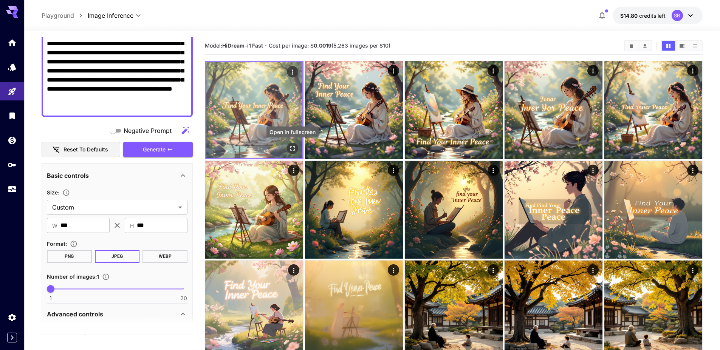
click at [291, 150] on icon "Open in fullscreen" at bounding box center [292, 148] width 5 height 5
drag, startPoint x: 240, startPoint y: 97, endPoint x: 293, endPoint y: 99, distance: 53.3
click at [239, 97] on img at bounding box center [254, 110] width 96 height 96
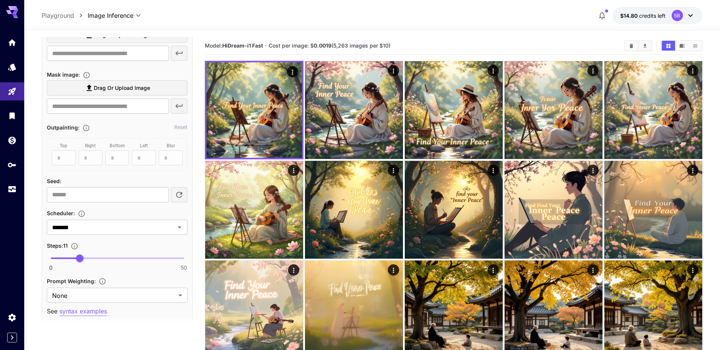
scroll to position [416, 0]
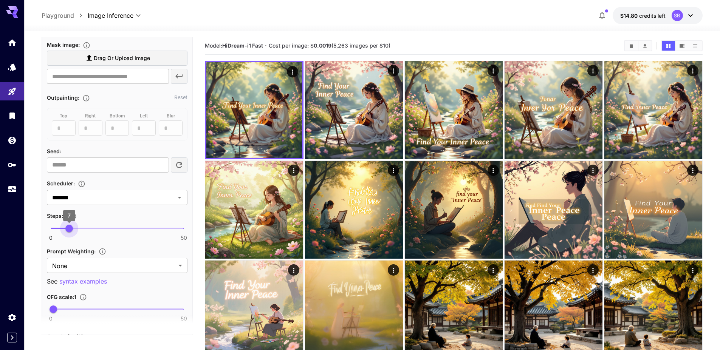
drag, startPoint x: 79, startPoint y: 230, endPoint x: 69, endPoint y: 230, distance: 10.6
click at [69, 230] on span "7" at bounding box center [69, 229] width 8 height 8
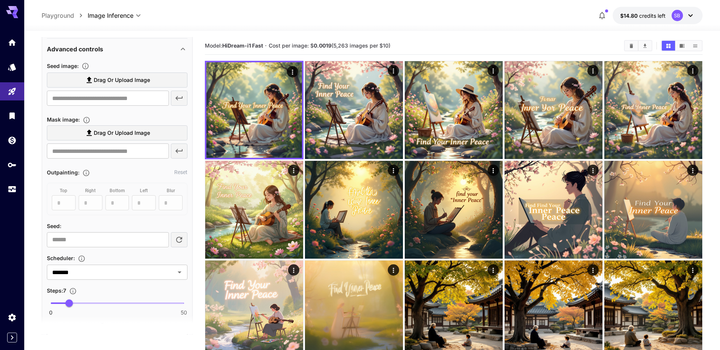
scroll to position [378, 0]
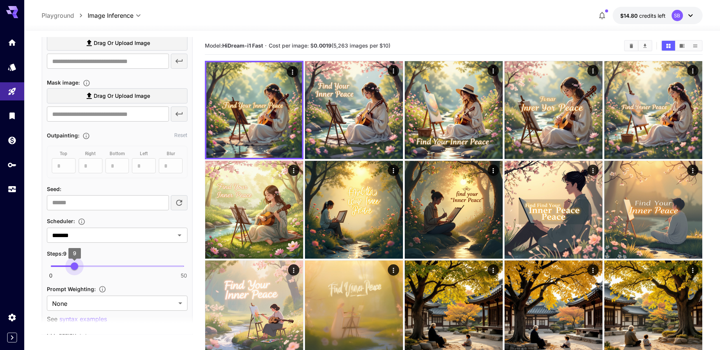
type input "*"
click at [71, 269] on span "8" at bounding box center [72, 267] width 8 height 8
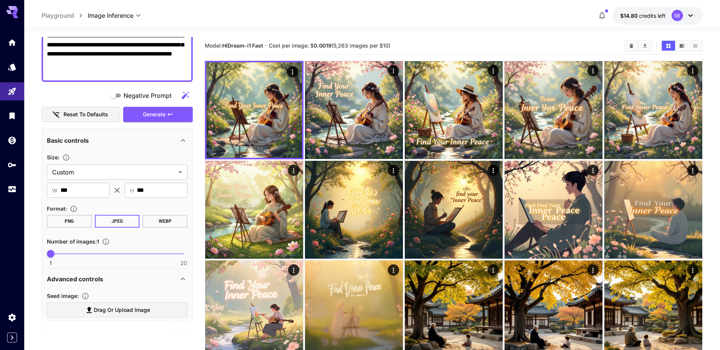
scroll to position [0, 0]
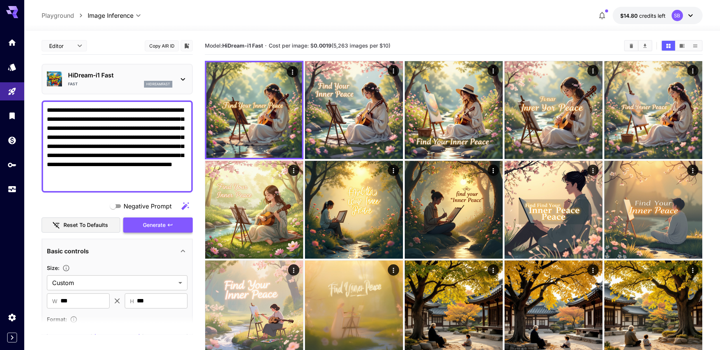
click at [152, 227] on span "Generate" at bounding box center [154, 225] width 23 height 9
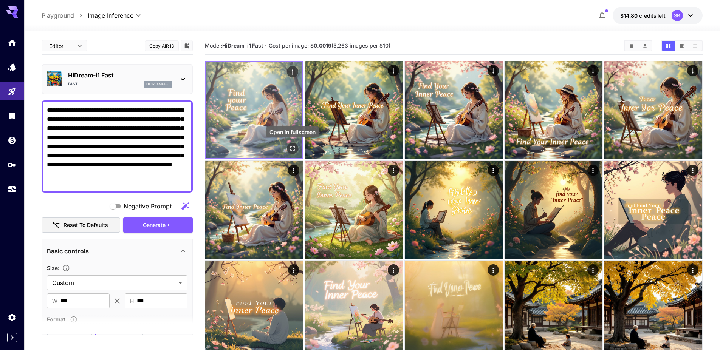
click at [295, 147] on icon "Open in fullscreen" at bounding box center [293, 149] width 8 height 8
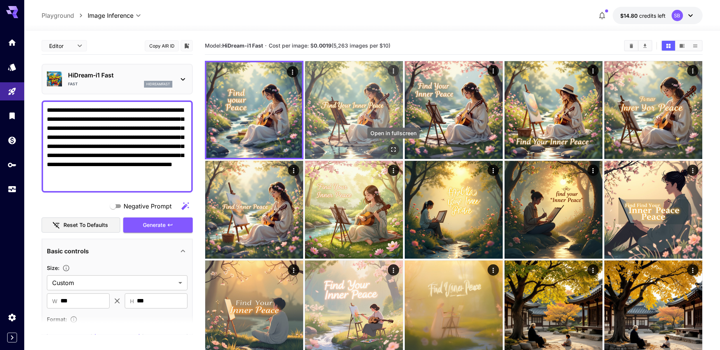
click at [396, 150] on icon "Open in fullscreen" at bounding box center [394, 150] width 8 height 8
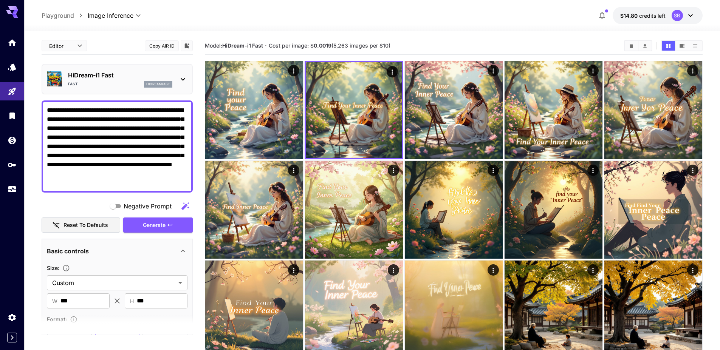
scroll to position [227, 0]
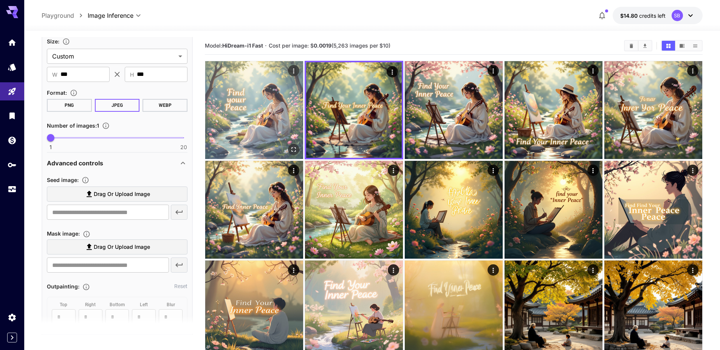
click at [272, 109] on img at bounding box center [254, 110] width 98 height 98
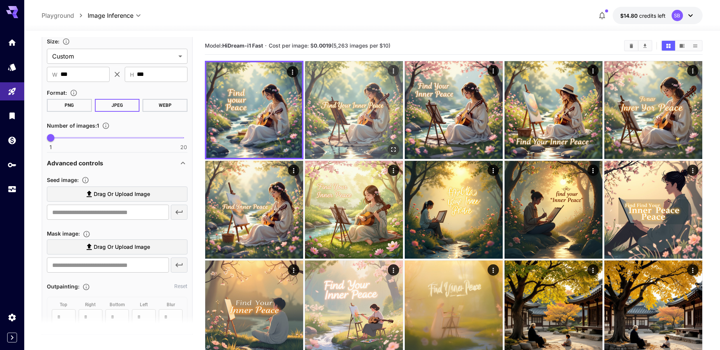
click at [337, 108] on img at bounding box center [354, 110] width 98 height 98
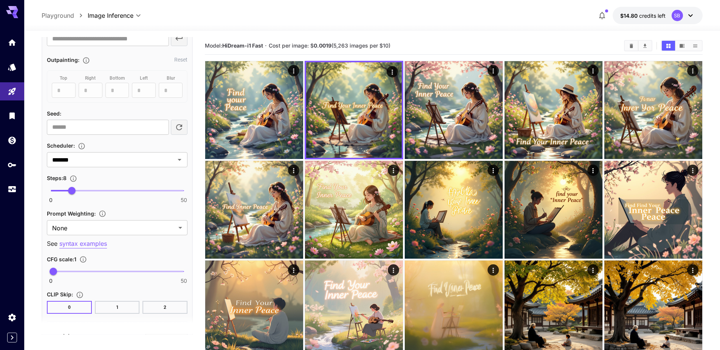
scroll to position [38, 0]
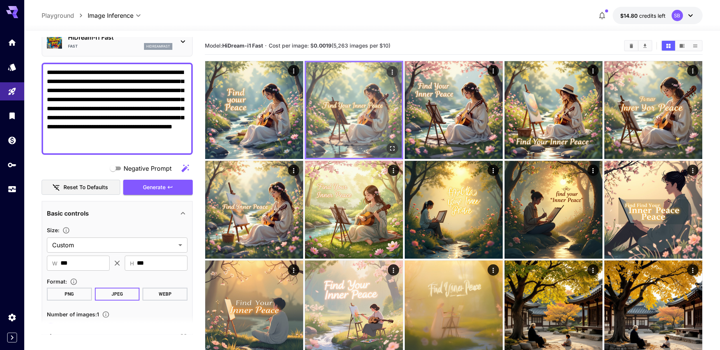
click at [355, 104] on img at bounding box center [354, 110] width 96 height 96
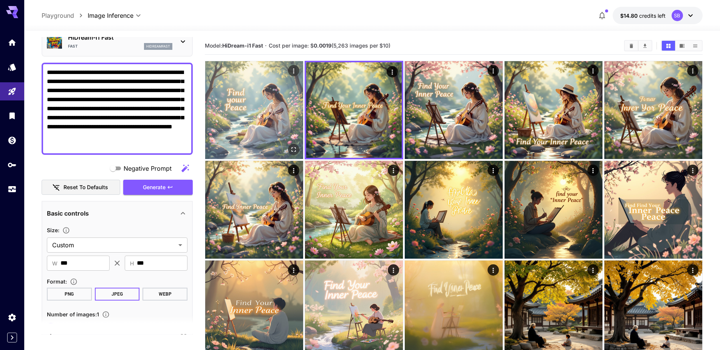
click at [242, 102] on img at bounding box center [254, 110] width 98 height 98
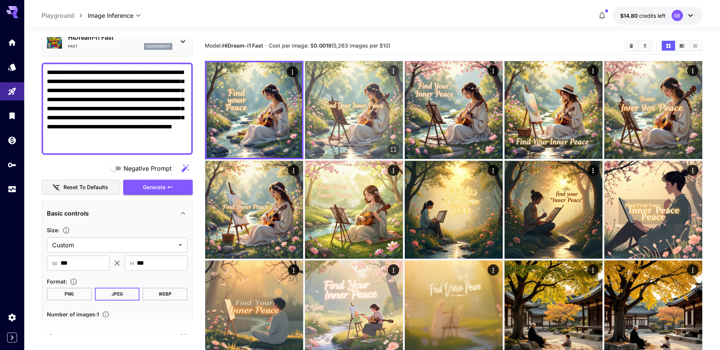
drag, startPoint x: 335, startPoint y: 86, endPoint x: 352, endPoint y: 106, distance: 26.5
click at [335, 86] on img at bounding box center [354, 110] width 98 height 98
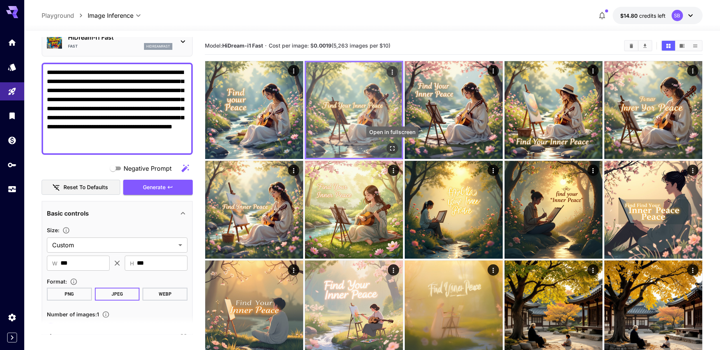
click at [394, 149] on icon "Open in fullscreen" at bounding box center [393, 149] width 8 height 8
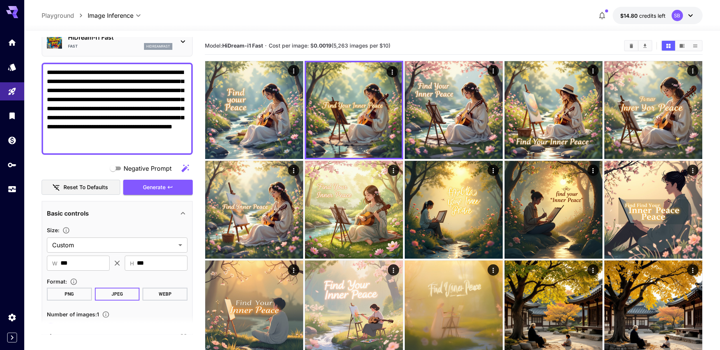
click at [420, 30] on div at bounding box center [372, 26] width 696 height 9
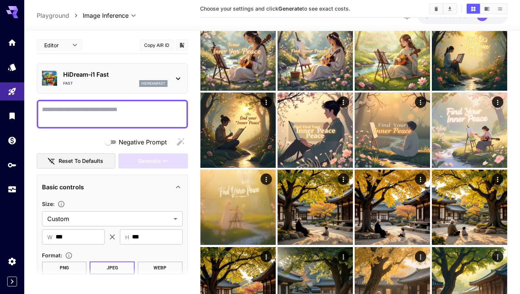
scroll to position [329, 0]
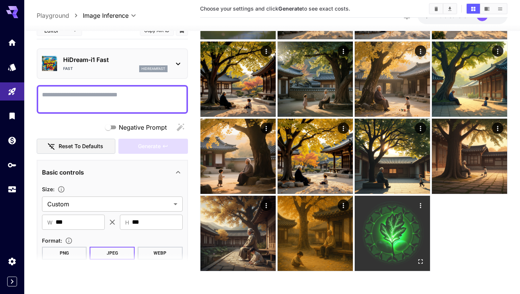
click at [391, 237] on img at bounding box center [392, 233] width 75 height 75
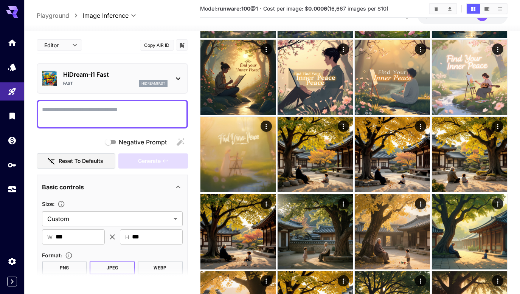
scroll to position [0, 0]
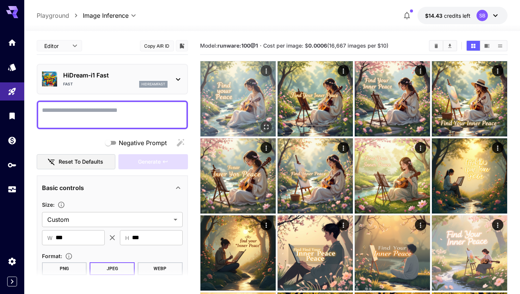
click at [235, 102] on img at bounding box center [237, 98] width 75 height 75
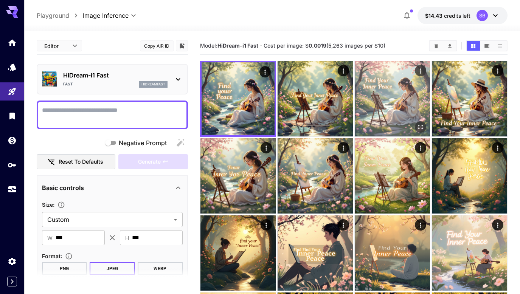
click at [382, 93] on img at bounding box center [392, 98] width 75 height 75
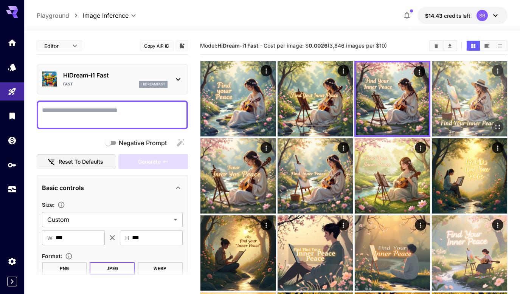
click at [448, 93] on img at bounding box center [469, 98] width 75 height 75
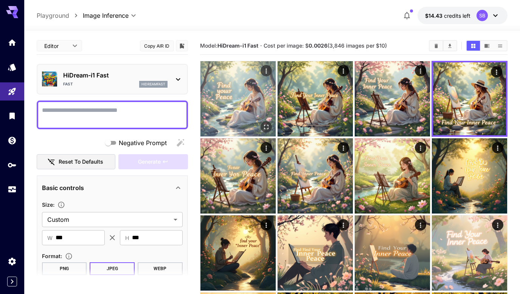
click at [237, 101] on img at bounding box center [237, 98] width 75 height 75
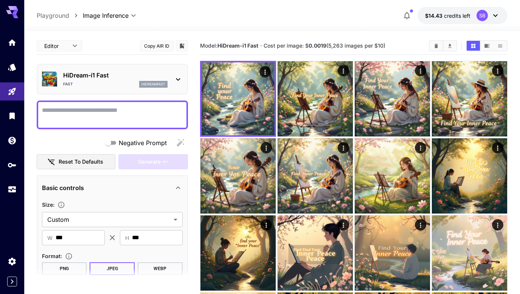
drag, startPoint x: 15, startPoint y: 1, endPoint x: 518, endPoint y: 79, distance: 508.9
click at [231, 2] on div "**********" at bounding box center [272, 15] width 496 height 31
